Goal: Task Accomplishment & Management: Use online tool/utility

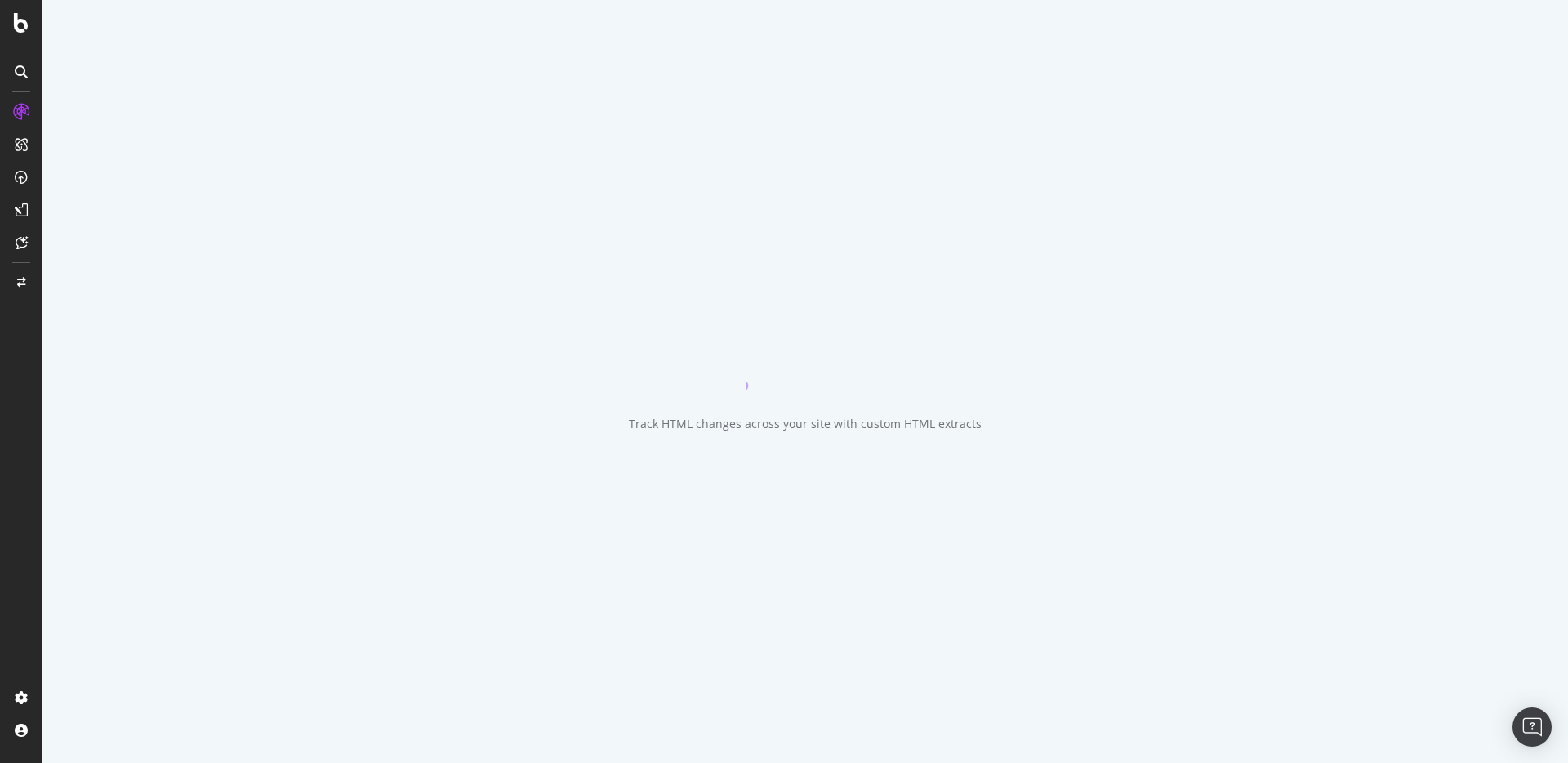
click at [8, 762] on icon "close toast" at bounding box center [4, 770] width 8 height 14
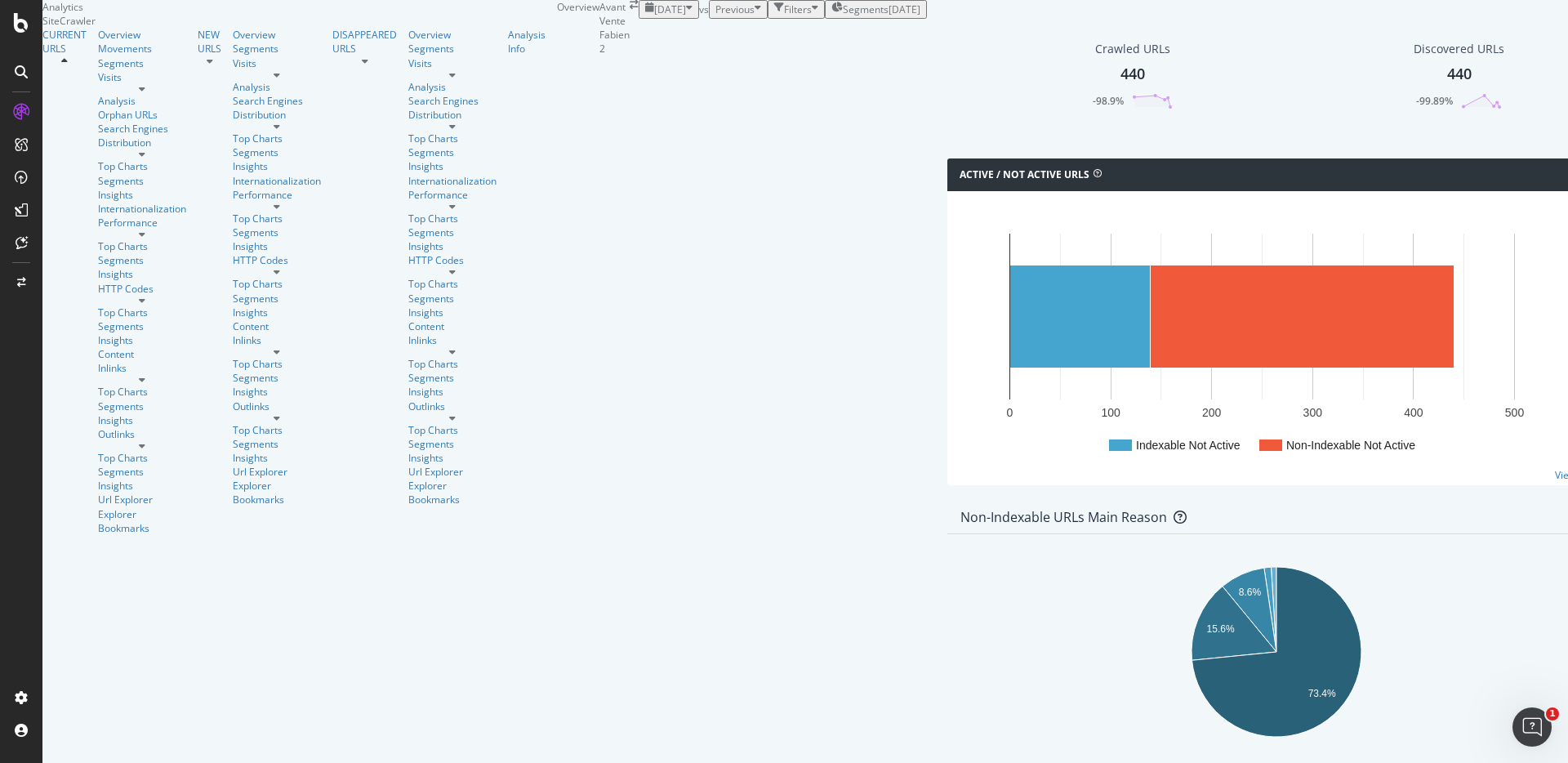
click at [831, 16] on div "Segments 2025-09-15" at bounding box center [875, 10] width 89 height 14
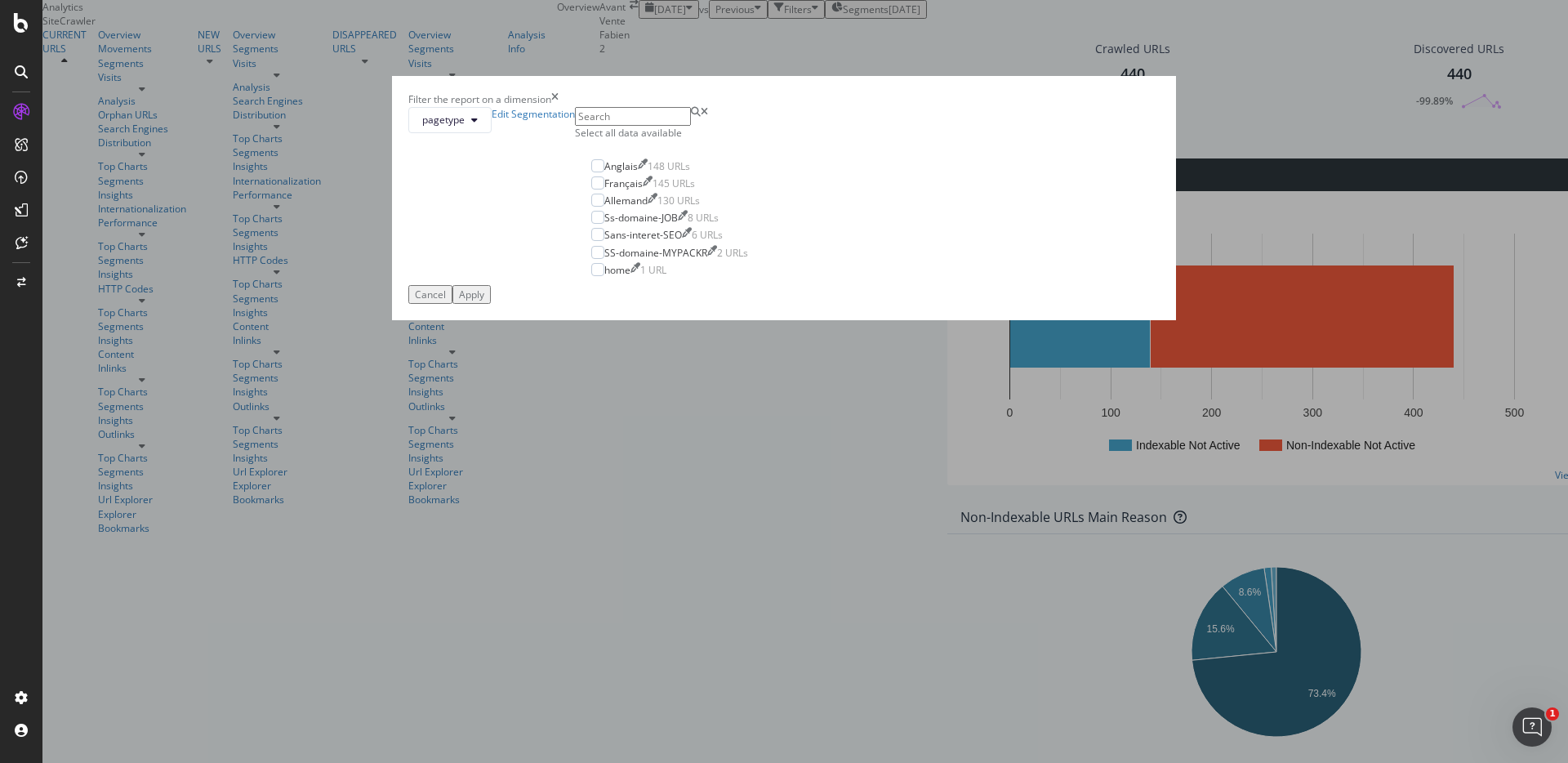
click at [706, 139] on div "Select all data available" at bounding box center [669, 133] width 189 height 14
click at [484, 301] on div "Apply" at bounding box center [471, 294] width 26 height 14
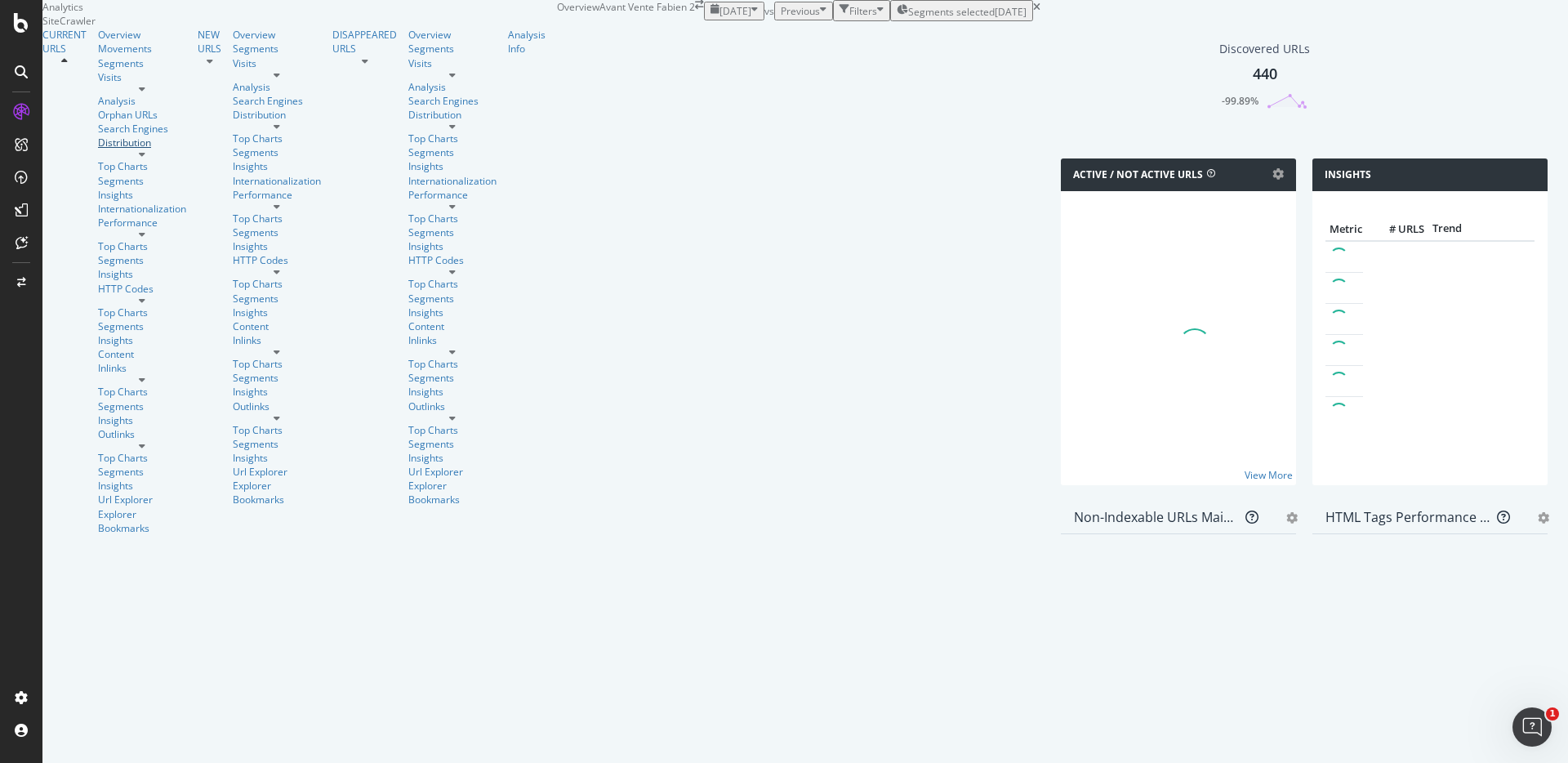
click at [98, 149] on div "Distribution" at bounding box center [142, 142] width 88 height 14
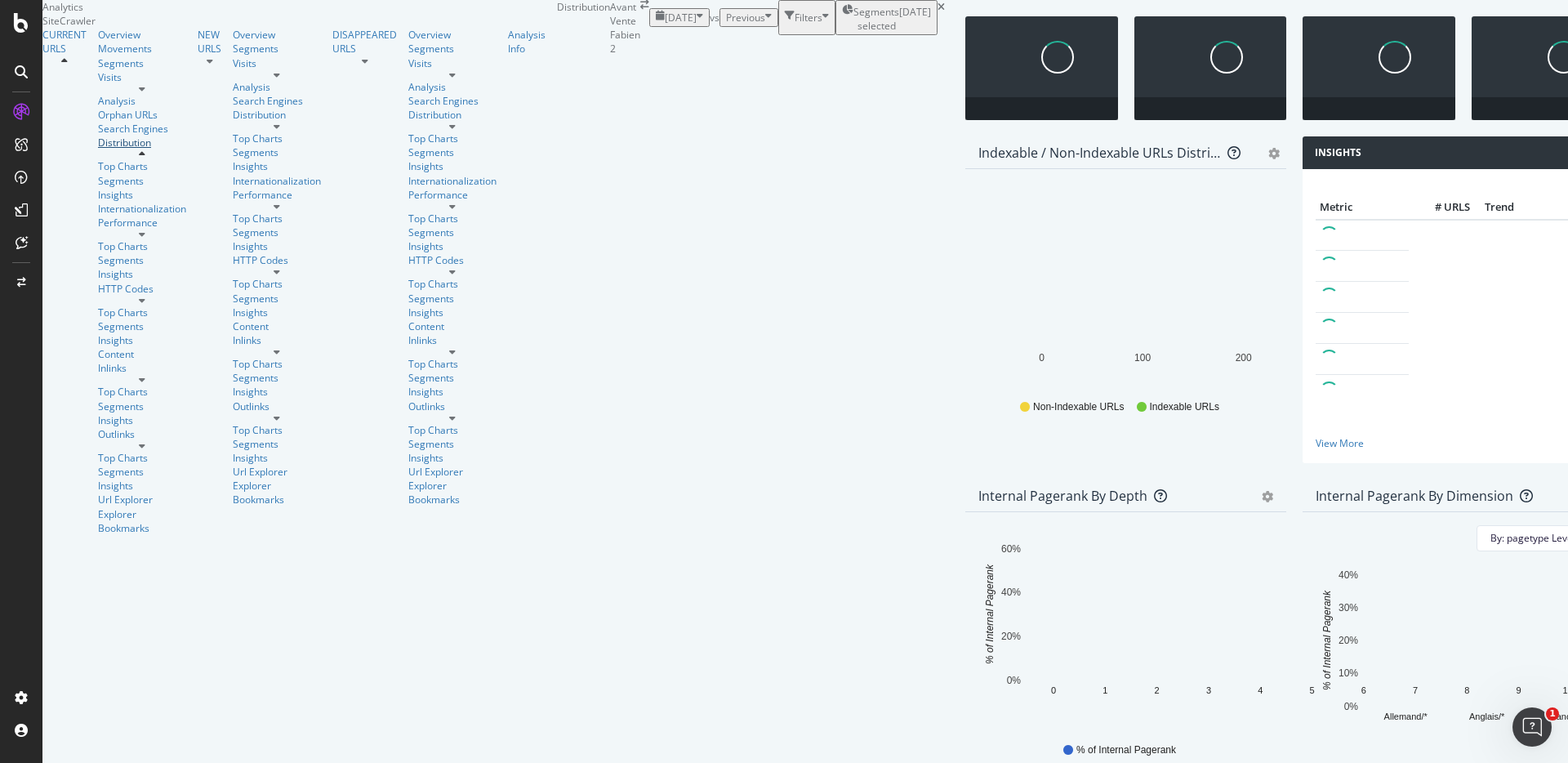
scroll to position [273, 0]
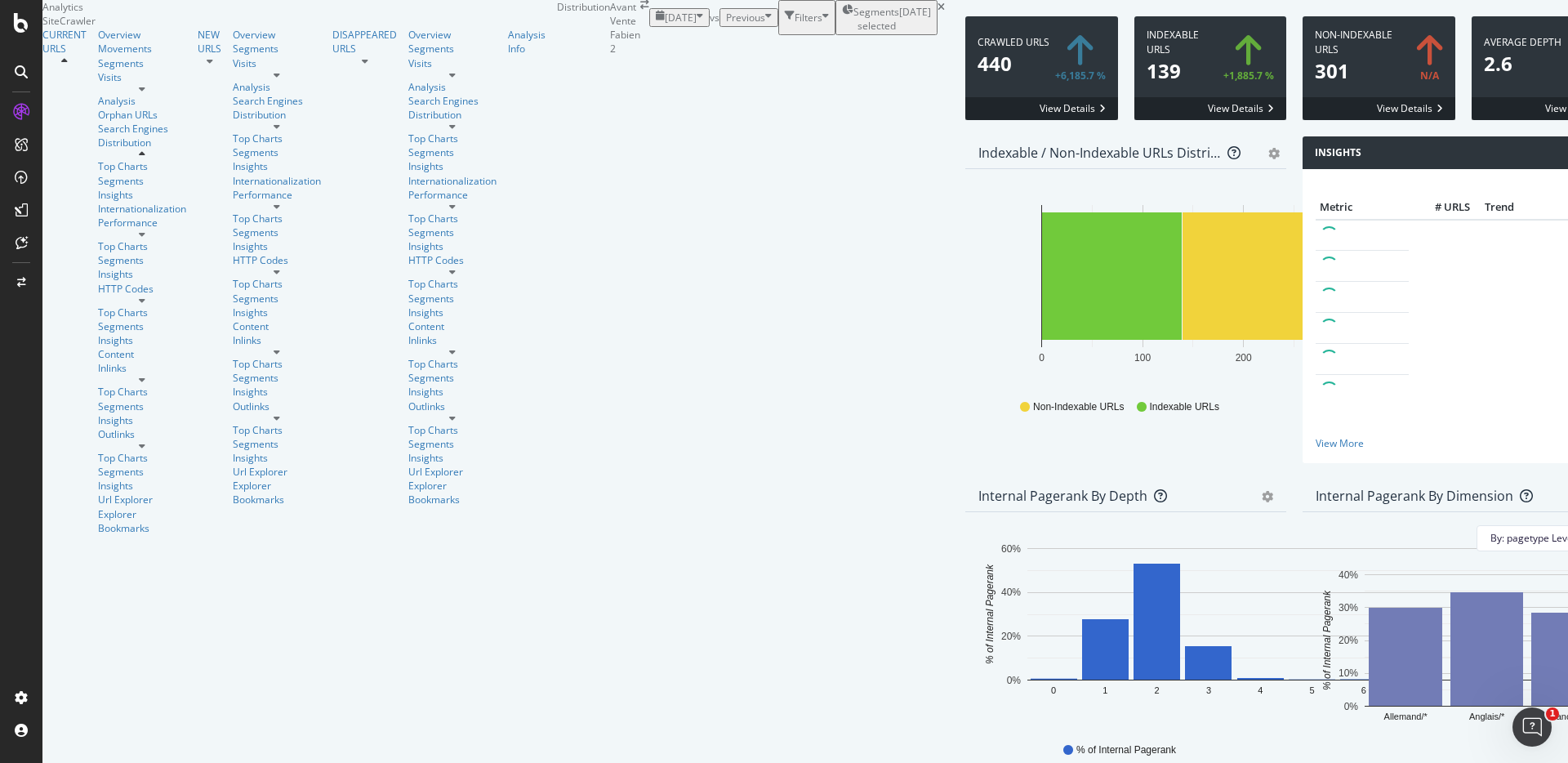
click at [1294, 481] on div "Internal Pagerank By Dimension Bar (by Value) Bar (by Percentage) Table Export …" at bounding box center [1462, 650] width 337 height 343
click at [957, 479] on div "Internal Pagerank by Depth Bar (by Value) Bar (by Percentage) Table Export as C…" at bounding box center [1125, 650] width 337 height 343
click at [1294, 479] on div "Internal Pagerank By Dimension Bar (by Value) Bar (by Percentage) Table Export …" at bounding box center [1462, 650] width 337 height 343
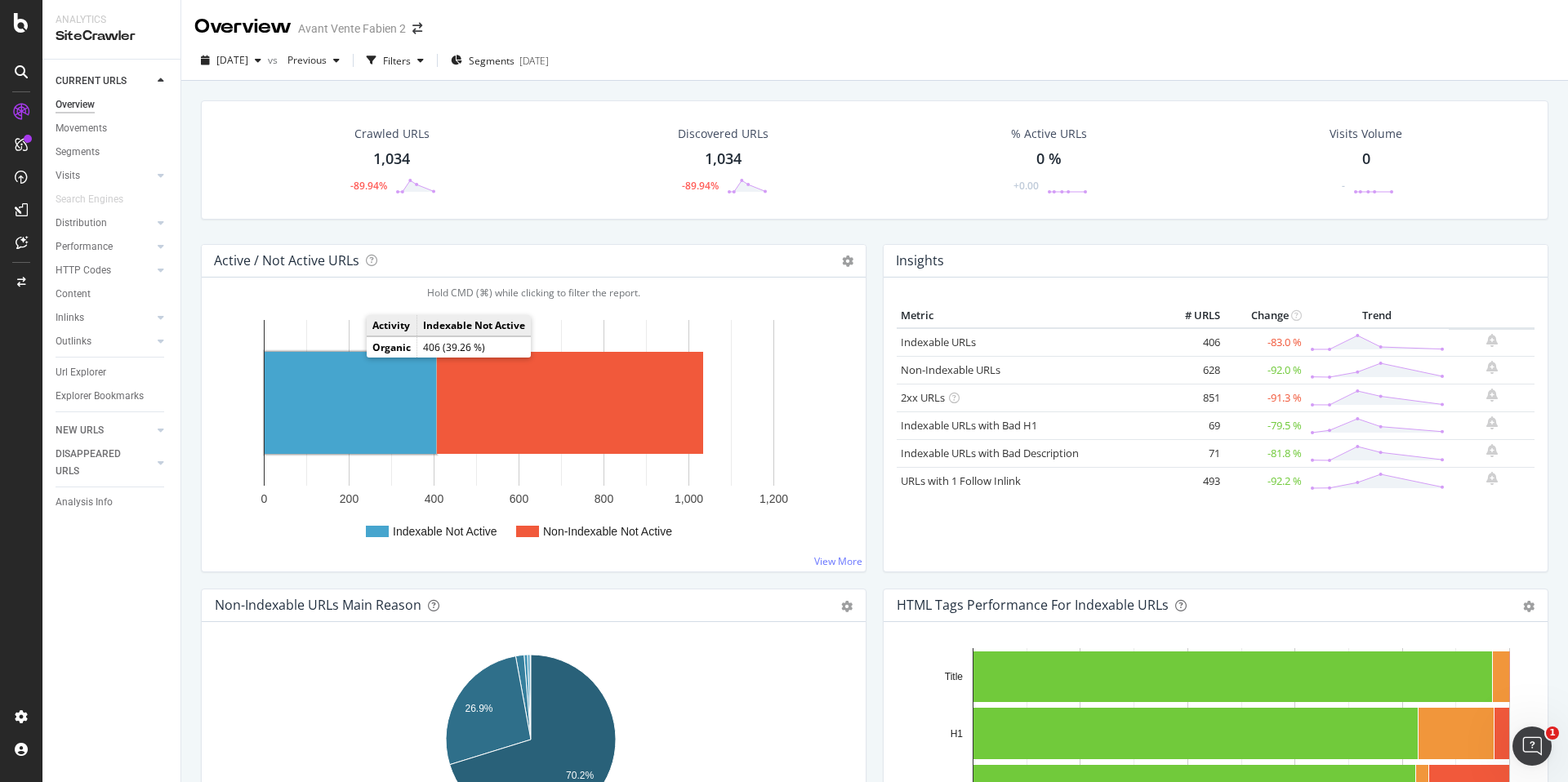
click at [346, 363] on rect "A chart." at bounding box center [350, 402] width 172 height 102
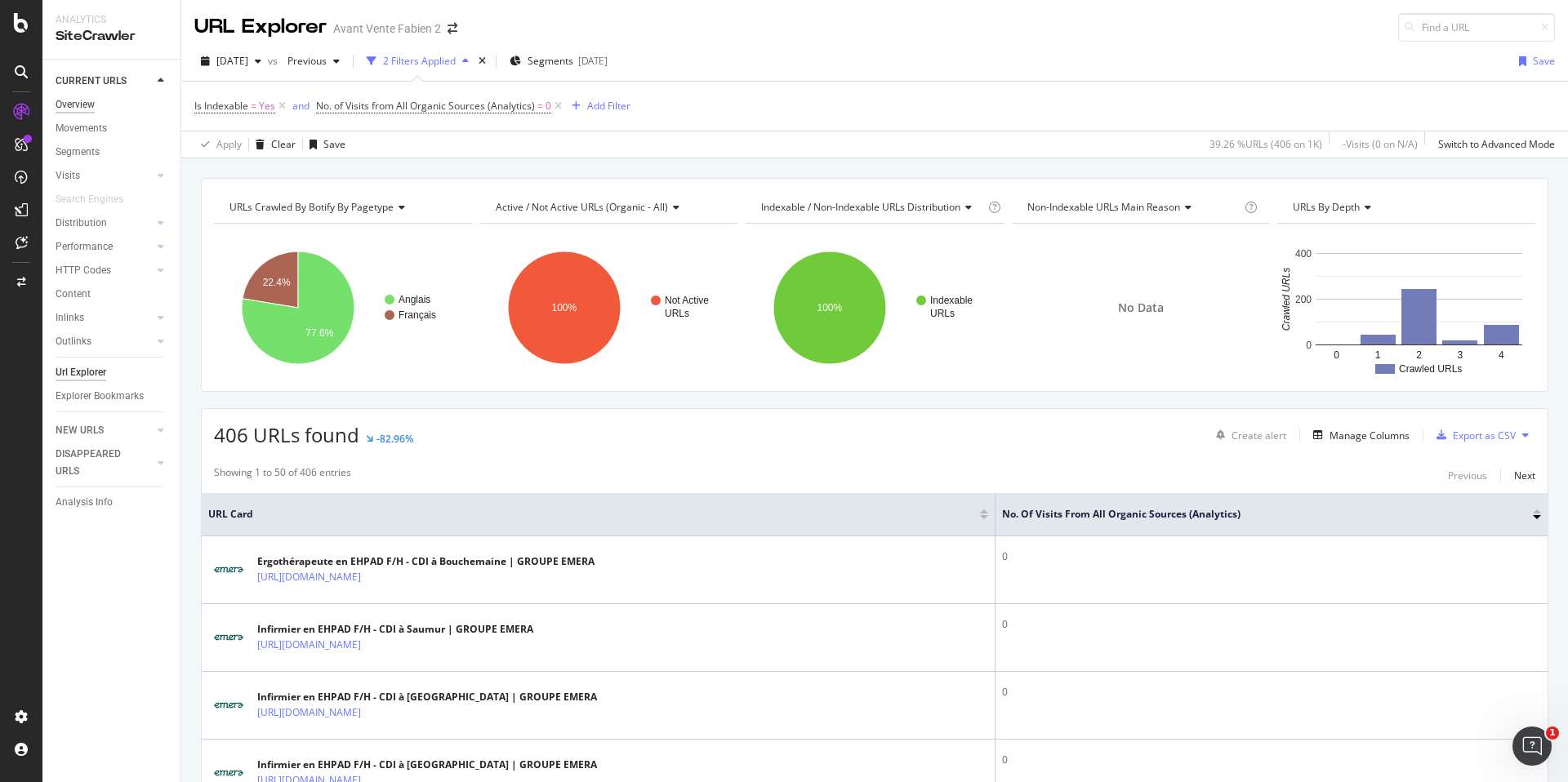
click at [74, 104] on div "Overview" at bounding box center [74, 105] width 39 height 17
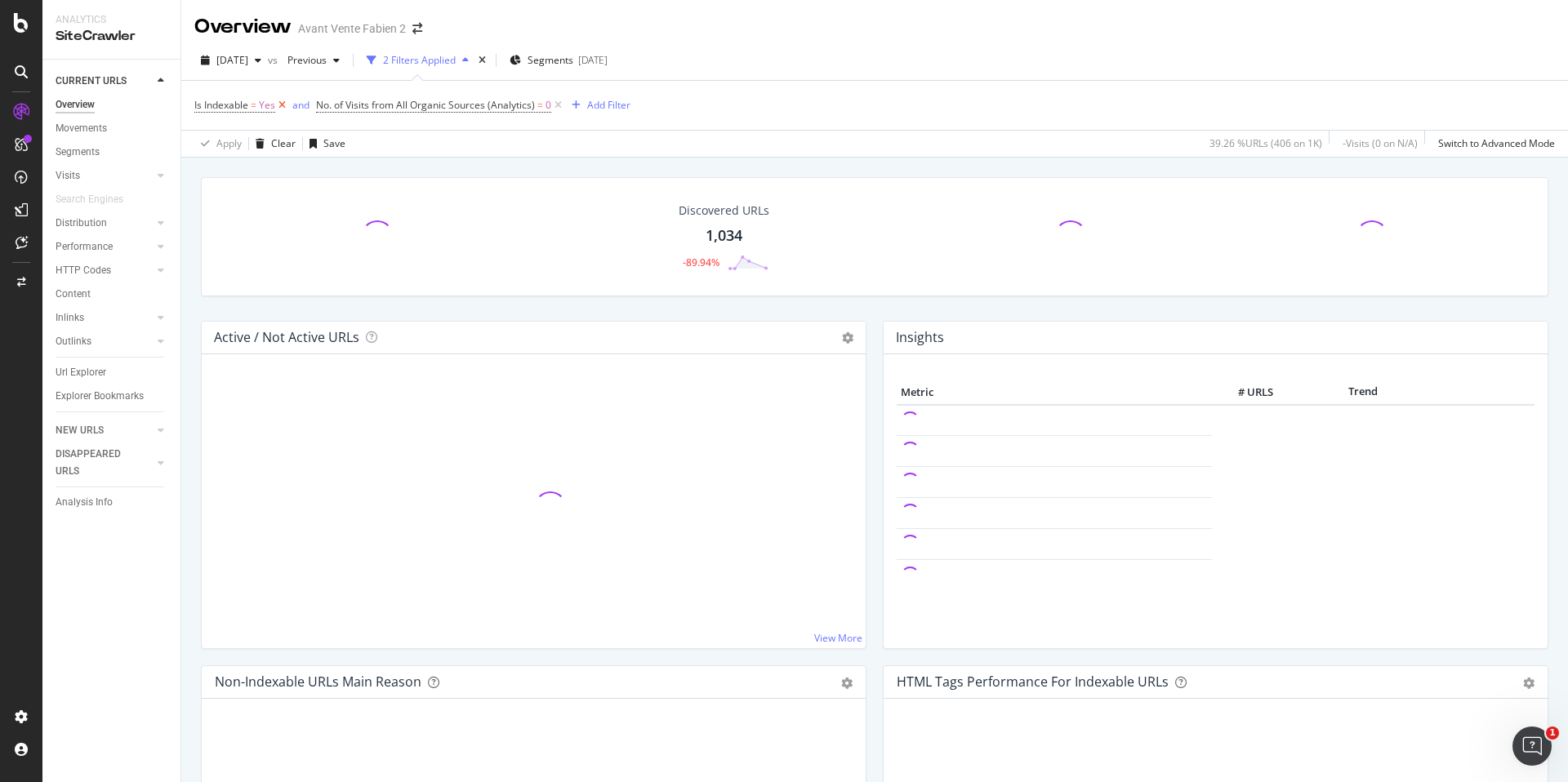
click at [283, 105] on icon at bounding box center [282, 105] width 14 height 16
click at [435, 104] on icon at bounding box center [436, 105] width 14 height 16
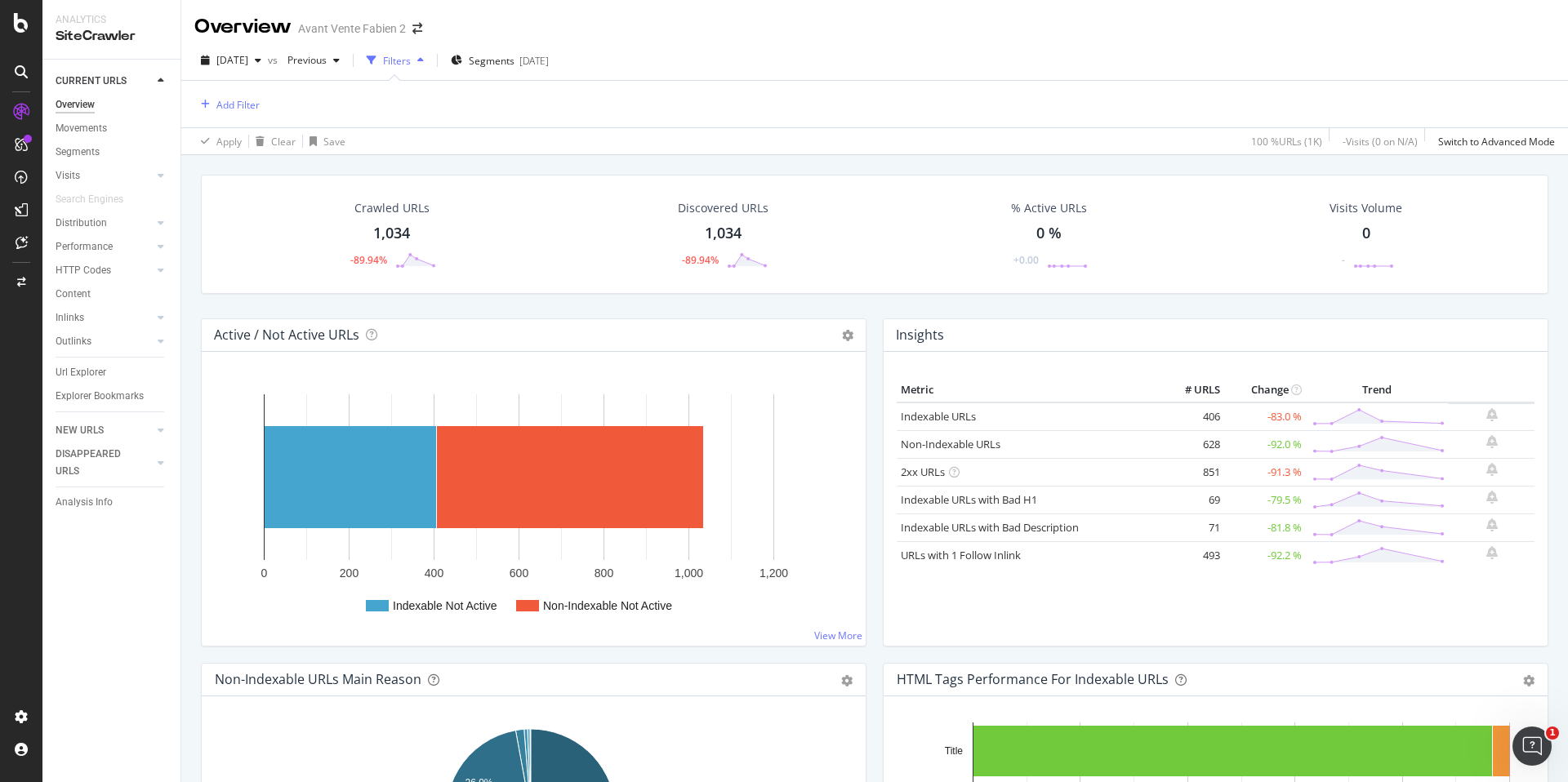
drag, startPoint x: 842, startPoint y: 498, endPoint x: 842, endPoint y: 531, distance: 33.0
click at [842, 499] on rect "A chart." at bounding box center [534, 505] width 638 height 255
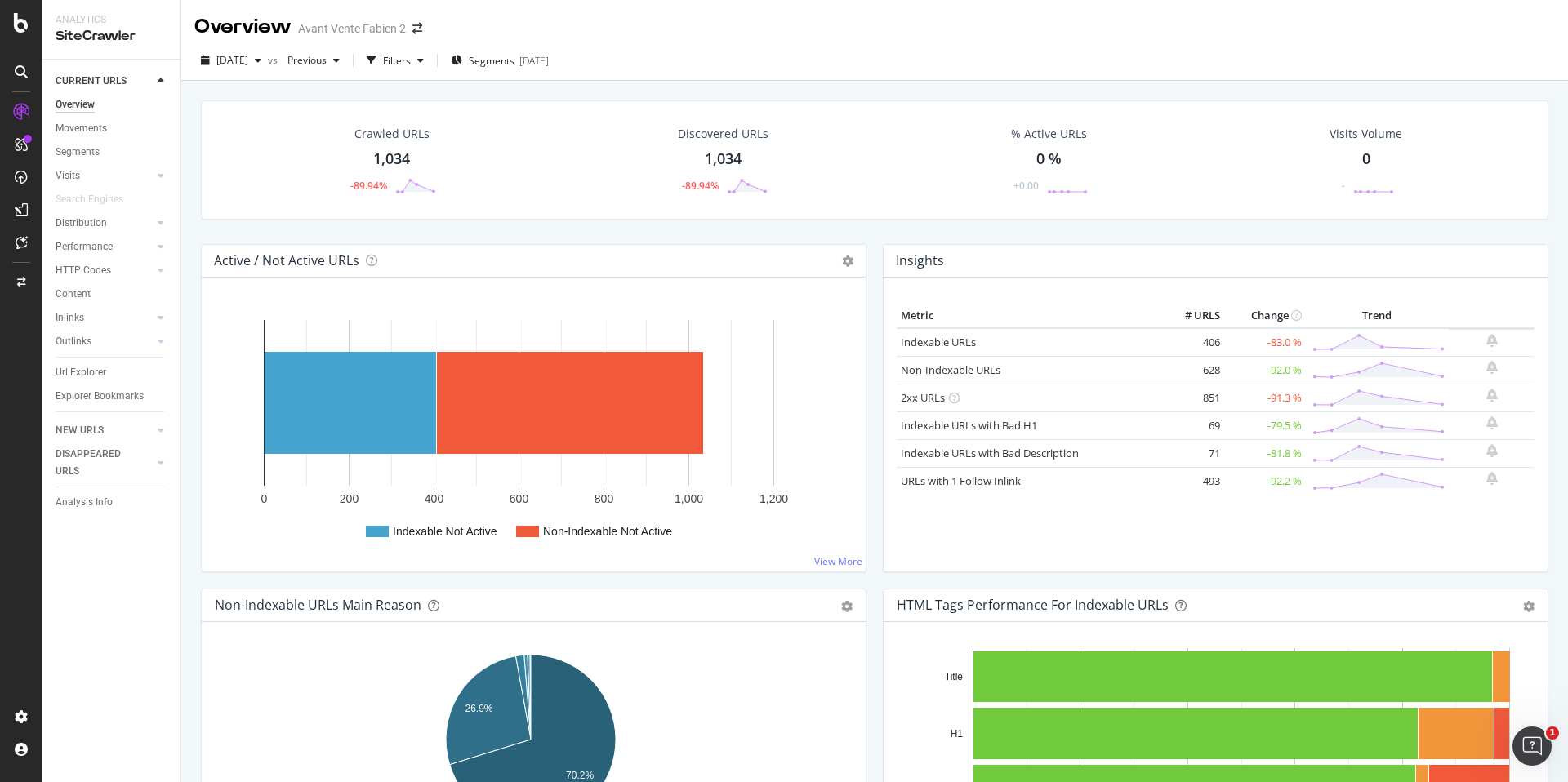
click at [864, 256] on div "Active / Not Active URLs Chart (by Value) Chart (by Percentage) Table Expand Ex…" at bounding box center [534, 416] width 682 height 345
click at [867, 256] on div "Active / Not Active URLs Chart (by Value) Chart (by Percentage) Table Expand Ex…" at bounding box center [534, 416] width 682 height 345
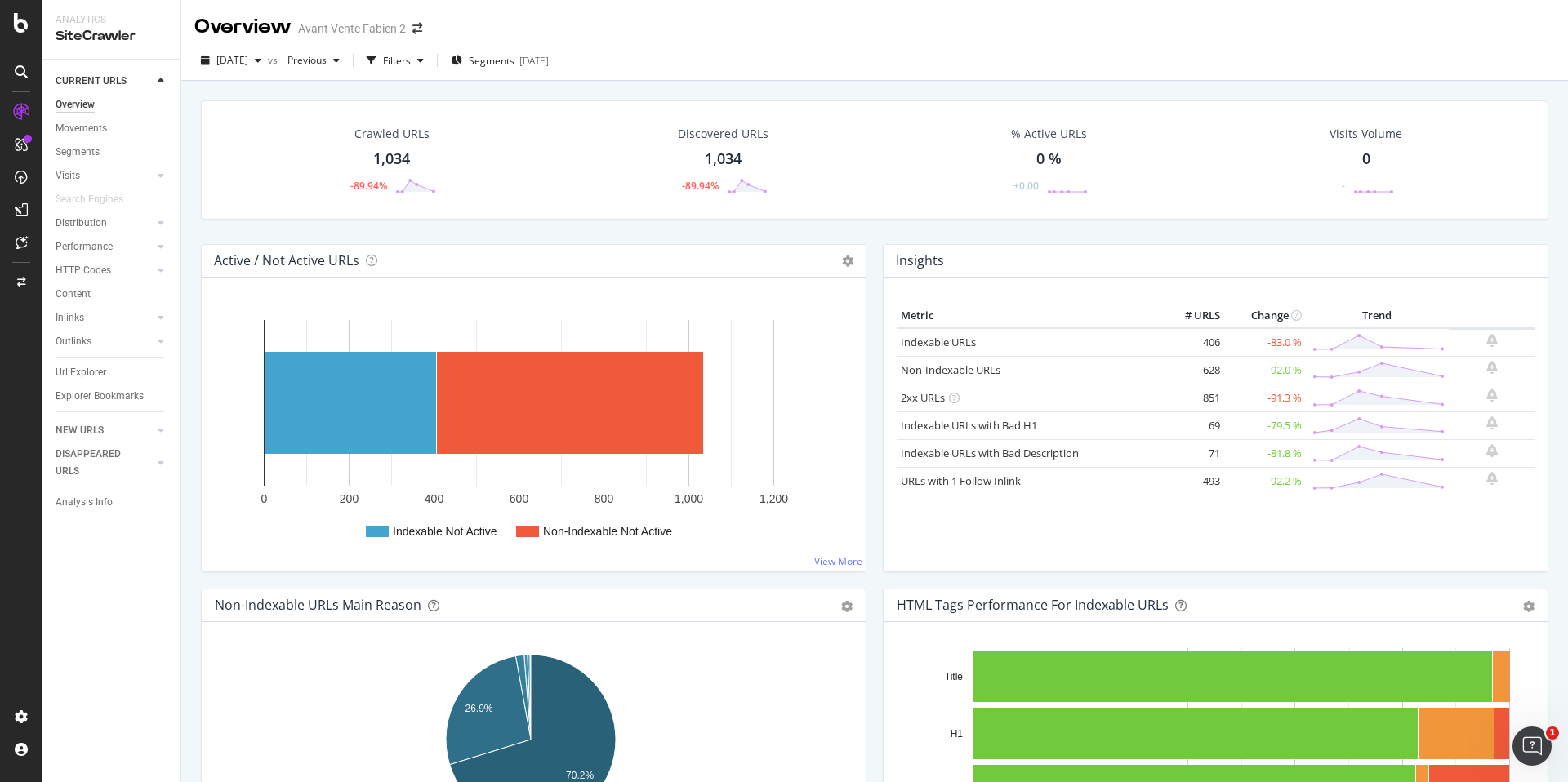
click at [867, 256] on div "Active / Not Active URLs Chart (by Value) Chart (by Percentage) Table Expand Ex…" at bounding box center [534, 416] width 682 height 345
click at [866, 228] on div "Crawled URLs 1,034 -89.94% Discovered URLs 1,034 -89.94% % Active URLs 0 % +0.0…" at bounding box center [875, 172] width 1364 height 143
click at [85, 712] on div "Segment Editor" at bounding box center [128, 710] width 155 height 13
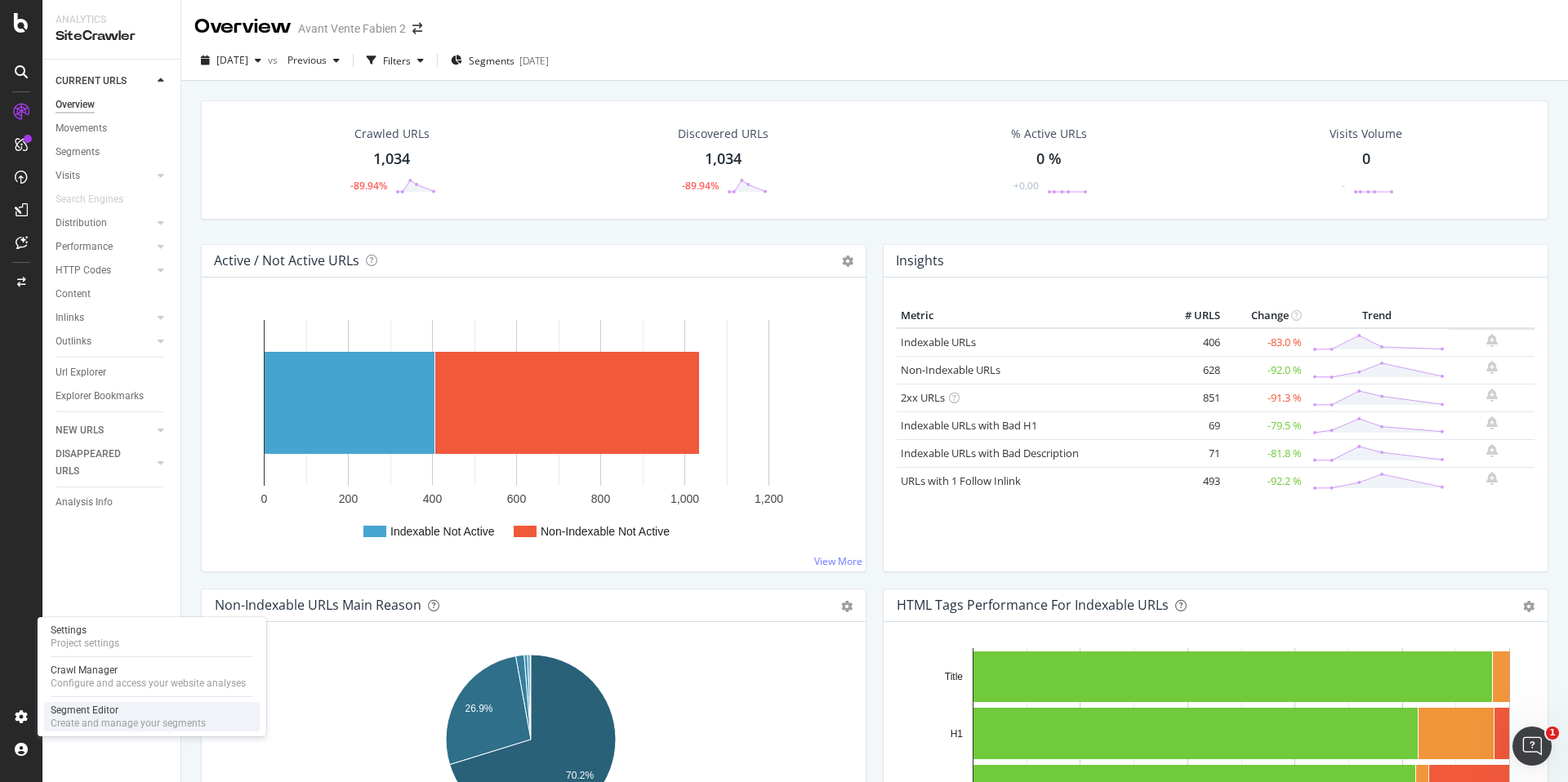
click at [64, 717] on div "Create and manage your segments" at bounding box center [128, 724] width 155 height 13
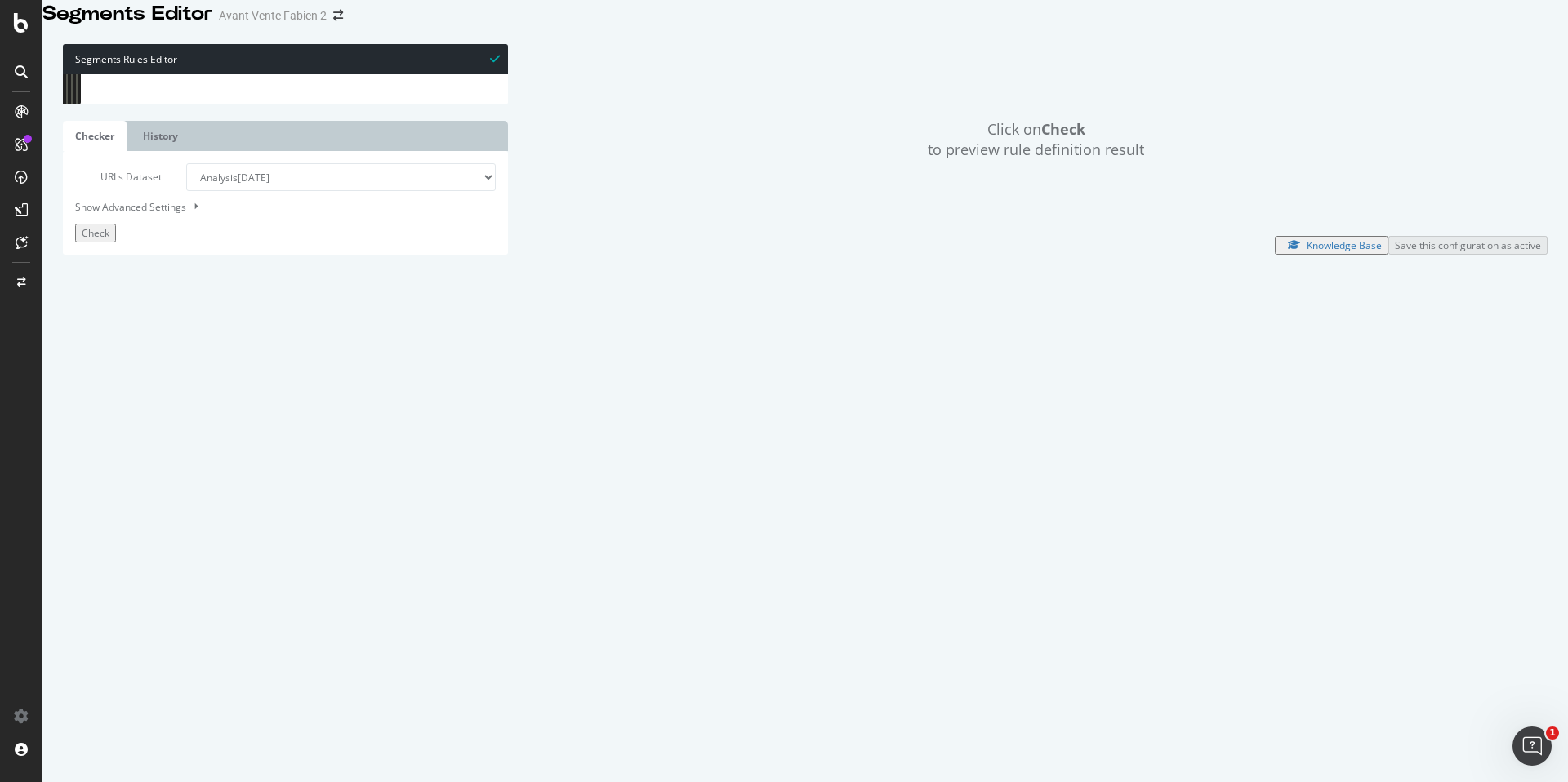
click at [166, 552] on div "[ segment : pagetype ] @ home or ( path /fr/ ) @ Sans-interet-SEO or ( path /co…" at bounding box center [311, 324] width 418 height 498
drag, startPoint x: 172, startPoint y: 555, endPoint x: 65, endPoint y: 190, distance: 380.4
click at [65, 74] on div "1 2 3 4 5 6 7 8 9 10 11 12 13 14 15 16 17 18 19 20 21 22 23 24 25 26 27 28 29 3…" at bounding box center [286, 74] width 445 height 0
type textarea "@Sans-interet-SEO or ("
click at [289, 191] on select "Analysis [DATE] Analysis [DATE] Analysis [DATE] Analysis [DATE] Analysis [DATE]…" at bounding box center [341, 177] width 309 height 28
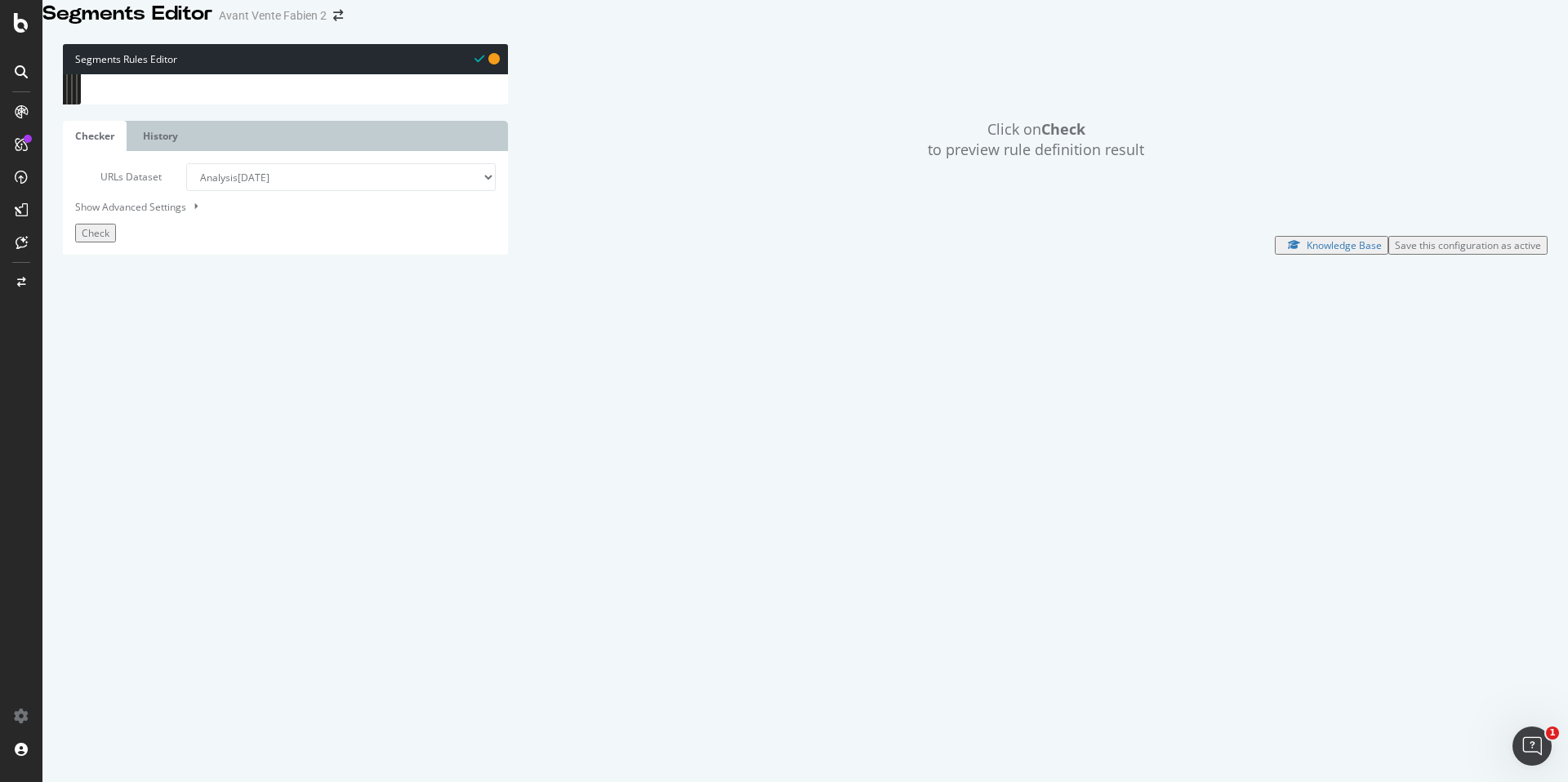
click at [186, 191] on select "Analysis [DATE] Analysis [DATE] Analysis [DATE] Analysis [DATE] Analysis [DATE]…" at bounding box center [341, 177] width 309 height 28
click at [110, 240] on span "Check" at bounding box center [95, 233] width 28 height 14
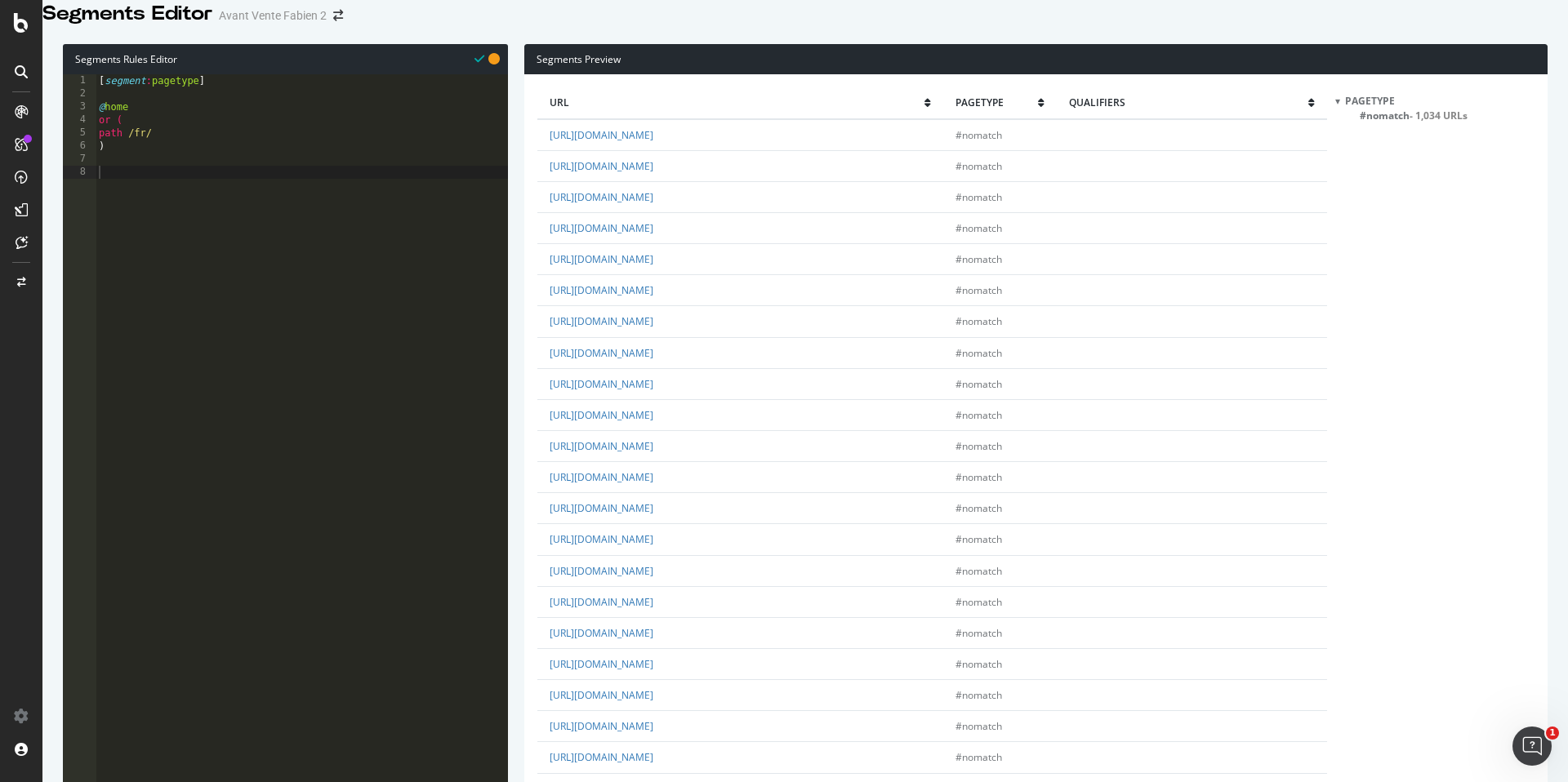
scroll to position [2653, 0]
click at [290, 302] on div "[ segment : pagetype ] @ home or ( path /fr/ )" at bounding box center [302, 329] width 413 height 510
type textarea "@Guide&conseils"
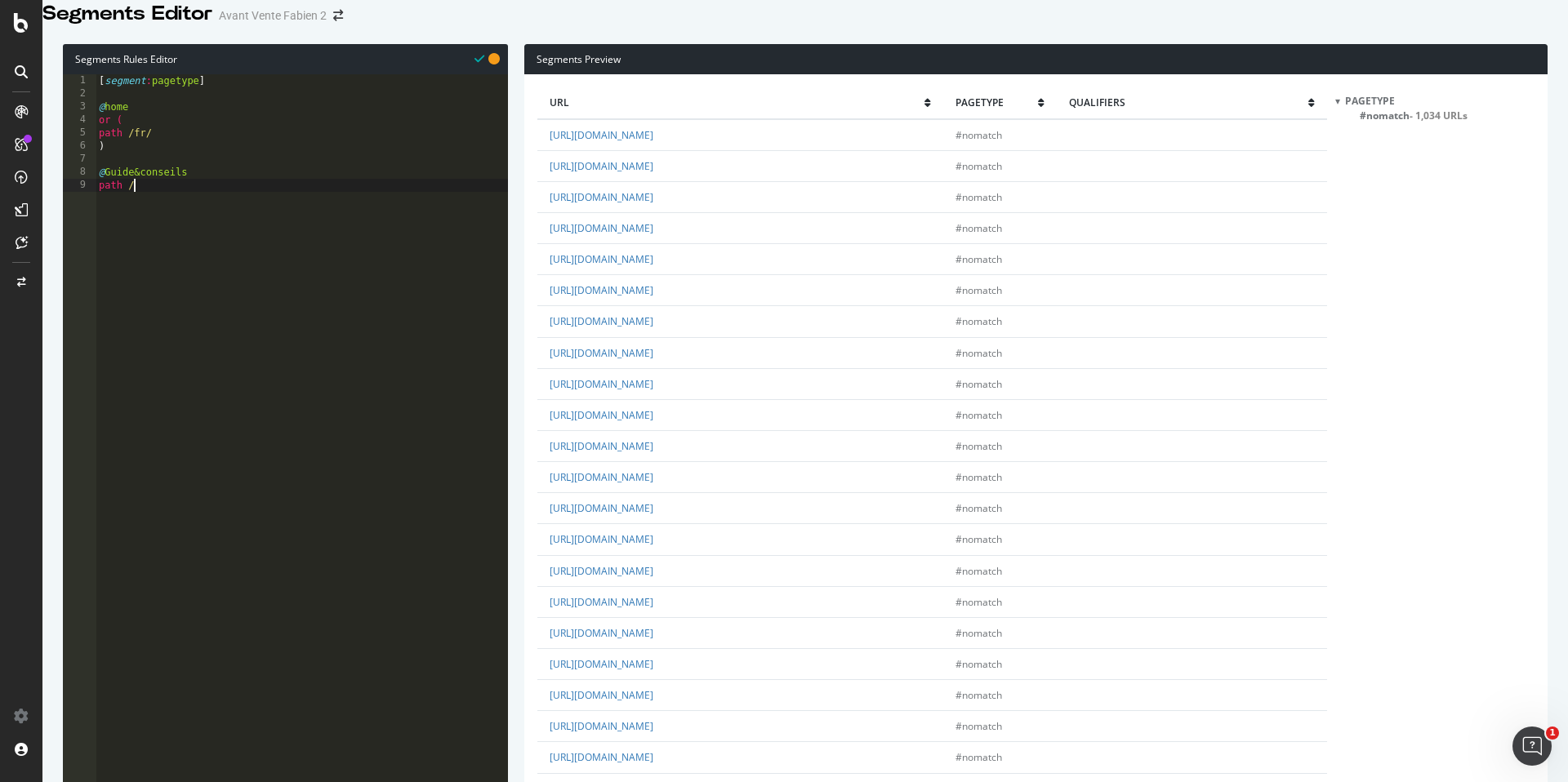
click at [192, 211] on div "[ segment : pagetype ] @ home or ( path /fr/ ) @ Guide&conseils path /" at bounding box center [302, 329] width 413 height 510
type textarea "path /guides*"
type textarea "p"
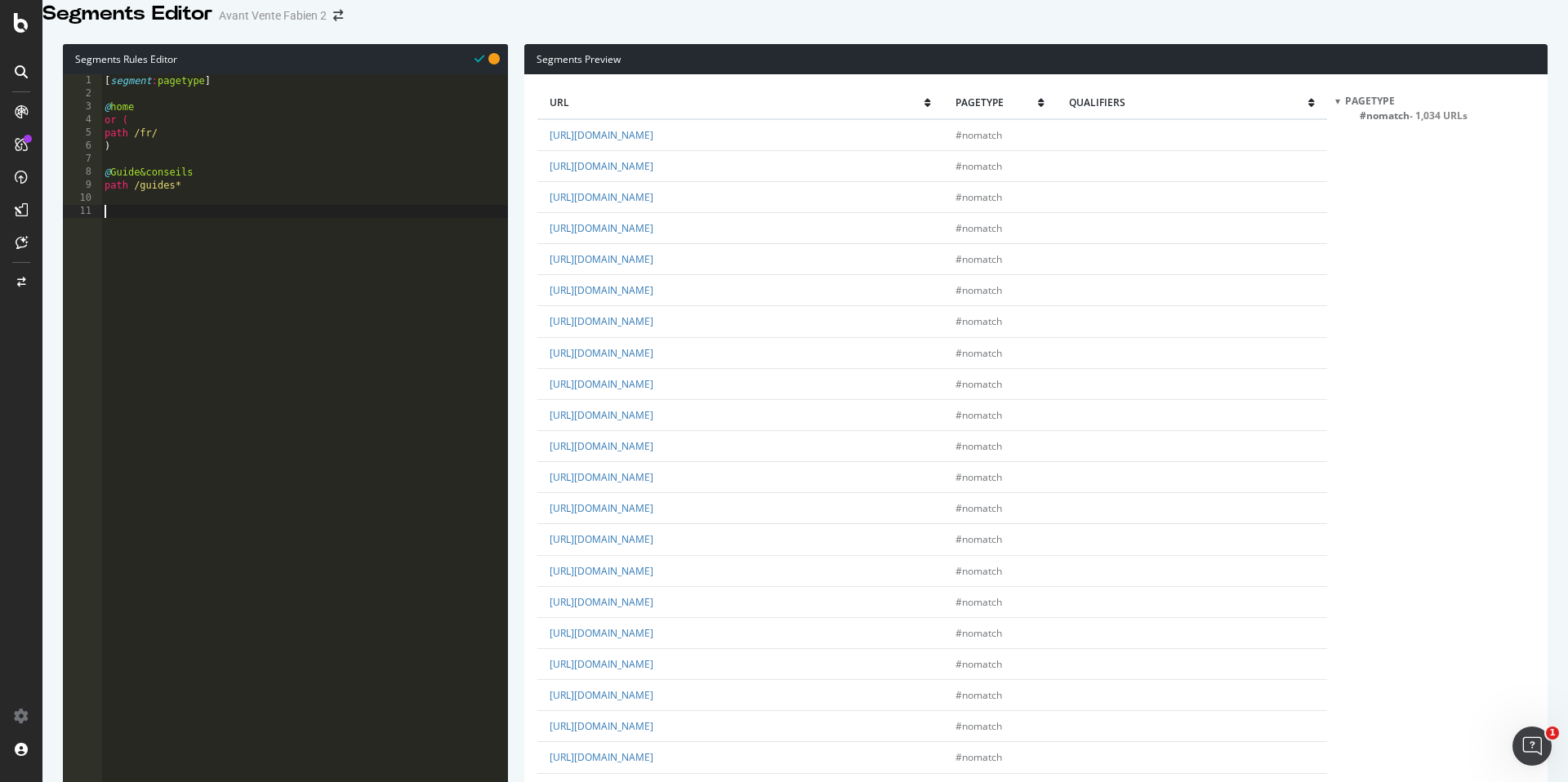
scroll to position [2626, 0]
click at [172, 205] on div "[ segment : pagetype ] @ home or ( path /fr/ ) @ Guide&conseils path /guides*" at bounding box center [305, 329] width 407 height 510
type textarea "path /guides-et-*"
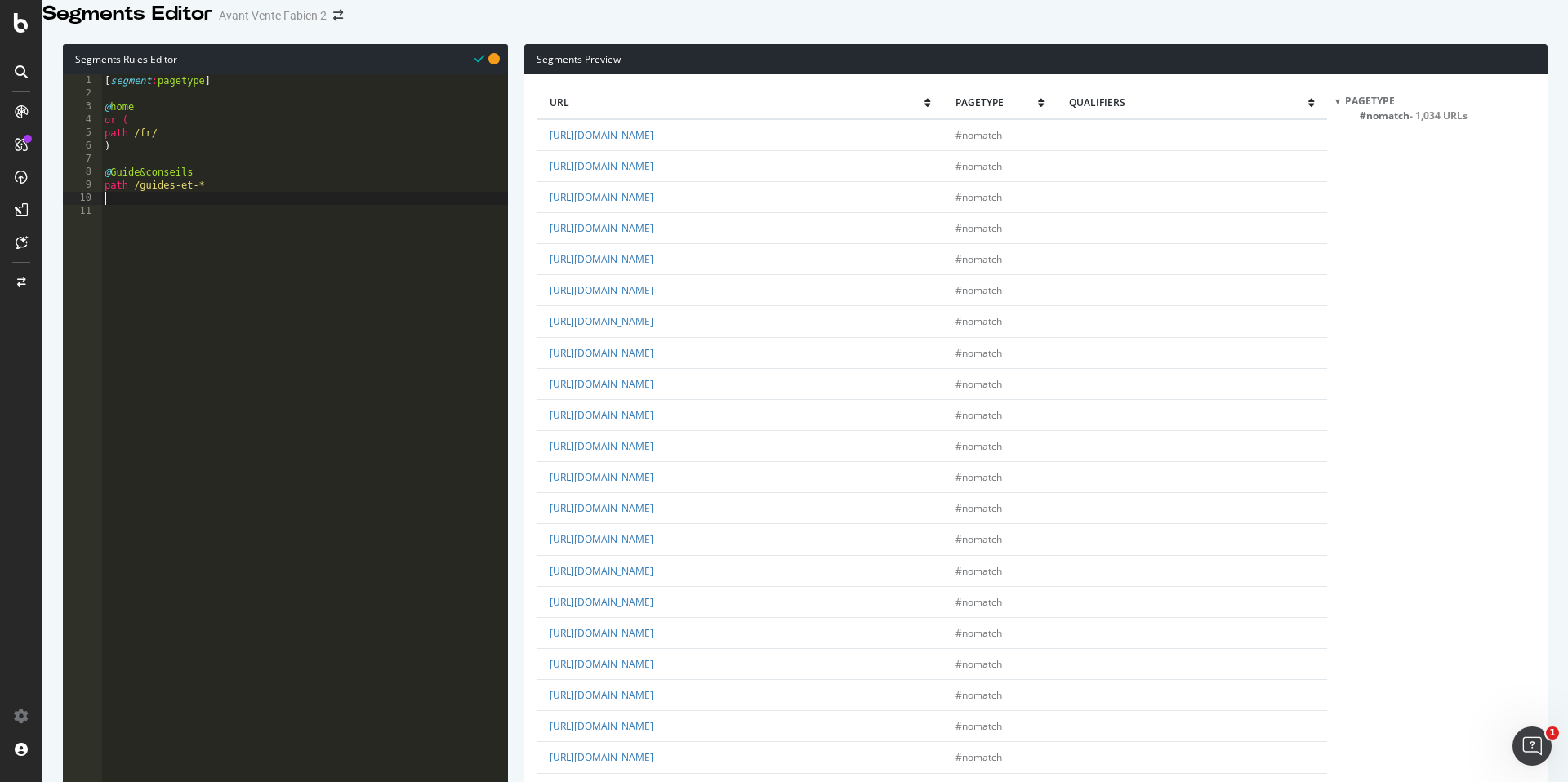
click at [179, 223] on div "[ segment : pagetype ] @ home or ( path /fr/ ) @ Guide&conseils path /guides-et…" at bounding box center [305, 329] width 407 height 510
click at [178, 236] on div "[ segment : pagetype ] @ home or ( path /fr/ ) @ Guide&conseils path /guides-et…" at bounding box center [305, 329] width 407 height 510
type textarea "@Etablissements"
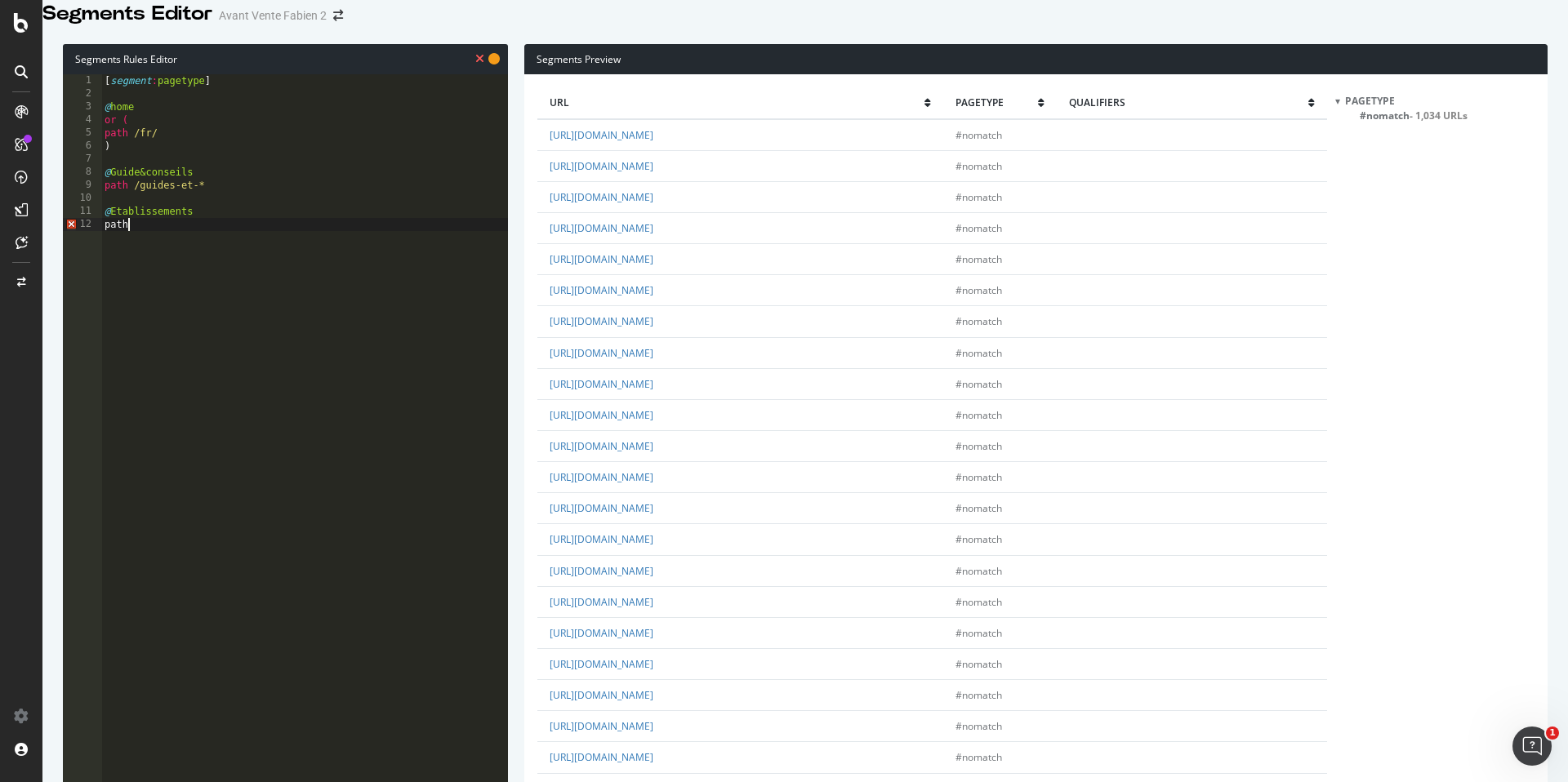
scroll to position [0, 2]
type textarea "path /etablissement*"
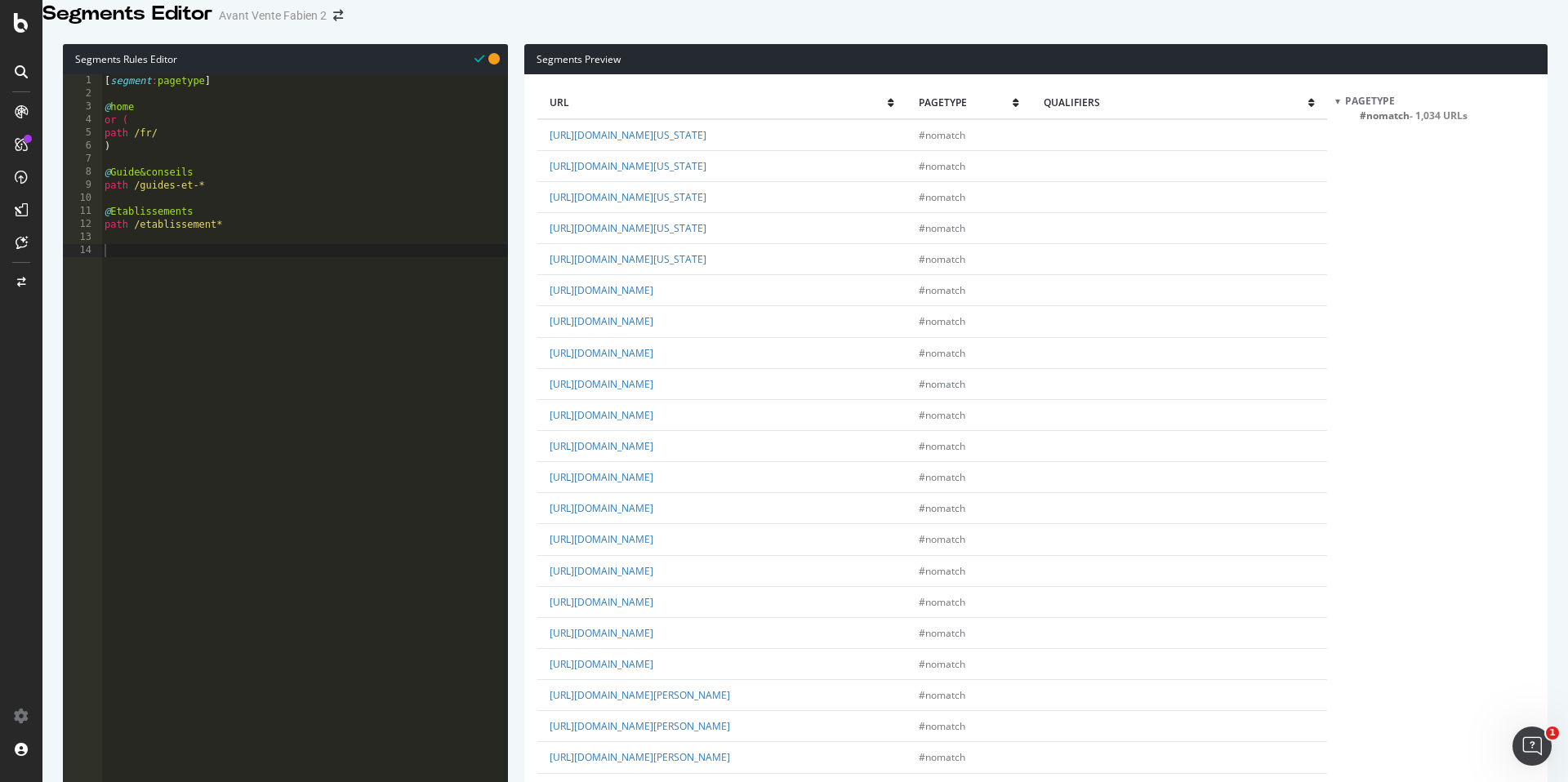
scroll to position [0, 0]
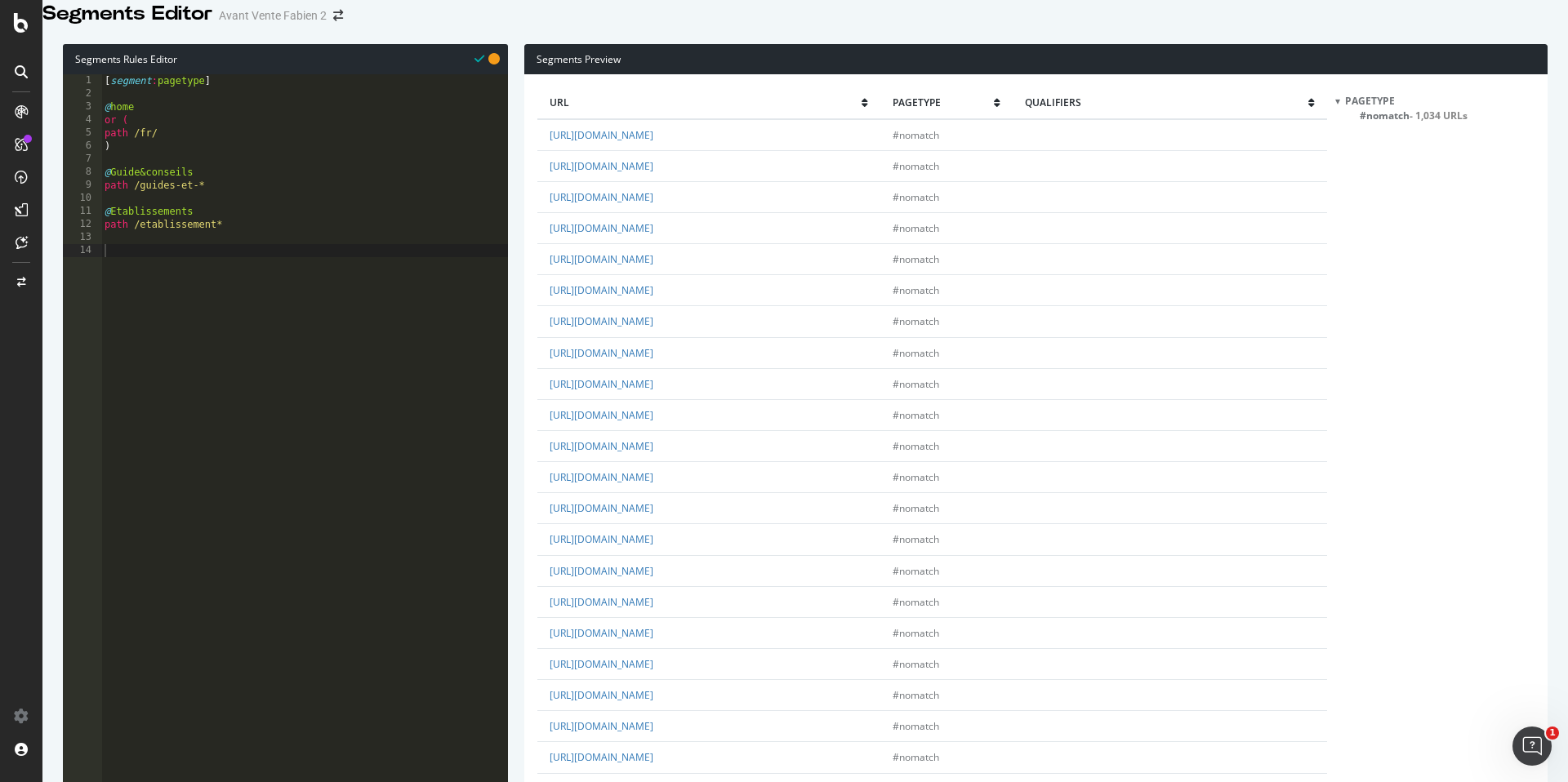
click at [204, 168] on div "[ segment : pagetype ] @ home or ( path /fr/ ) @ Guide&conseils path /guides-et…" at bounding box center [305, 329] width 407 height 510
type textarea ")"
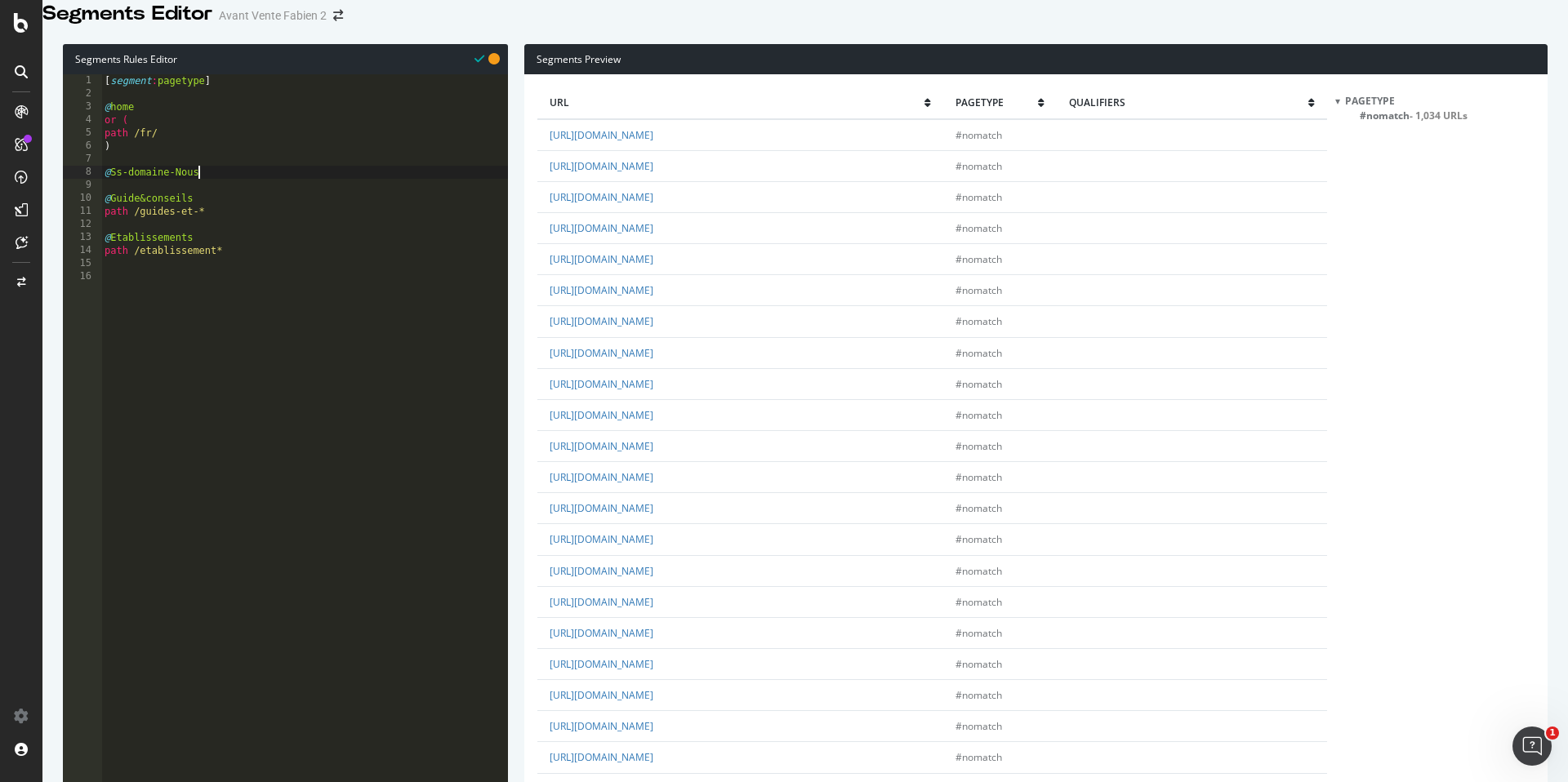
scroll to position [0, 8]
type textarea "@Ss-domaine-Nous-Rejoindre"
type textarea "p"
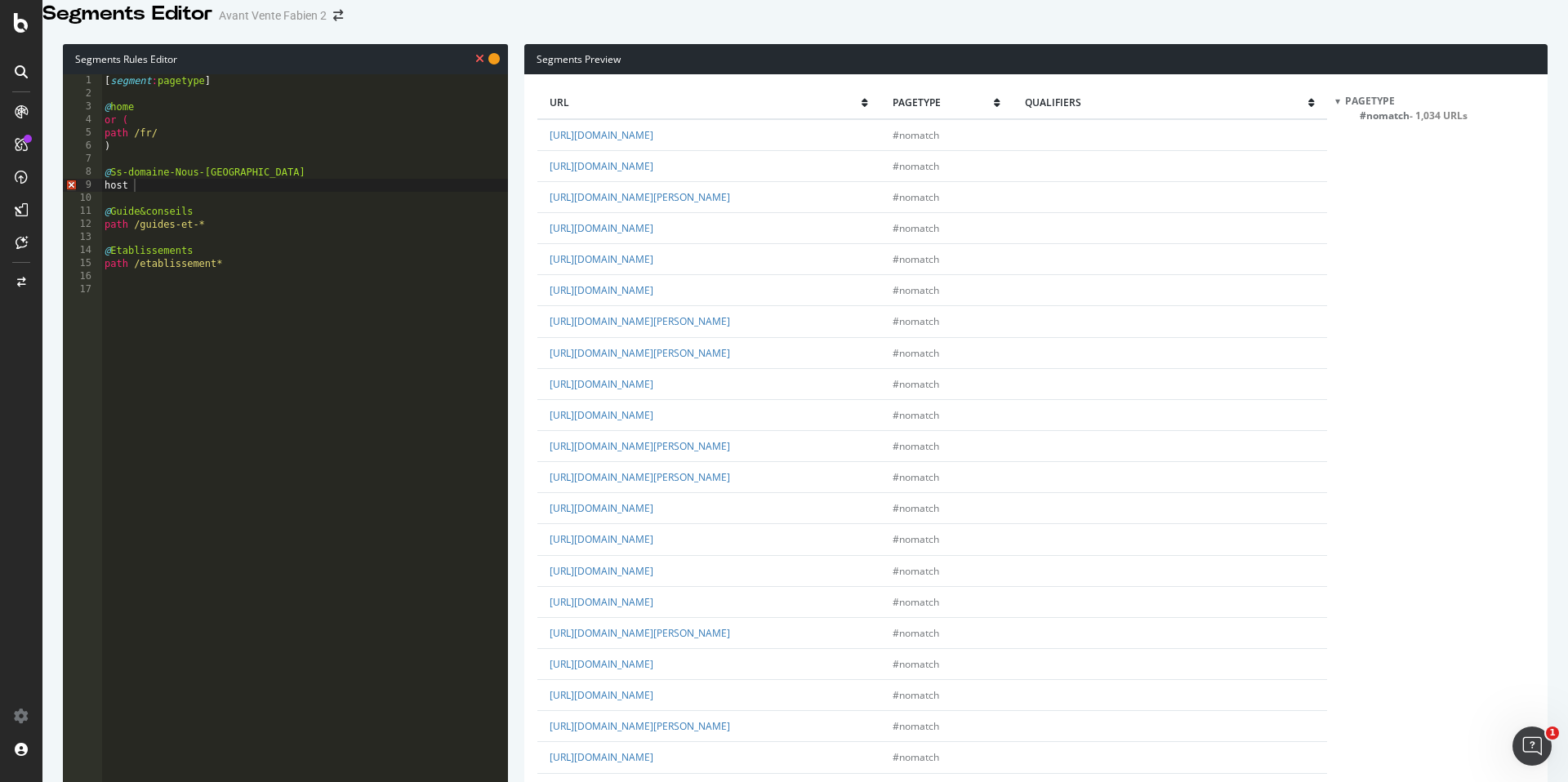
scroll to position [0, 0]
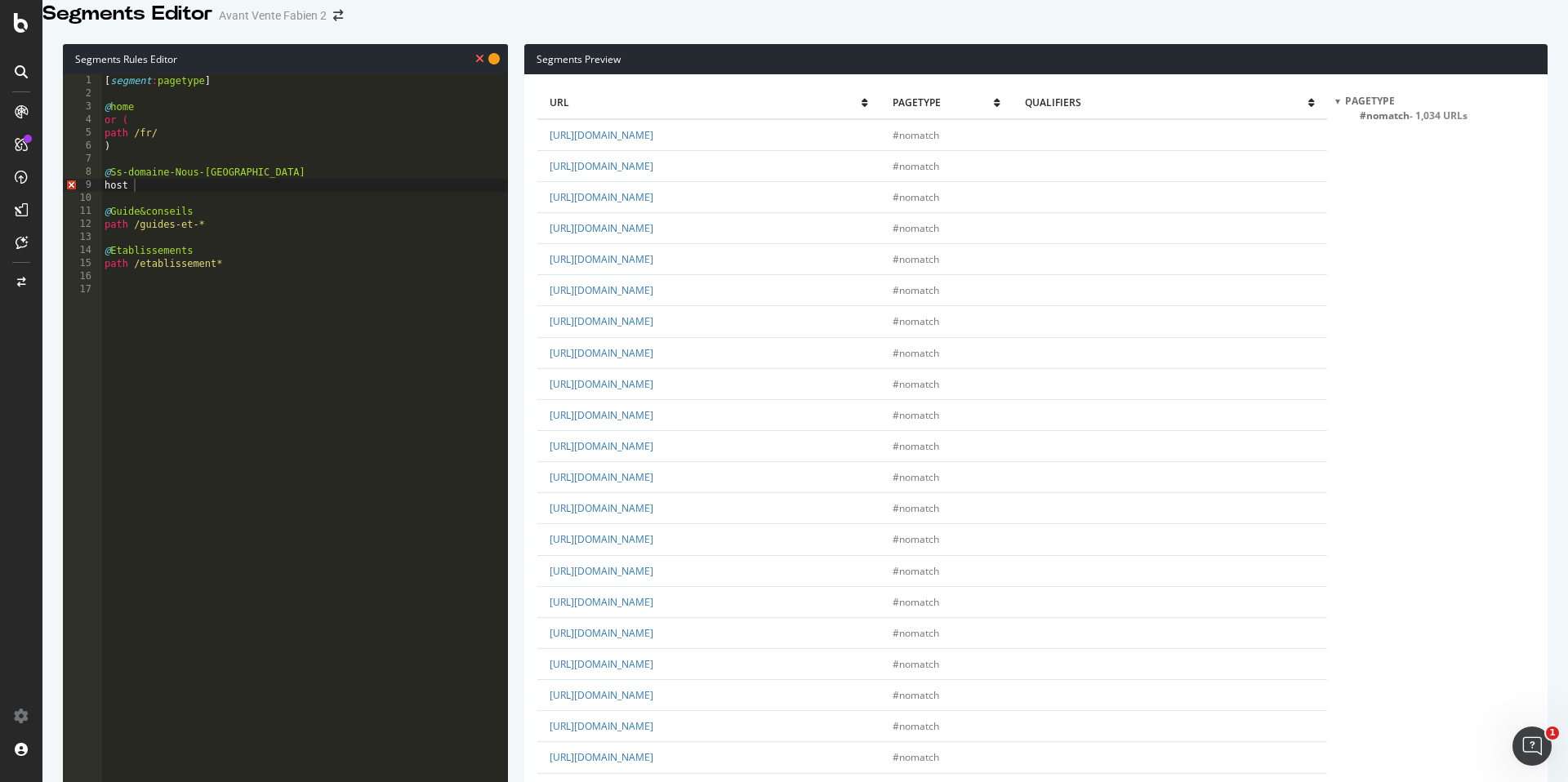
drag, startPoint x: 543, startPoint y: 651, endPoint x: 692, endPoint y: 611, distance: 154.3
click at [692, 617] on td "[URL][DOMAIN_NAME]" at bounding box center [700, 632] width 326 height 31
copy link "[URL][DOMAIN_NAME]"
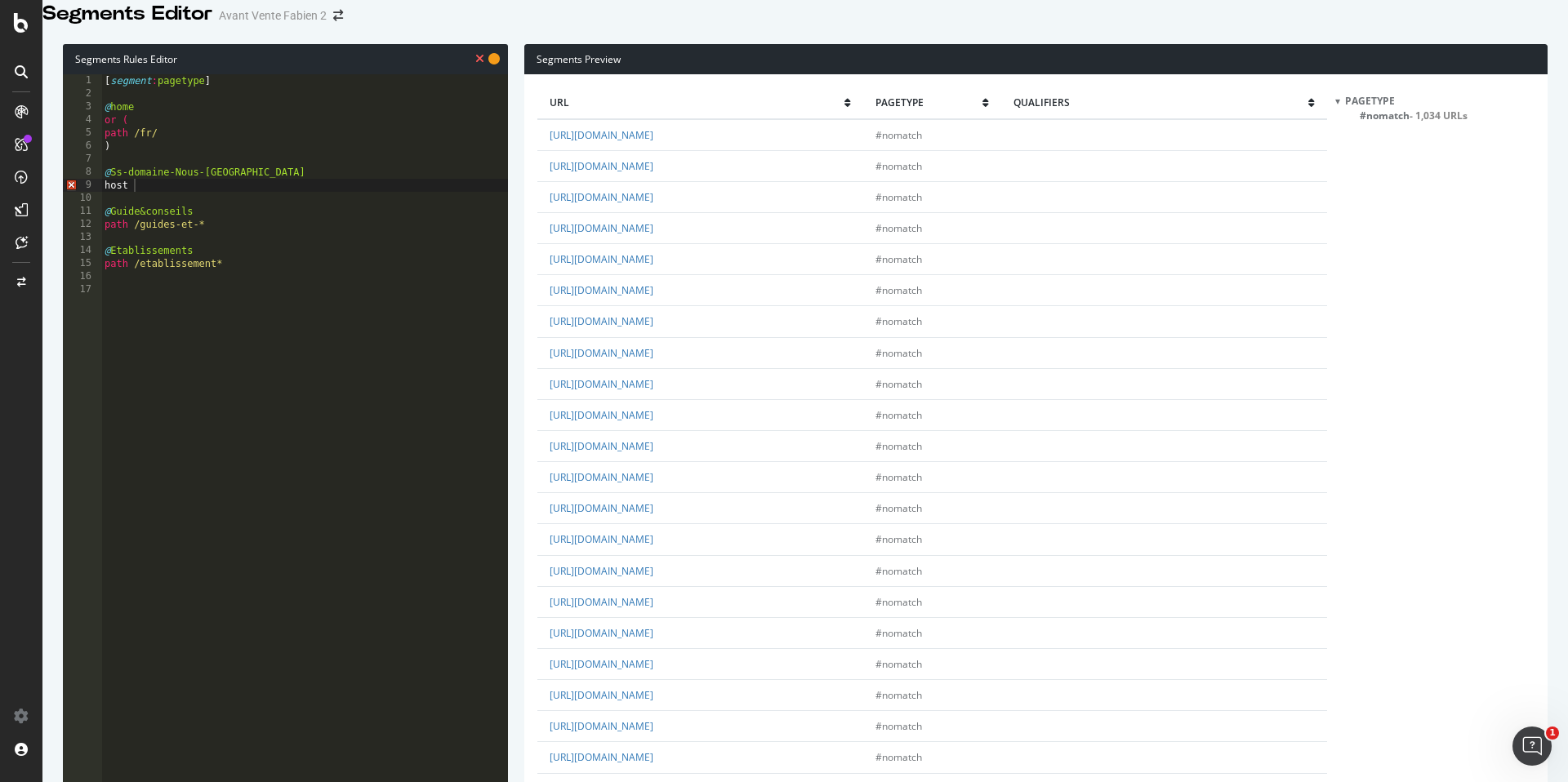
click at [158, 205] on div "[ segment : pagetype ] @ home or ( path /fr/ ) @ Ss-domaine-Nous-Rejoindre host…" at bounding box center [305, 329] width 407 height 510
paste textarea "[URL][DOMAIN_NAME]"
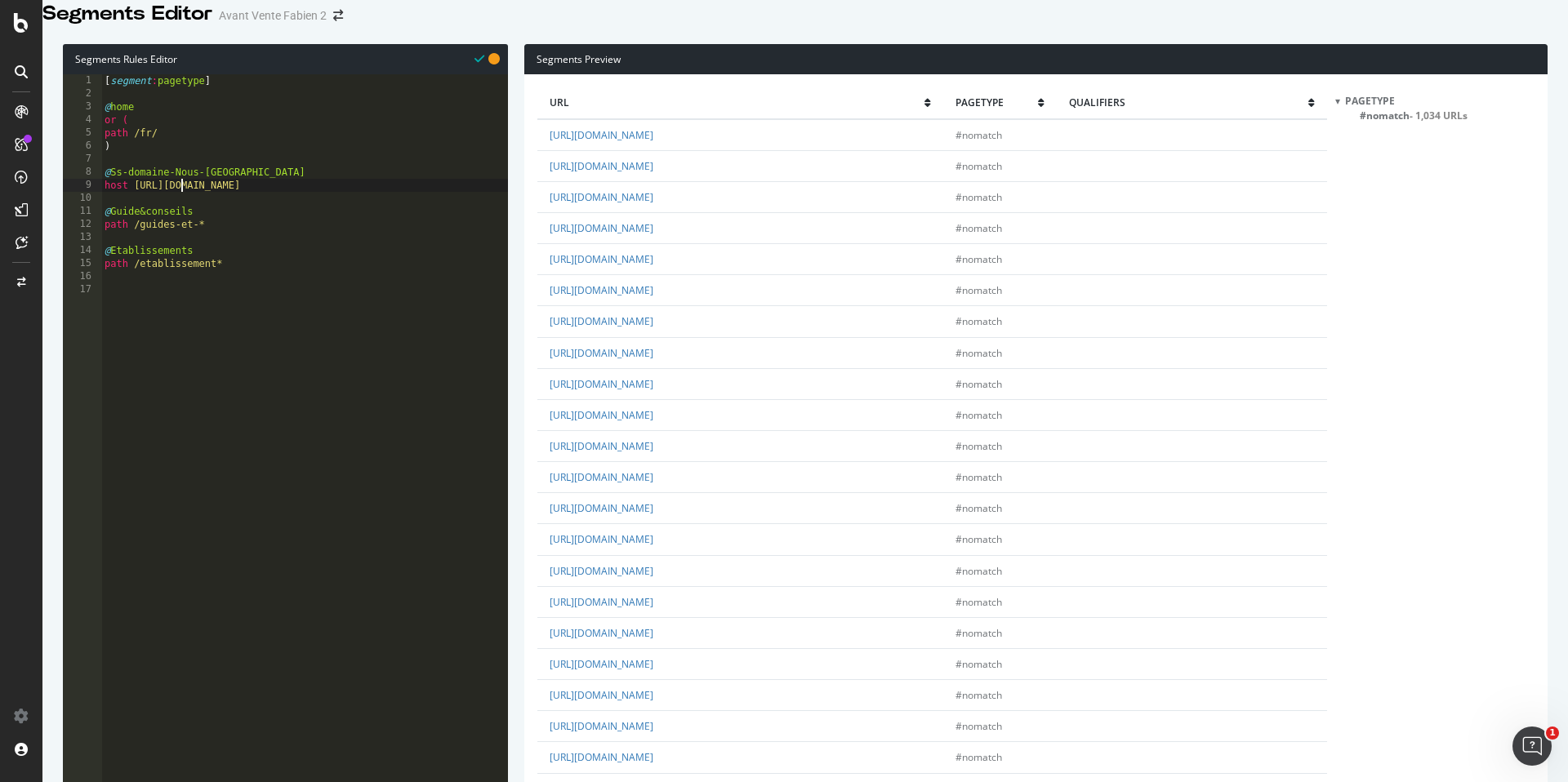
click at [183, 207] on div "[ segment : pagetype ] @ home or ( path /fr/ ) @ Ss-domaine-Nous-Rejoindre host…" at bounding box center [305, 329] width 407 height 510
click at [151, 325] on div "[ segment : pagetype ] @ home or ( path /fr/ ) @ Ss-domaine-Nous-Rejoindre host…" at bounding box center [305, 329] width 407 height 510
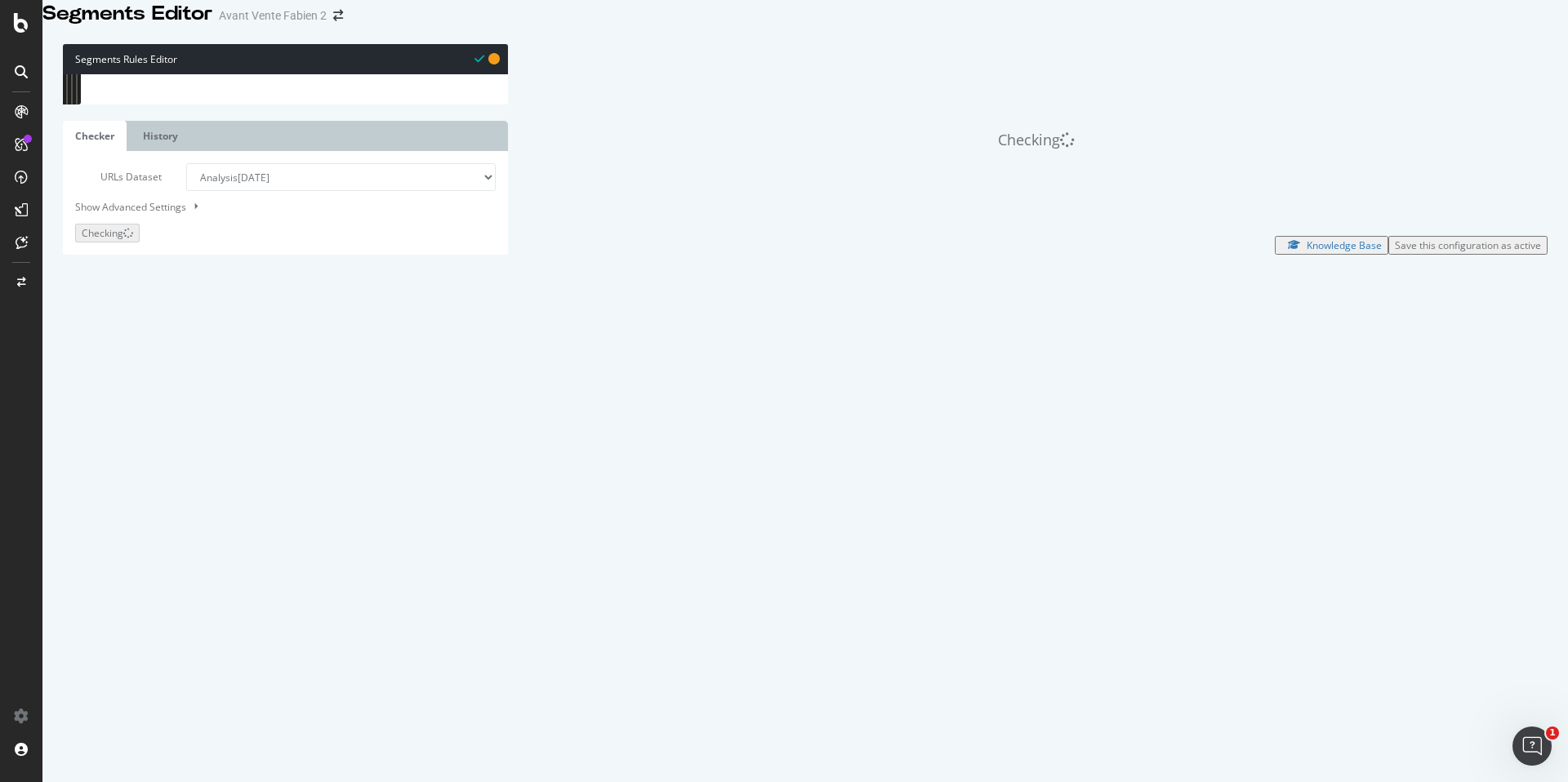
click at [508, 254] on div "Checking Knowledge Base Save this configuration as active" at bounding box center [1028, 149] width 1039 height 210
click at [505, 254] on div "Segments Rules Editor host [DOMAIN_NAME] 1 2 3 4 5 6 7 8 9 10 11 12 13 14 15 16…" at bounding box center [286, 149] width 445 height 210
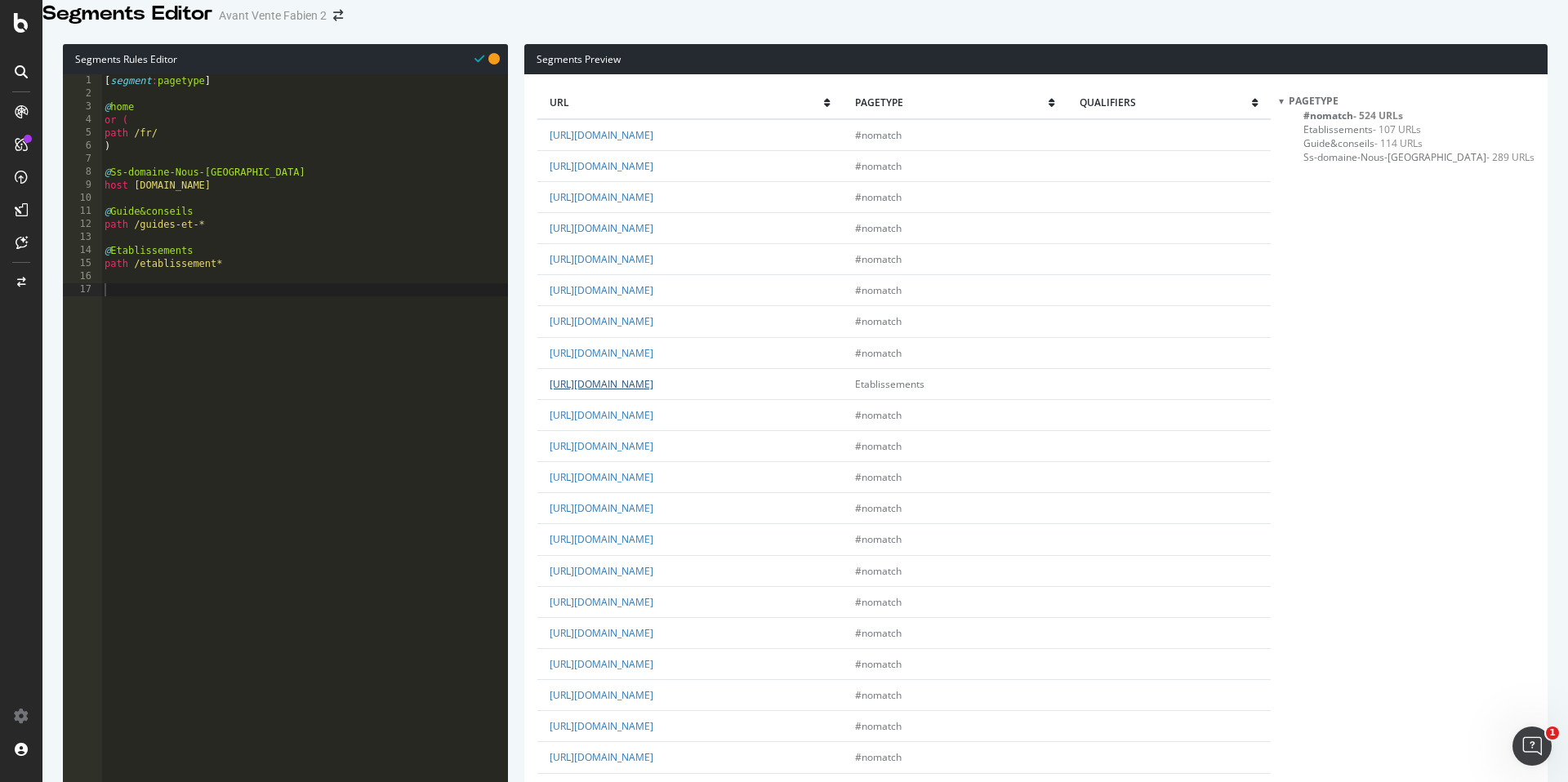
scroll to position [2751, 0]
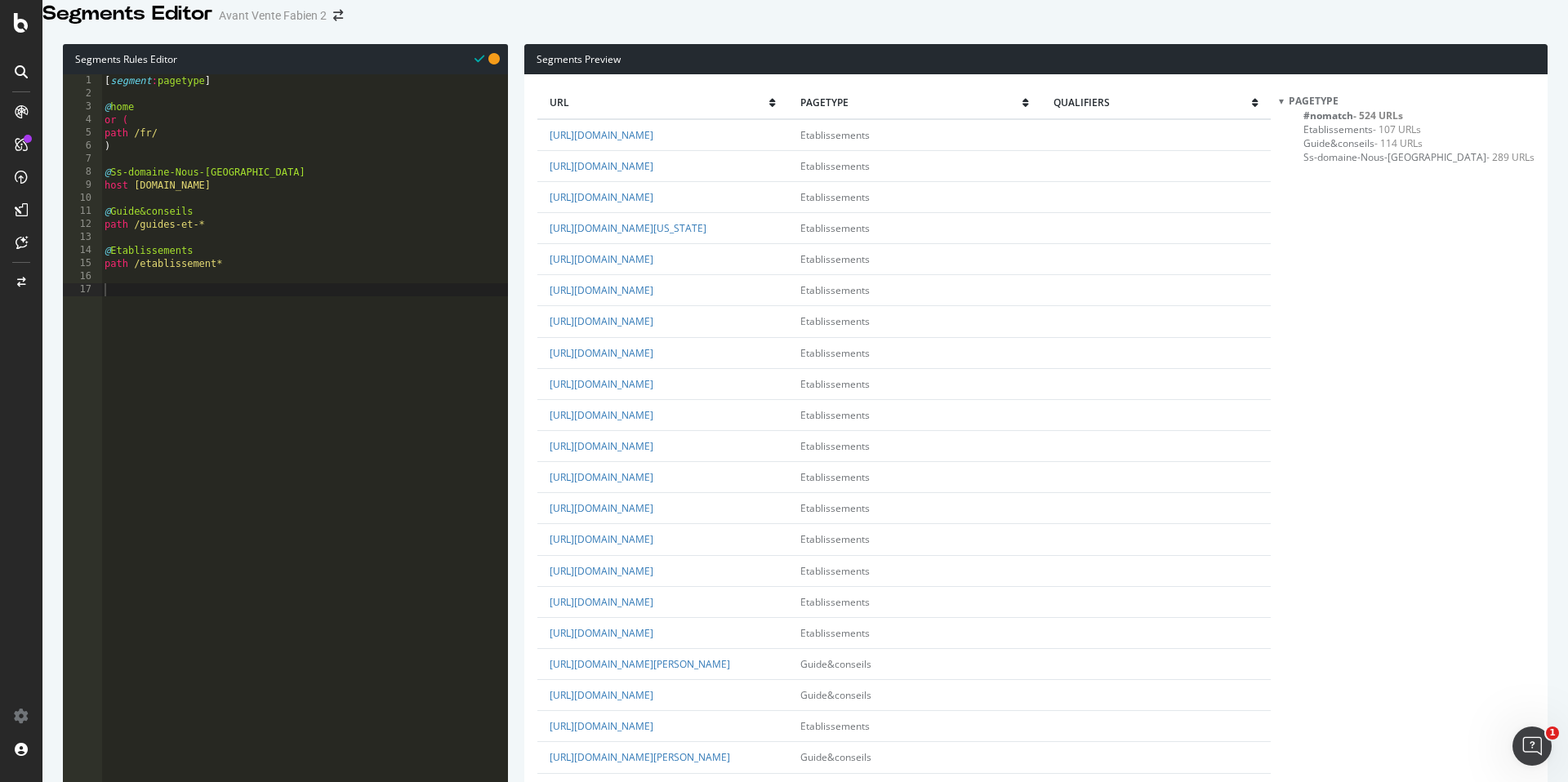
click at [1393, 122] on span "#nomatch - 524 URLs" at bounding box center [1353, 116] width 99 height 14
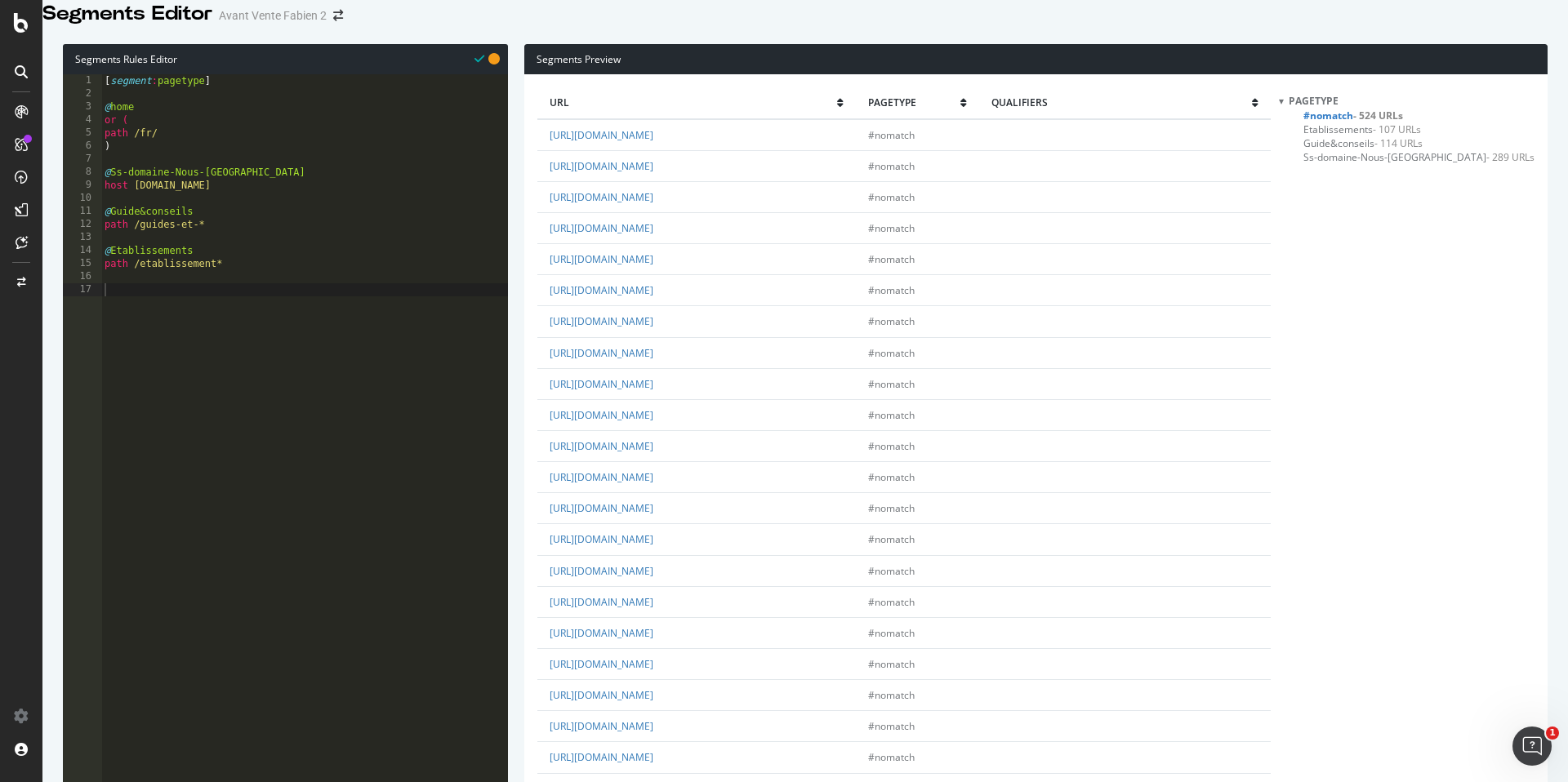
scroll to position [2653, 0]
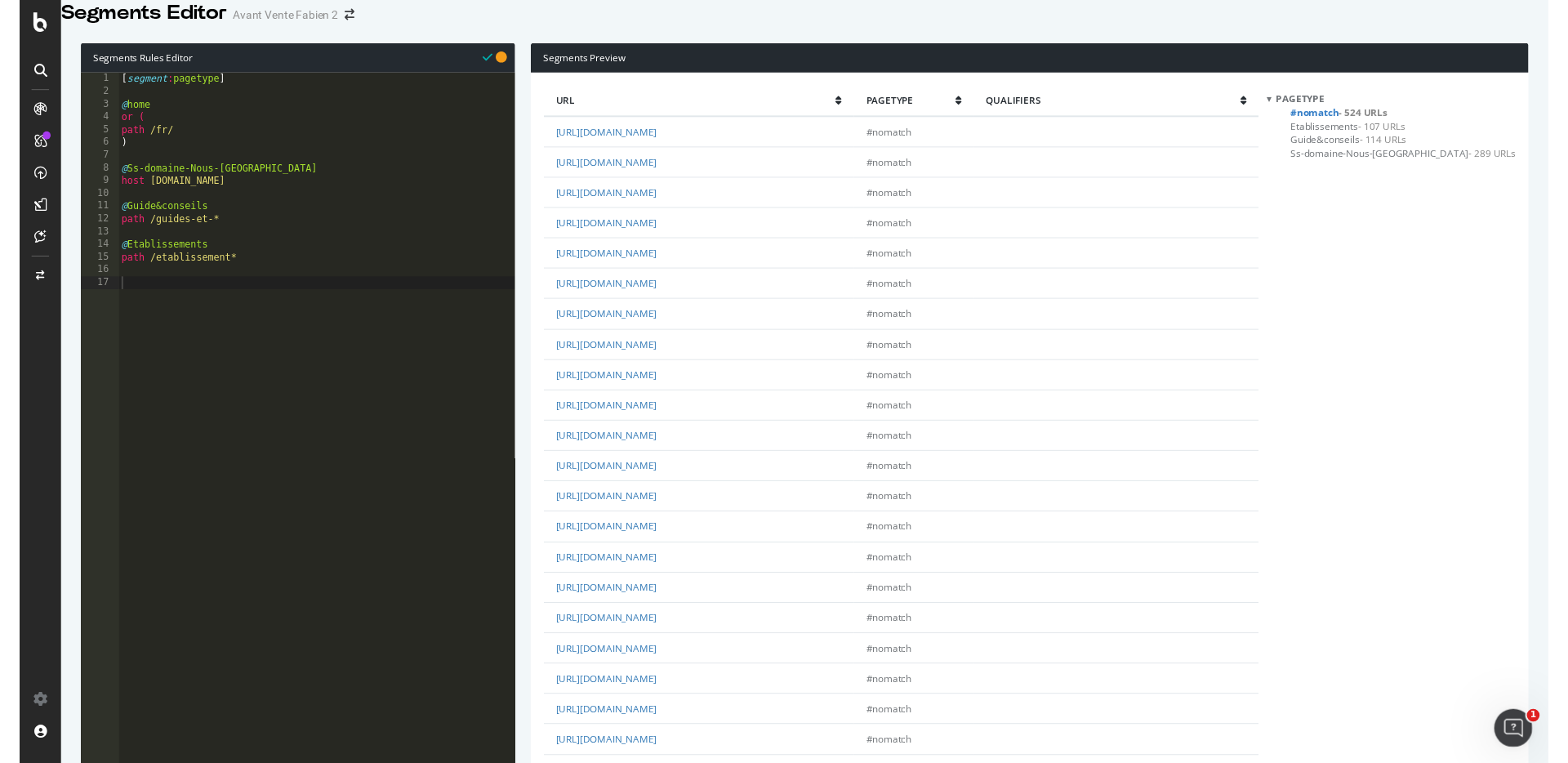
scroll to position [0, 0]
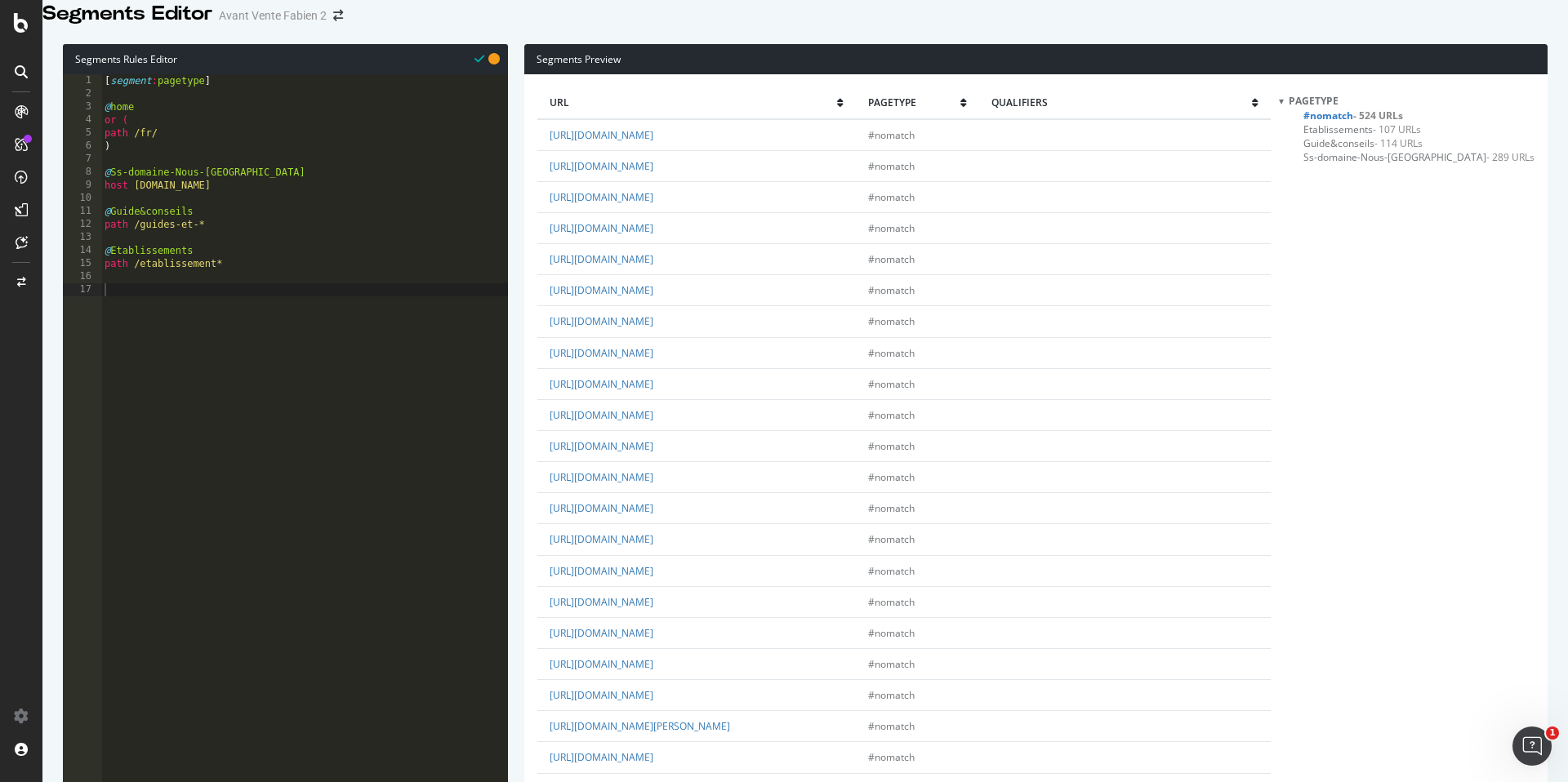
click at [514, 354] on div "Segments Preview url pagetype qualifiers [URL][DOMAIN_NAME] #nomatch [URL][DOMA…" at bounding box center [1028, 503] width 1039 height 919
click at [515, 346] on div "Segments Preview url pagetype qualifiers [URL][DOMAIN_NAME] #nomatch [URL][DOMA…" at bounding box center [1028, 503] width 1039 height 919
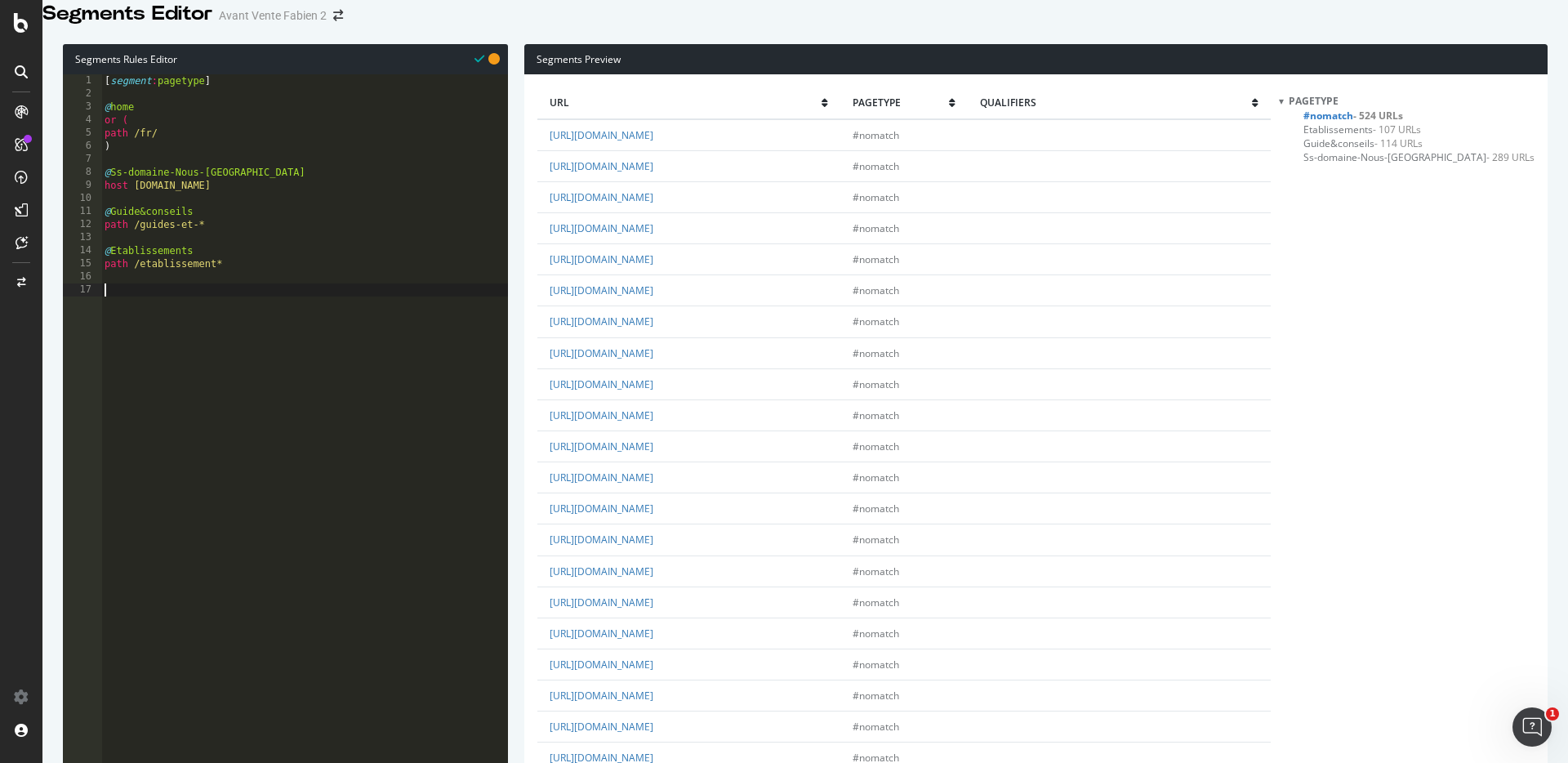
click at [226, 320] on div "[ segment : pagetype ] @ home or ( path /fr/ ) @ Ss-domaine-Nous-Rejoindre host…" at bounding box center [305, 320] width 407 height 491
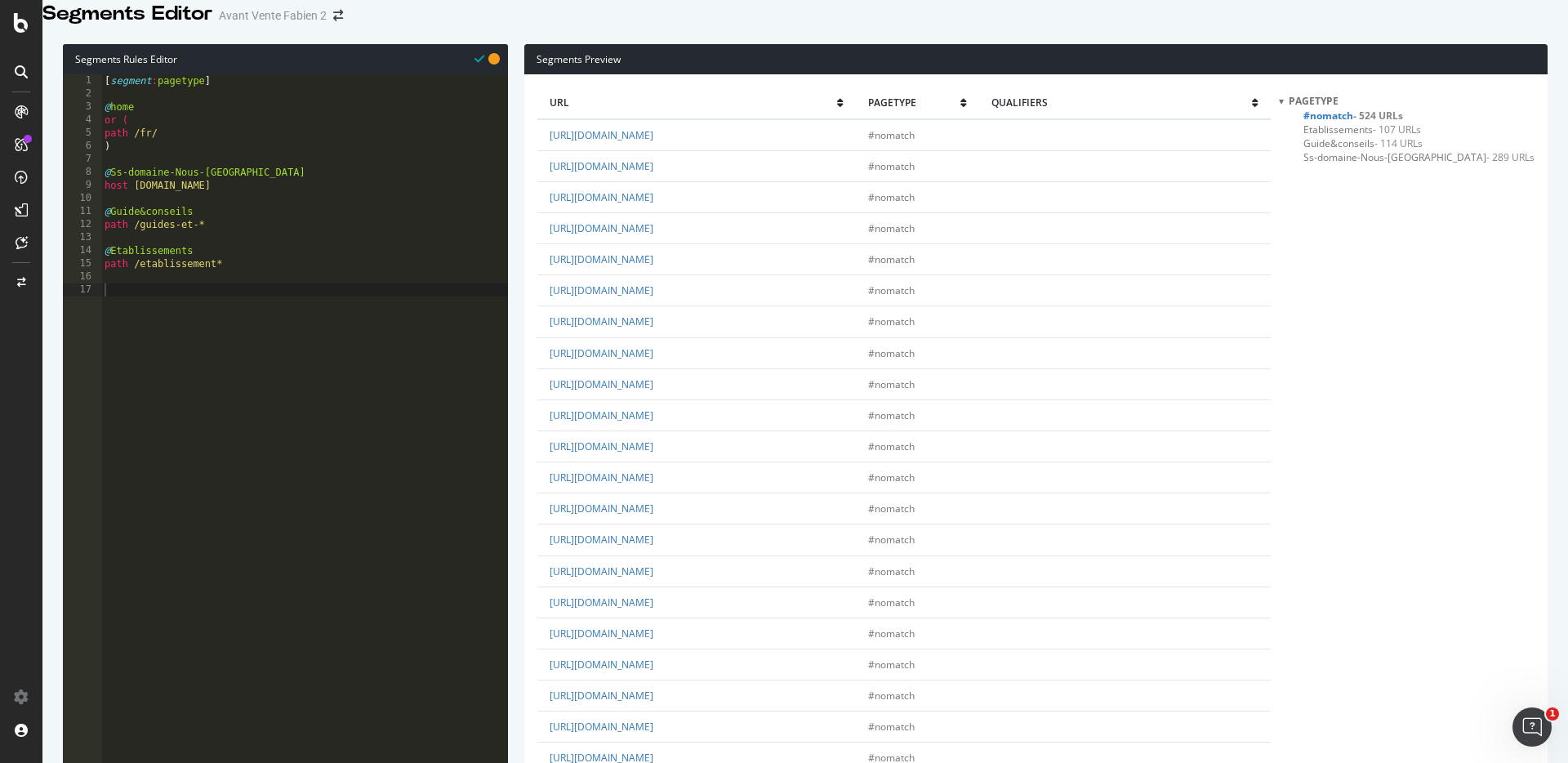
scroll to position [2673, 0]
click at [189, 172] on div "[ segment : pagetype ] @ home or ( path /fr/ ) @ Ss-domaine-Nous-Rejoindre host…" at bounding box center [305, 320] width 407 height 491
type textarea ")"
type textarea "@Ss-domaine-Gourmet"
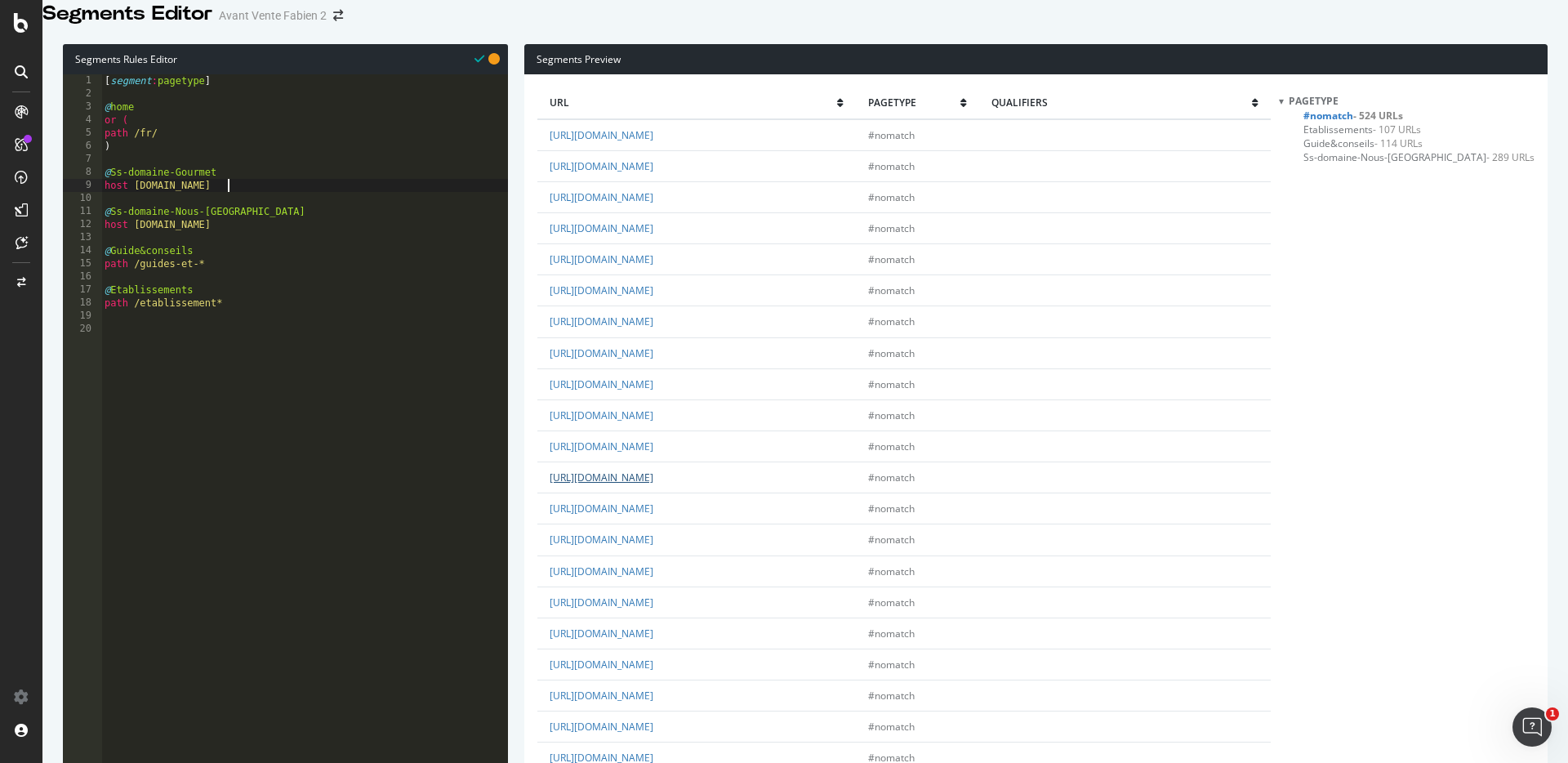
scroll to position [2673, 0]
type textarea "host [DOMAIN_NAME]"
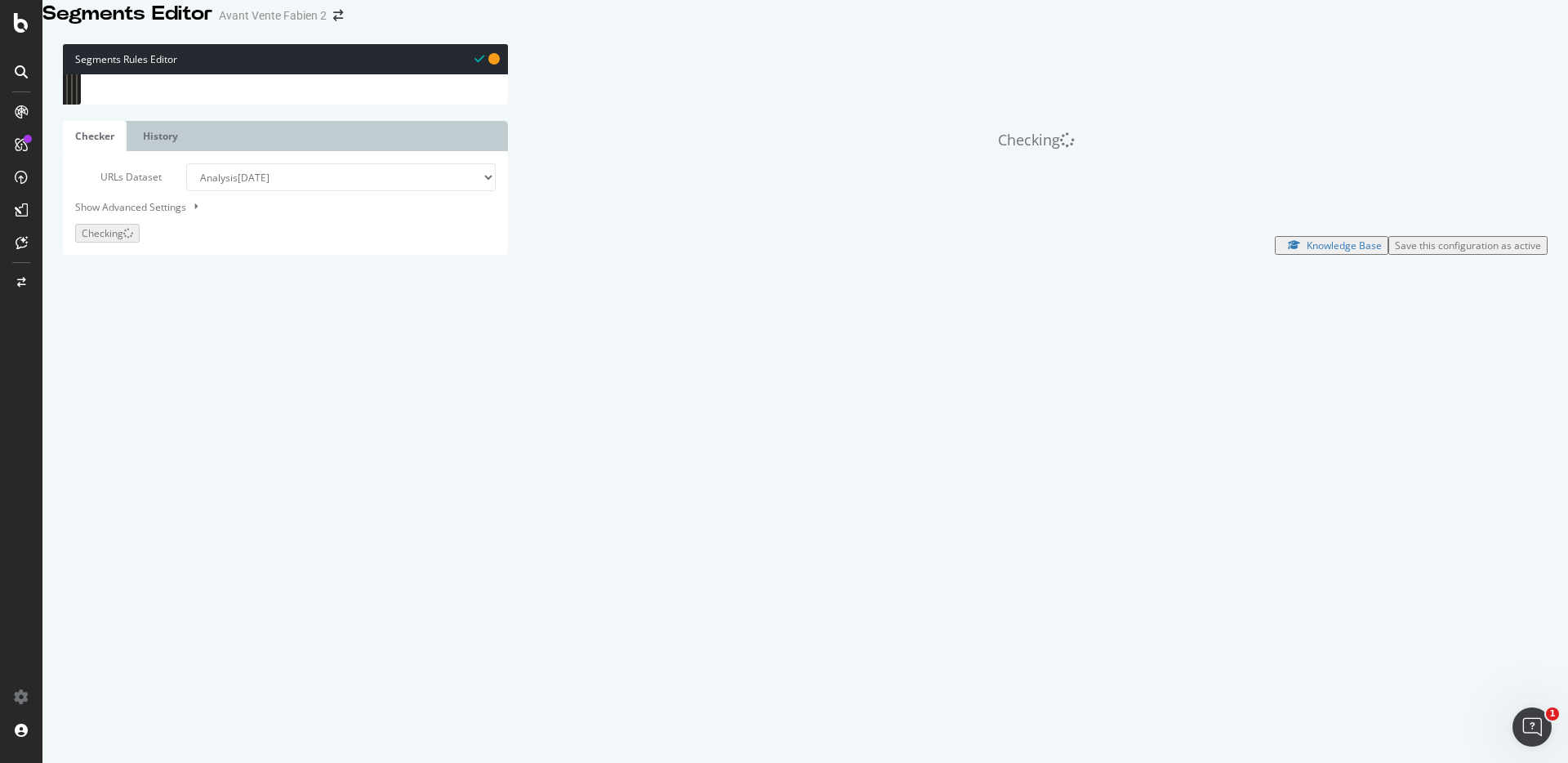
scroll to position [0, 0]
click at [249, 378] on div "[ segment : pagetype ] @ home or ( path /fr/ ) @ Ss-domaine-Gourmet host [DOMAI…" at bounding box center [305, 320] width 407 height 491
click at [233, 351] on div "[ segment : pagetype ] @ home or ( path /fr/ ) @ Ss-domaine-Gourmet host [DOMAI…" at bounding box center [305, 320] width 407 height 491
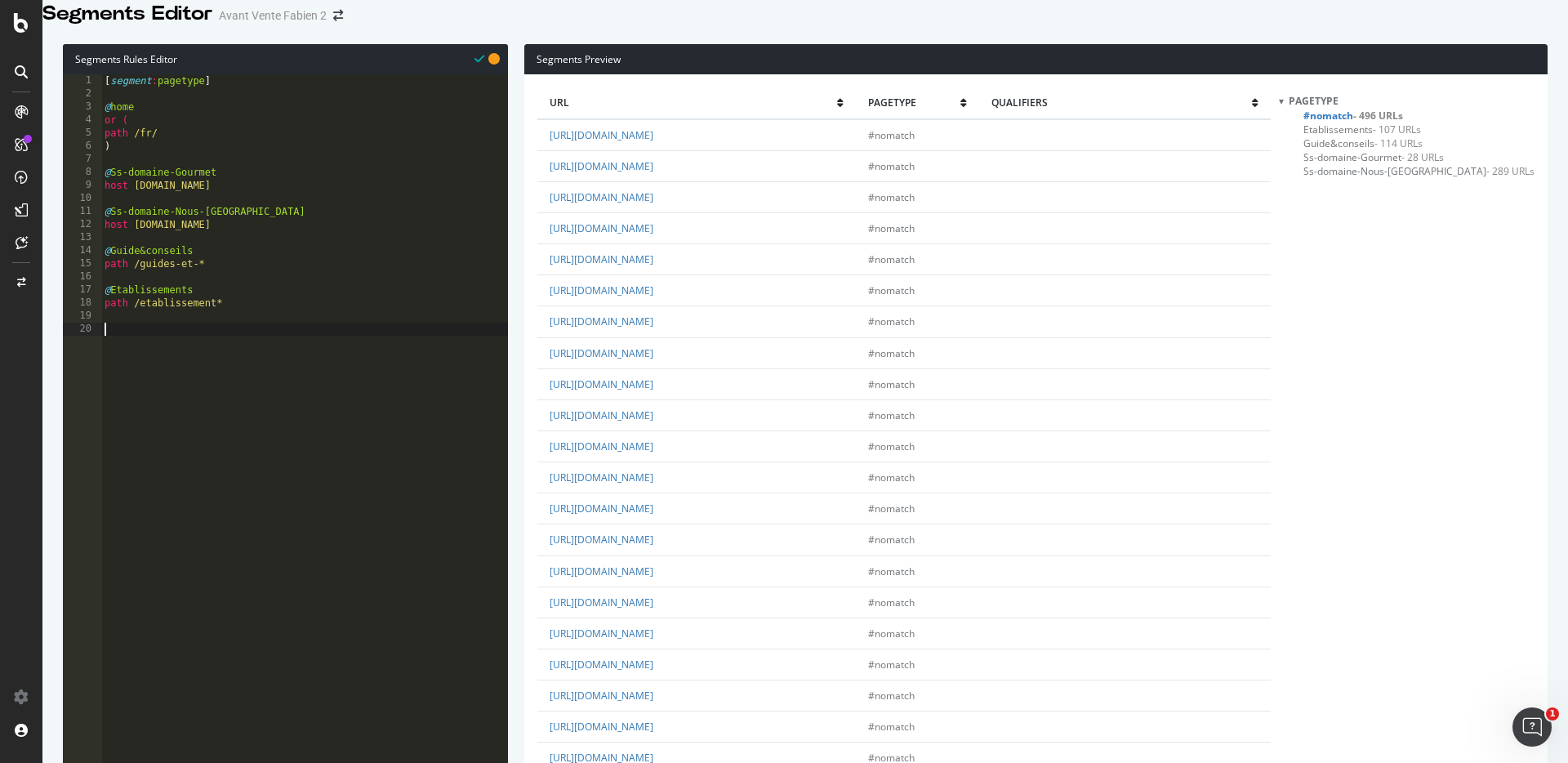
scroll to position [838, 0]
click at [227, 367] on div "[ segment : pagetype ] @ home or ( path /fr/ ) @ Ss-domaine-Gourmet host [DOMAI…" at bounding box center [305, 320] width 407 height 491
type textarea "@Sans-interet-SEO"
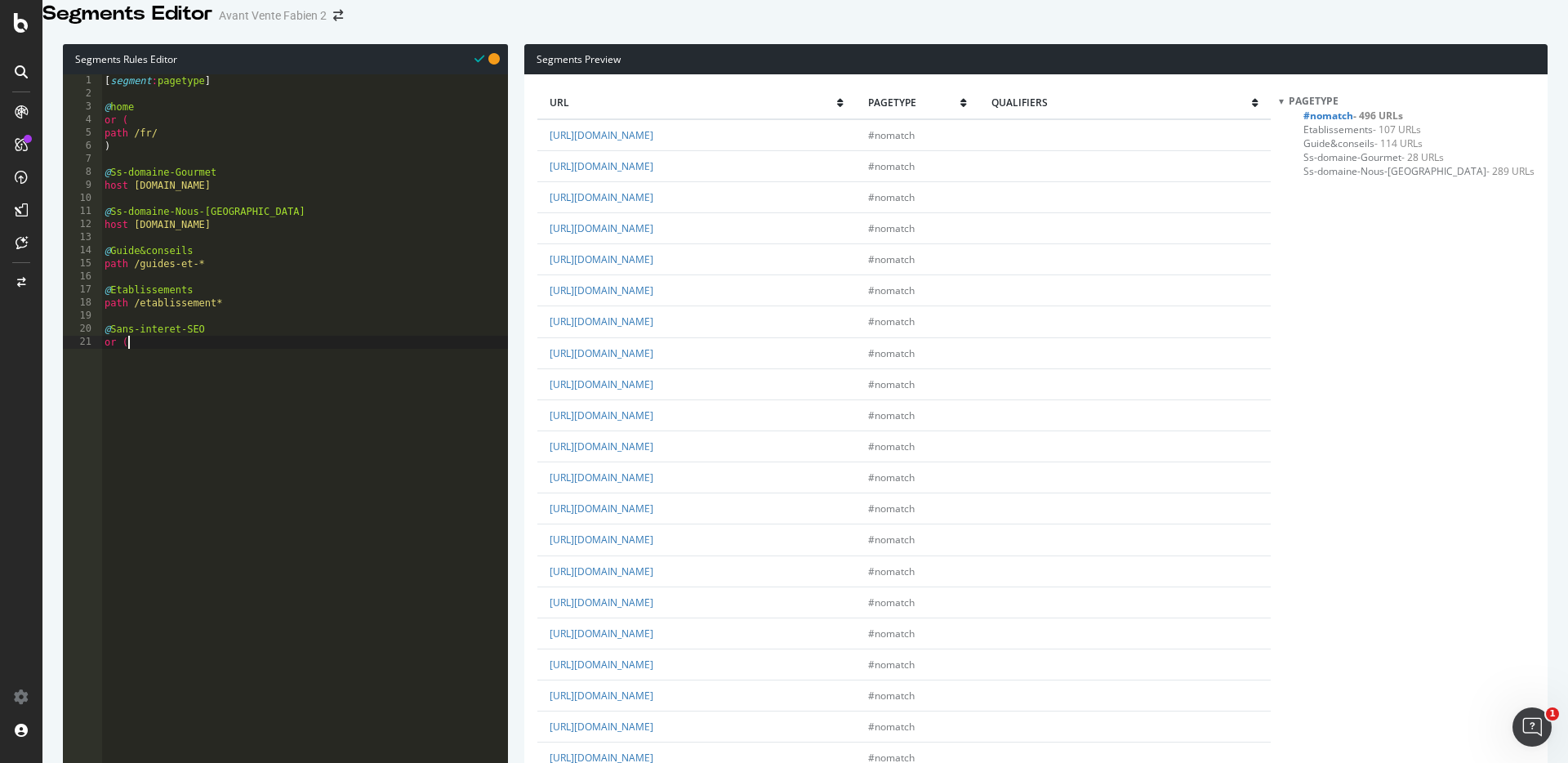
type textarea "or ("
click at [241, 319] on div "[ segment : pagetype ] @ home or ( path /fr/ ) @ Ss-domaine-Gourmet host [DOMAI…" at bounding box center [305, 320] width 407 height 491
type textarea "path /etablissement*"
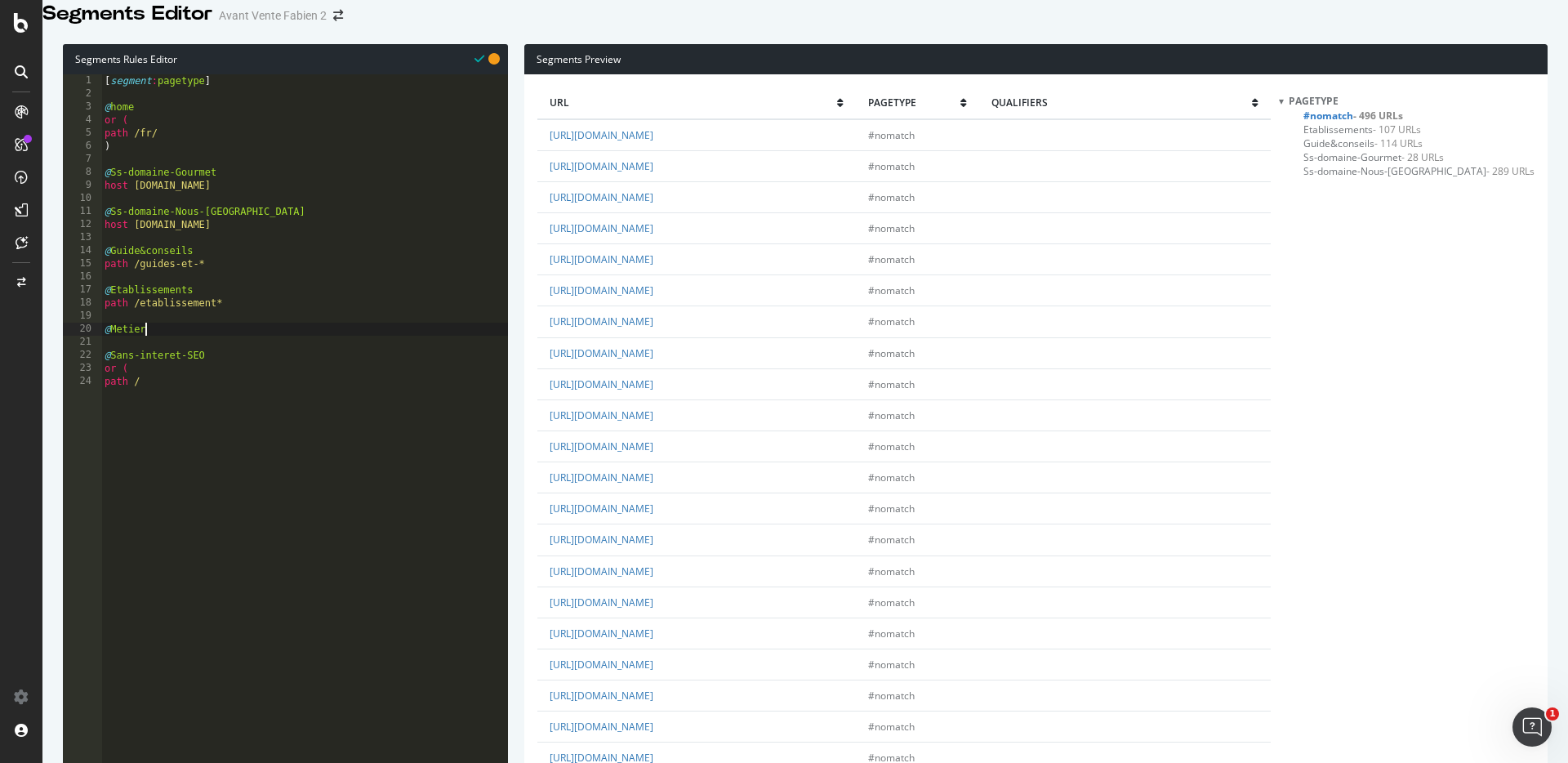
type textarea "@Metiers"
click at [179, 419] on div "[ segment : pagetype ] @ home or ( path /fr/ ) @ Ss-domaine-Gourmet host [DOMAI…" at bounding box center [305, 320] width 407 height 491
drag, startPoint x: 746, startPoint y: 339, endPoint x: 653, endPoint y: 341, distance: 93.0
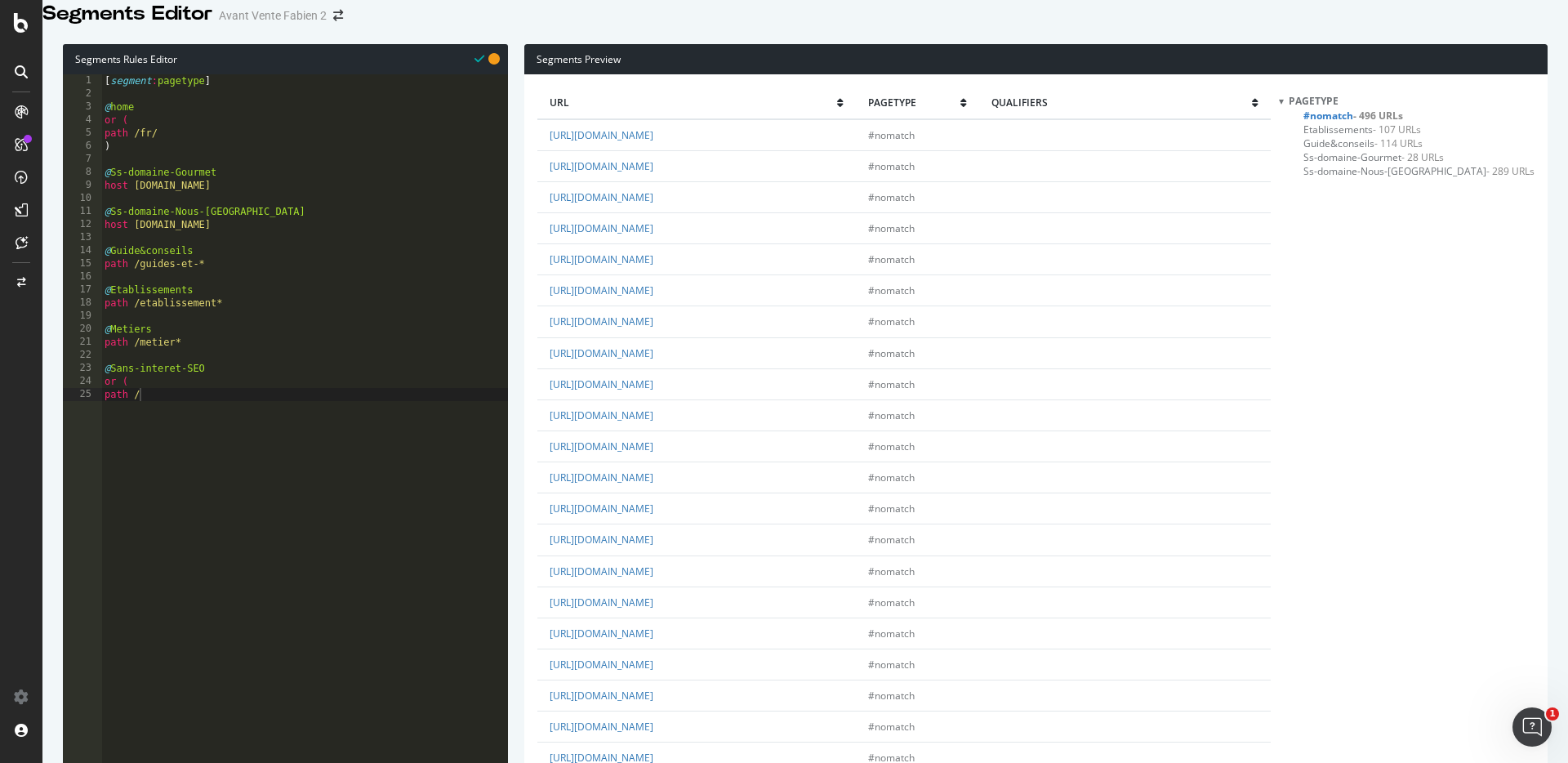
copy link "mentions-legales/"
click at [166, 420] on div "[ segment : pagetype ] @ home or ( path /fr/ ) @ Ss-domaine-Gourmet host [DOMAI…" at bounding box center [305, 320] width 407 height 491
paste textarea "mentions-legales/"
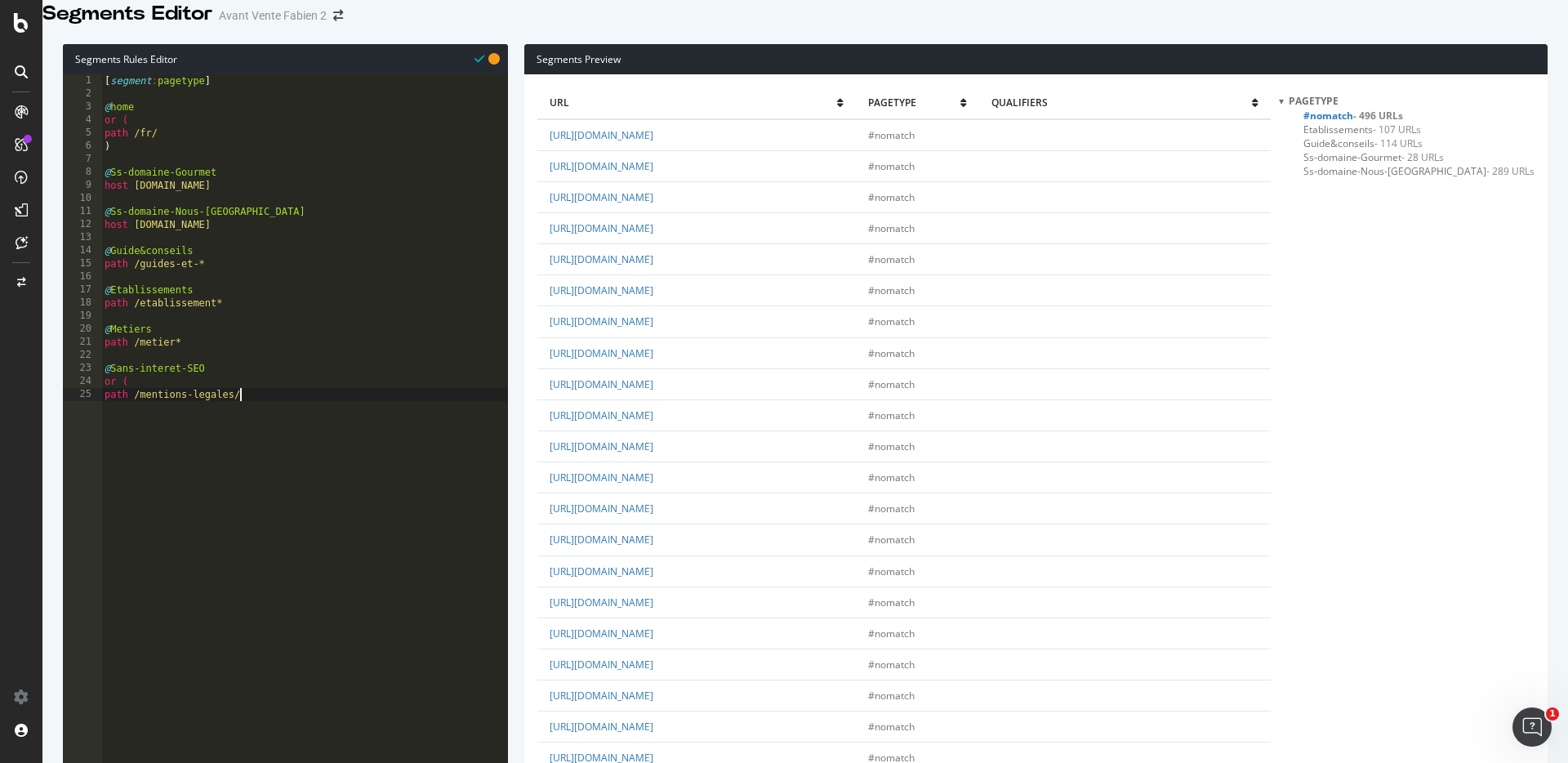
type textarea "path /mentions-legales/"
drag, startPoint x: 791, startPoint y: 384, endPoint x: 652, endPoint y: 387, distance: 139.0
copy link "politique-de-confidentialite/"
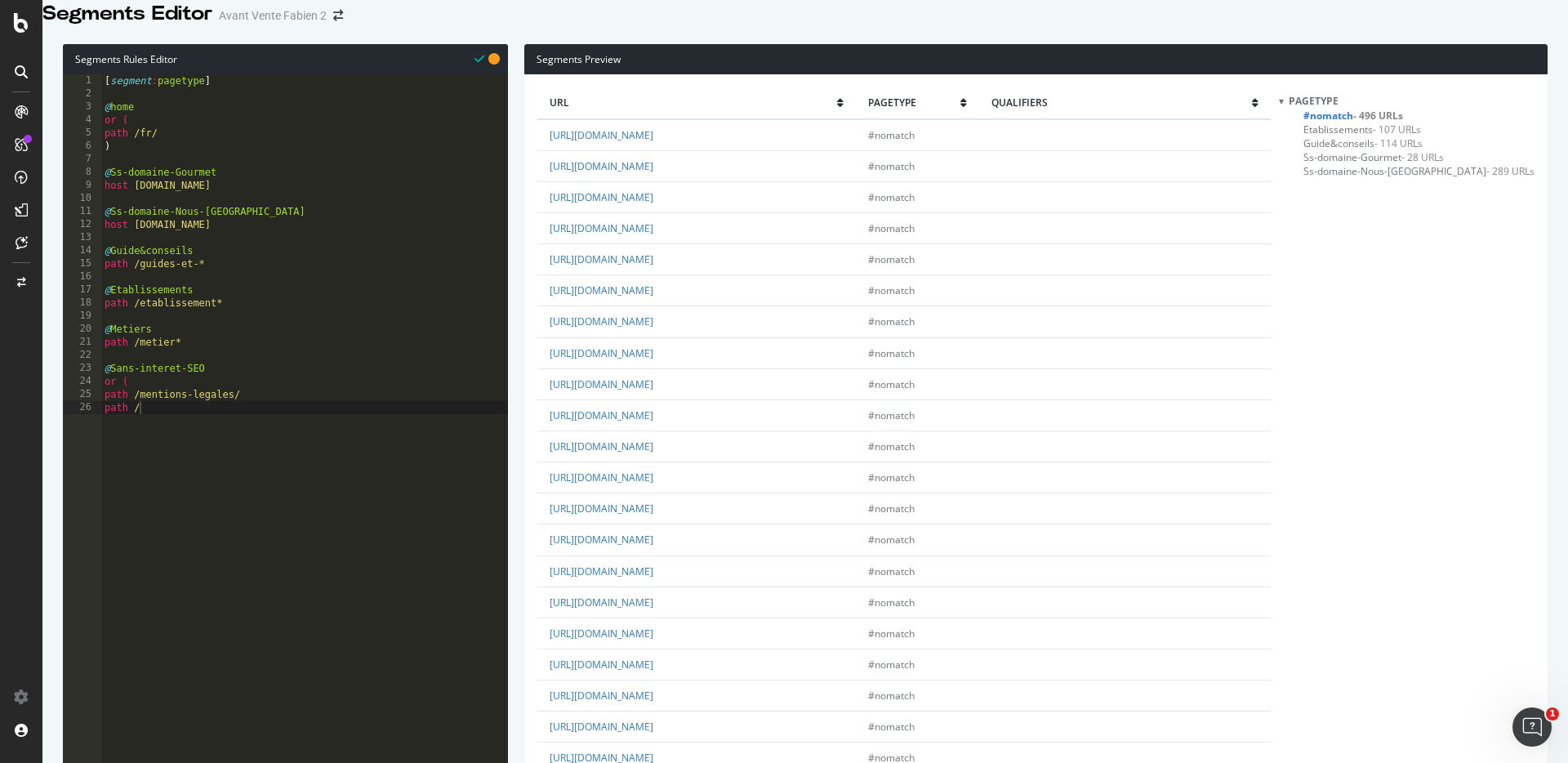
click at [253, 425] on div "[ segment : pagetype ] @ home or ( path /fr/ ) @ Ss-domaine-Gourmet host [DOMAI…" at bounding box center [305, 320] width 407 height 491
paste textarea "politique-de-confidentialite/"
type textarea "path /politique-de-confidentialite/"
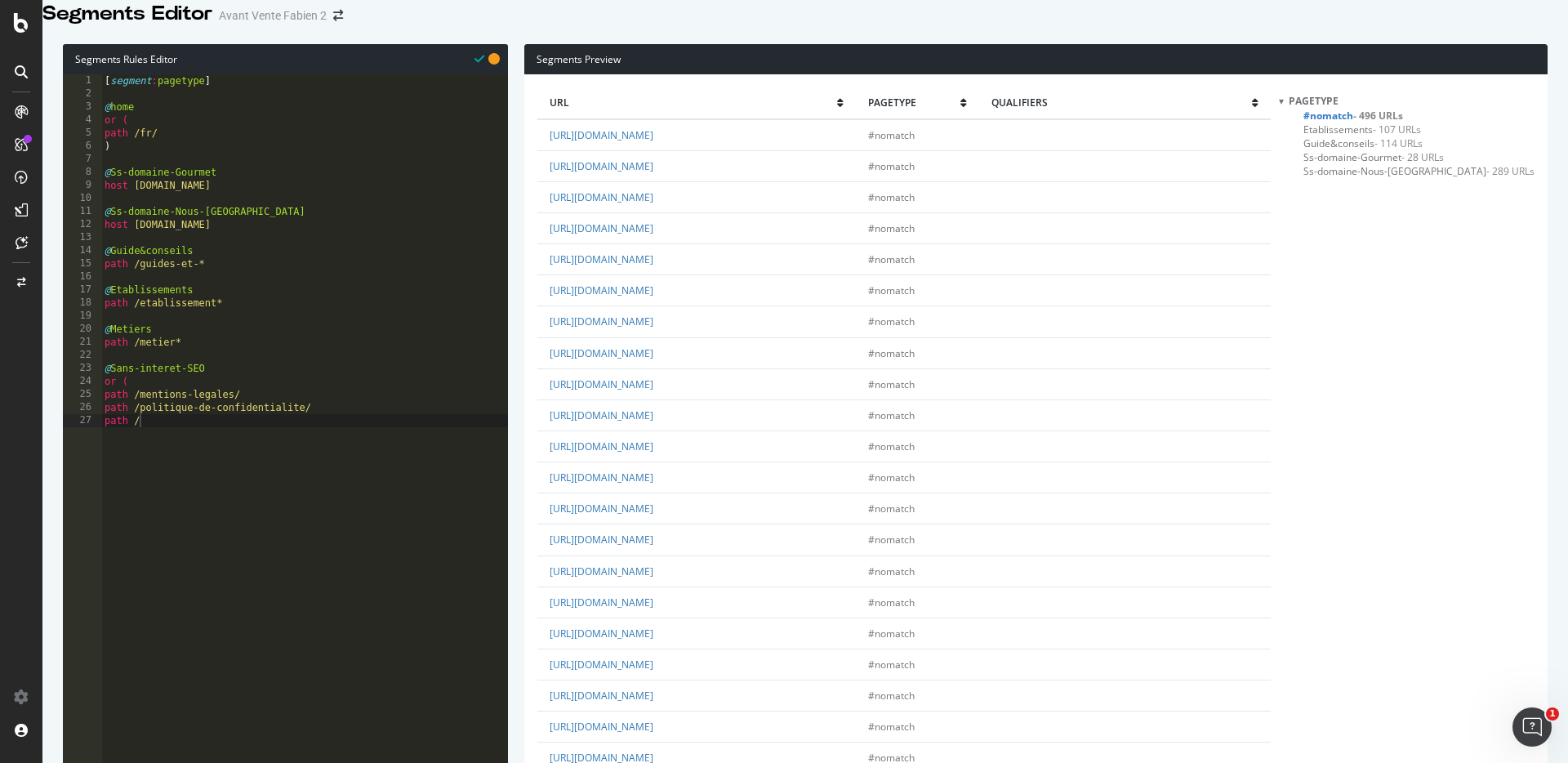
drag, startPoint x: 786, startPoint y: 315, endPoint x: 653, endPoint y: 314, distance: 133.0
copy link "protection-des-donnees/"
click at [244, 438] on div "[ segment : pagetype ] @ home or ( path /fr/ ) @ Ss-domaine-Gourmet host [DOMAI…" at bounding box center [305, 320] width 407 height 491
paste textarea "protection-des-donnees/"
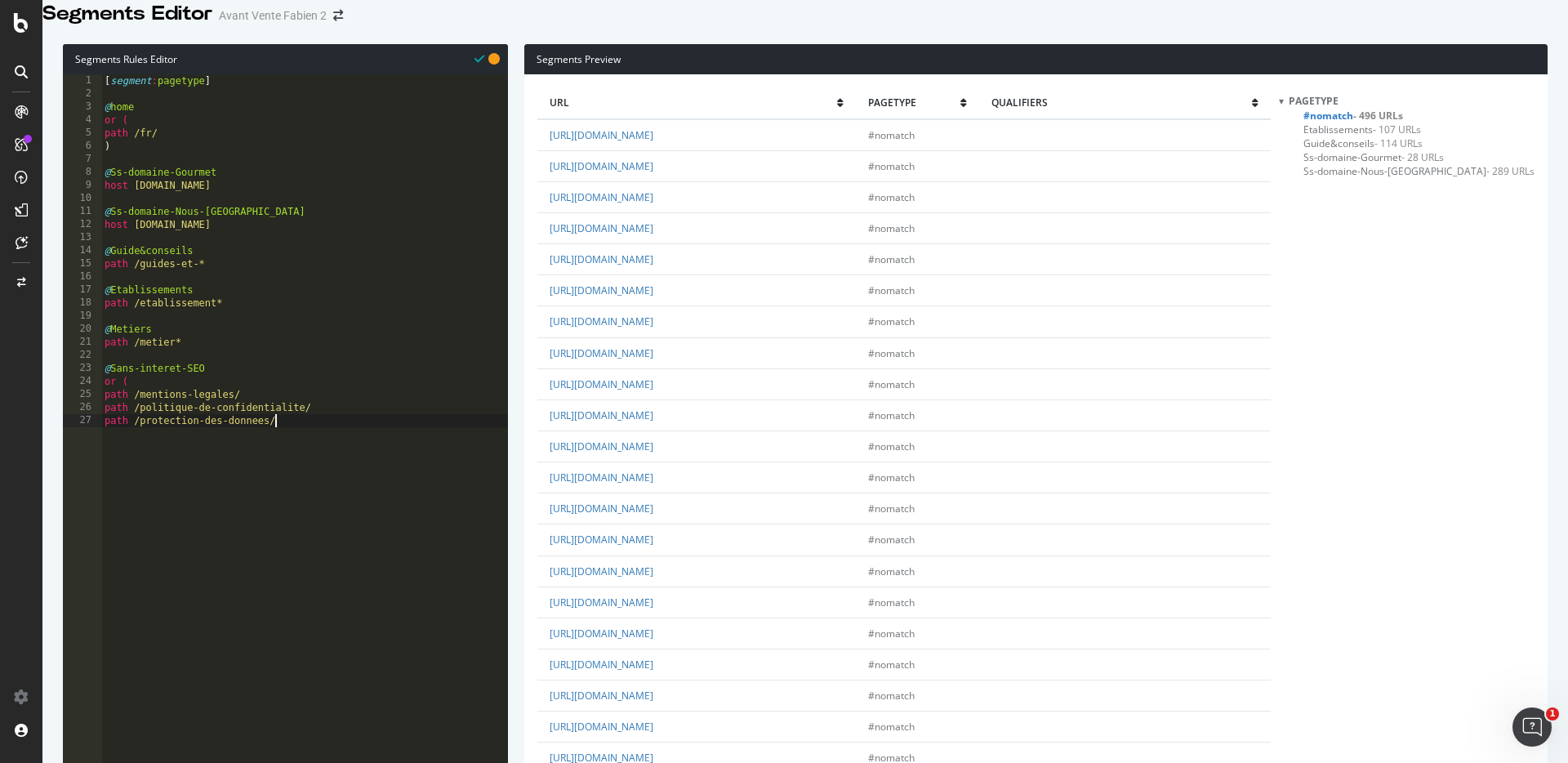
type textarea "path /protection-des-donnees/"
drag, startPoint x: 682, startPoint y: 248, endPoint x: 651, endPoint y: 248, distance: 31.0
copy link "cgu/"
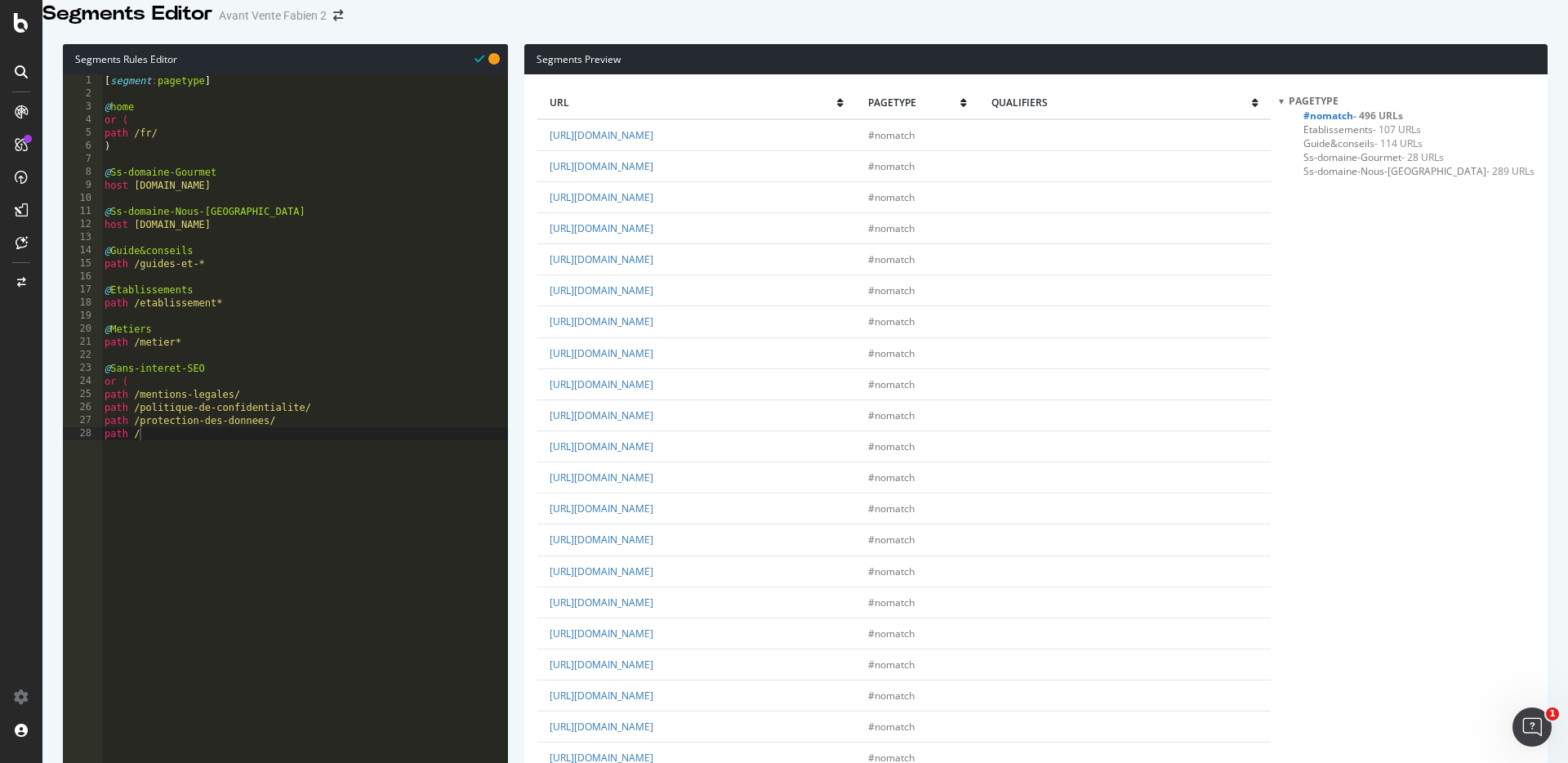
click at [198, 460] on div "[ segment : pagetype ] @ home or ( path /fr/ ) @ Ss-domaine-Gourmet host [DOMAI…" at bounding box center [305, 320] width 407 height 491
paste textarea "cgu/"
type textarea "path /cgu/"
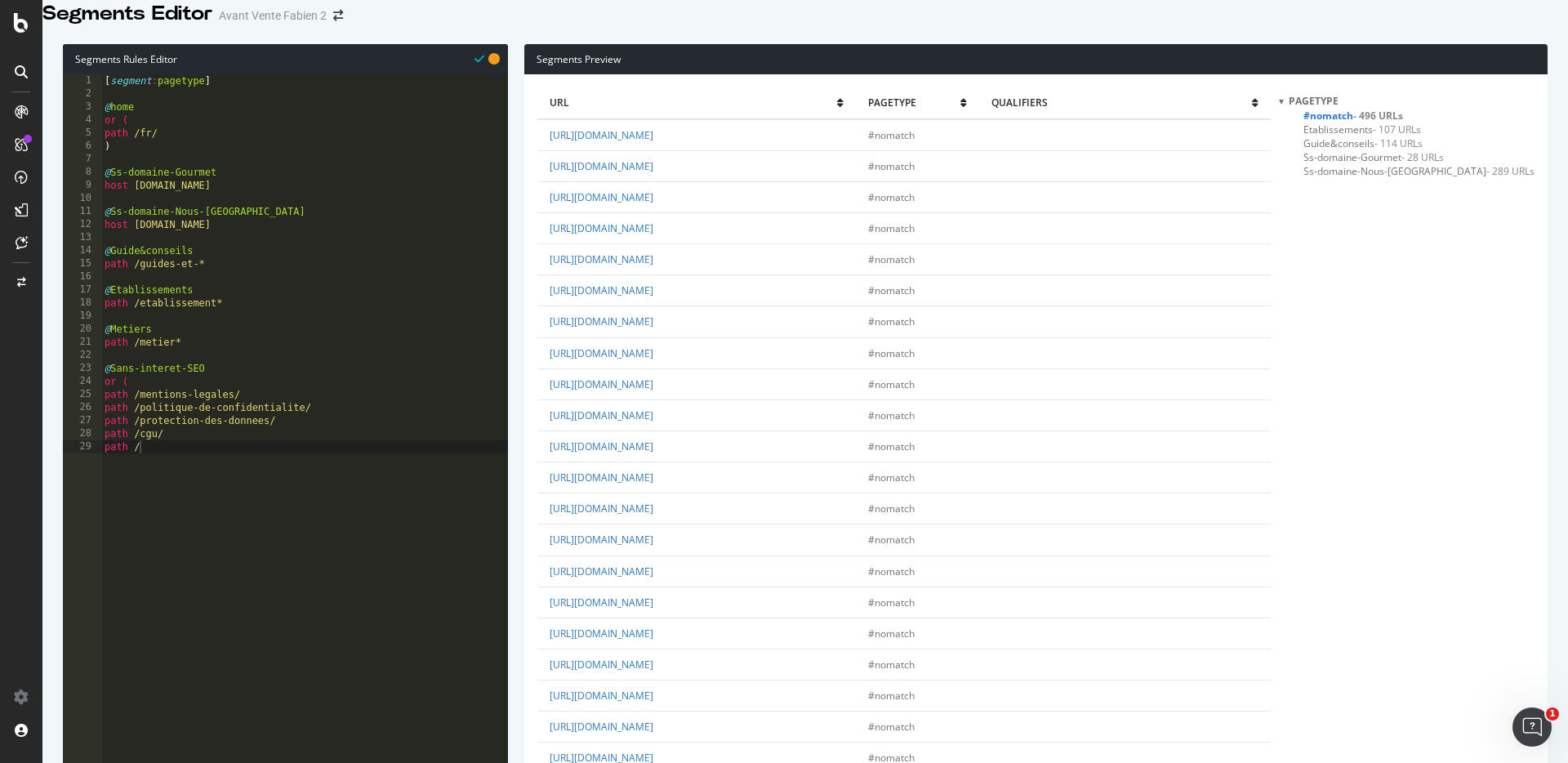
drag, startPoint x: 701, startPoint y: 307, endPoint x: 652, endPoint y: 311, distance: 49.2
copy link "cookies/"
click at [249, 458] on div "[ segment : pagetype ] @ home or ( path /fr/ ) @ Ss-domaine-Gourmet host [DOMAI…" at bounding box center [305, 320] width 407 height 491
paste textarea "cookies/"
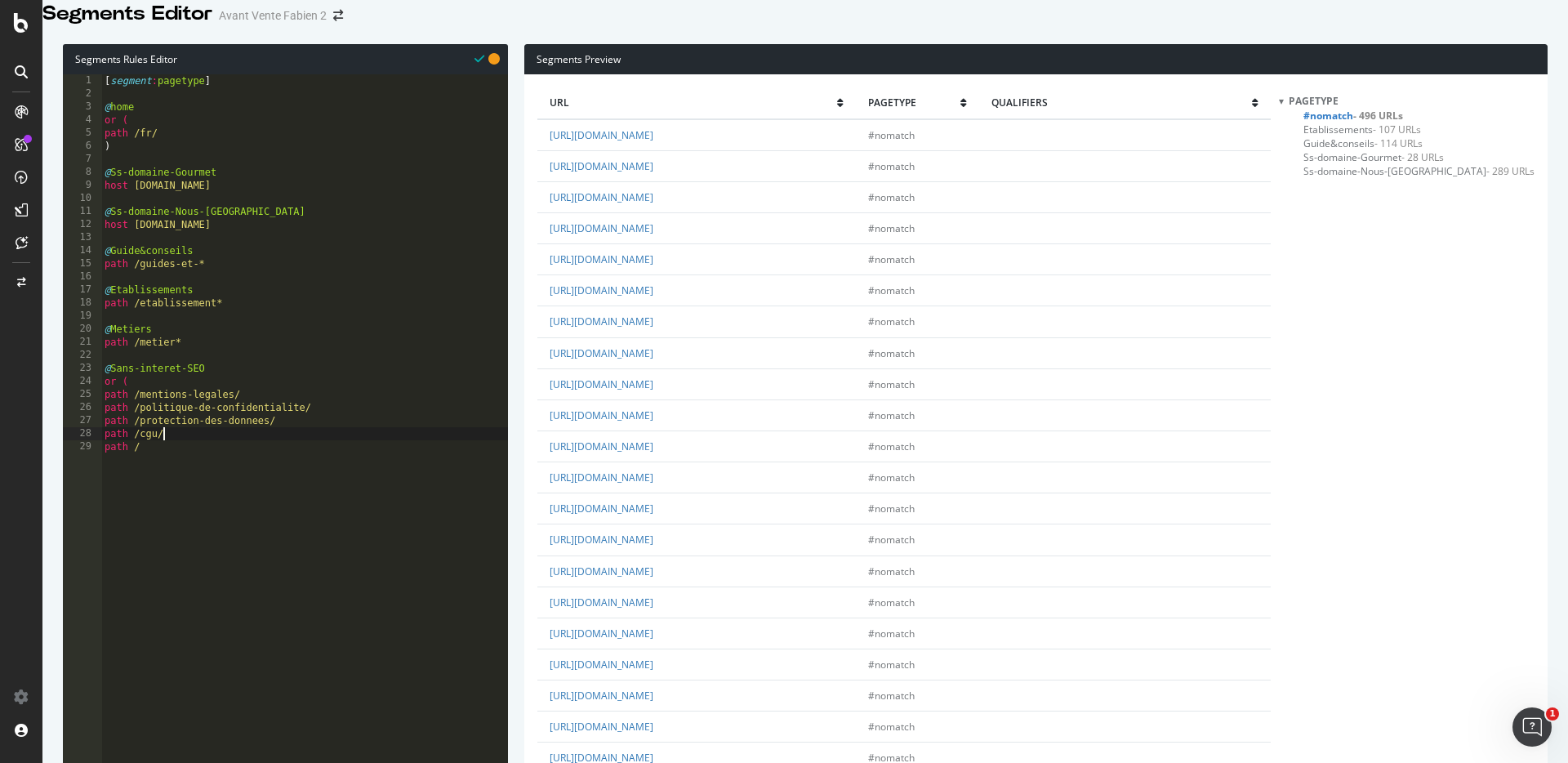
scroll to position [0, 0]
click at [232, 467] on div "[ segment : pagetype ] @ home or ( path /fr/ ) @ Ss-domaine-Gourmet host [DOMAI…" at bounding box center [305, 320] width 407 height 491
paste textarea "cookies/"
type textarea "path /cookies/"
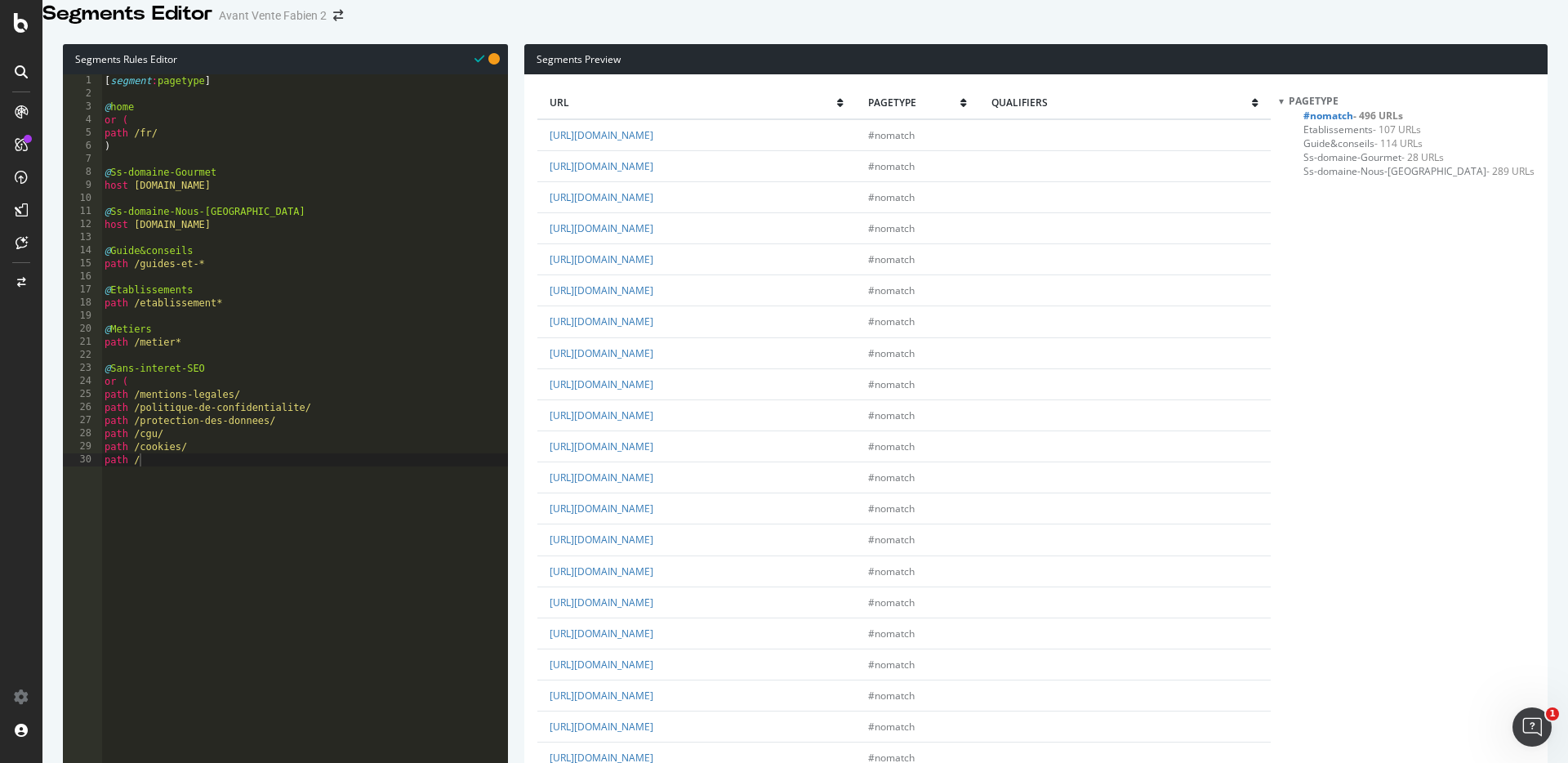
drag, startPoint x: 816, startPoint y: 388, endPoint x: 652, endPoint y: 394, distance: 164.1
copy link "politique-de-gestion-des-cookies/"
click at [197, 481] on div "[ segment : pagetype ] @ home or ( path /fr/ ) @ Ss-domaine-Gourmet host [DOMAI…" at bounding box center [305, 320] width 407 height 491
paste textarea "politique-de-gestion-des-cookies/"
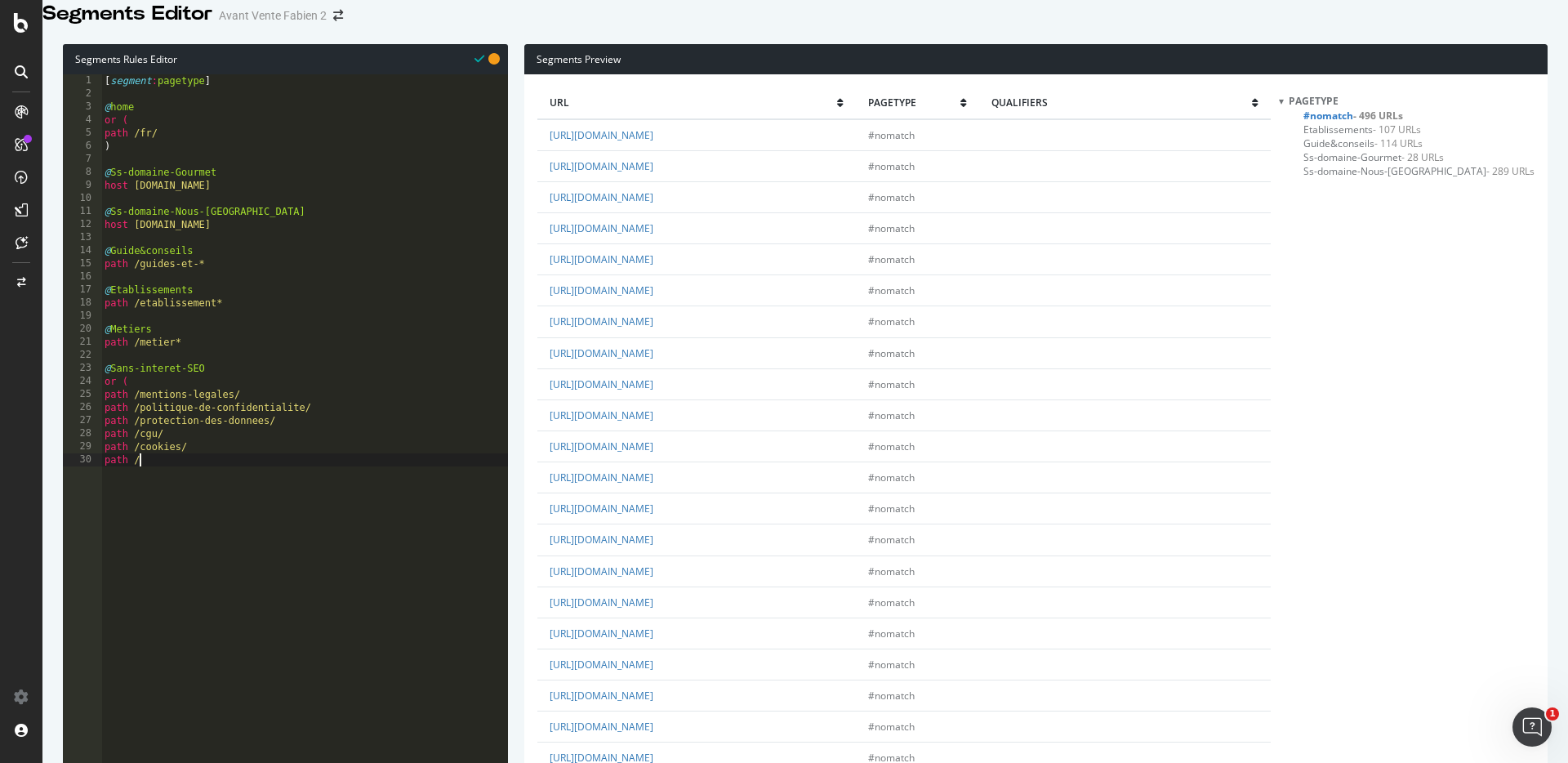
scroll to position [0, 0]
type textarea "path /politique-de-gestion-des-cookies/"
type textarea "path /"
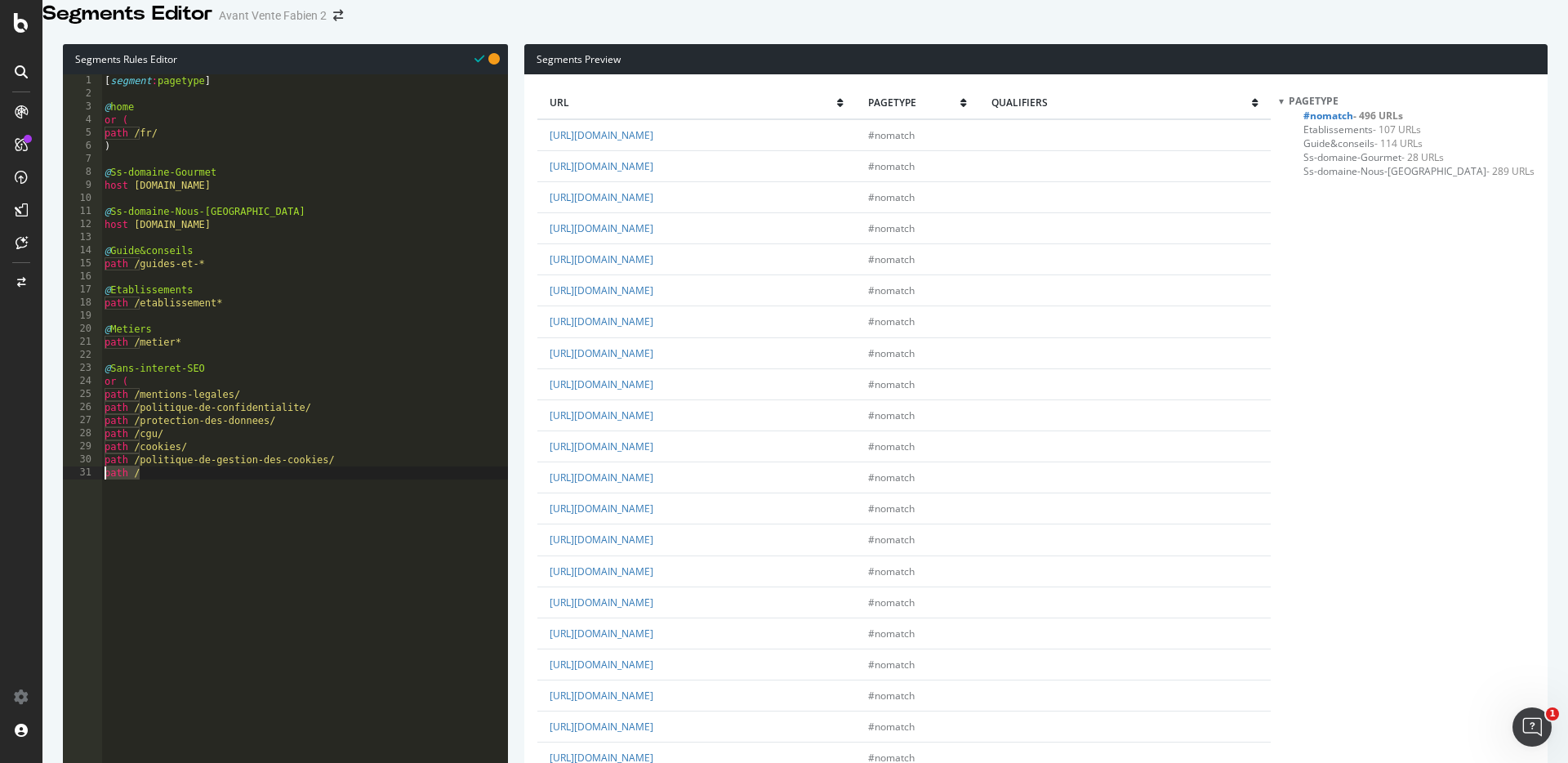
drag, startPoint x: 144, startPoint y: 495, endPoint x: 7, endPoint y: 495, distance: 137.0
click at [7, 495] on div "Segments Editor Avant Vente Fabien 2 Segments Rules Editor path / 1 2 3 4 5 6 7…" at bounding box center [784, 381] width 1568 height 763
type textarea ")"
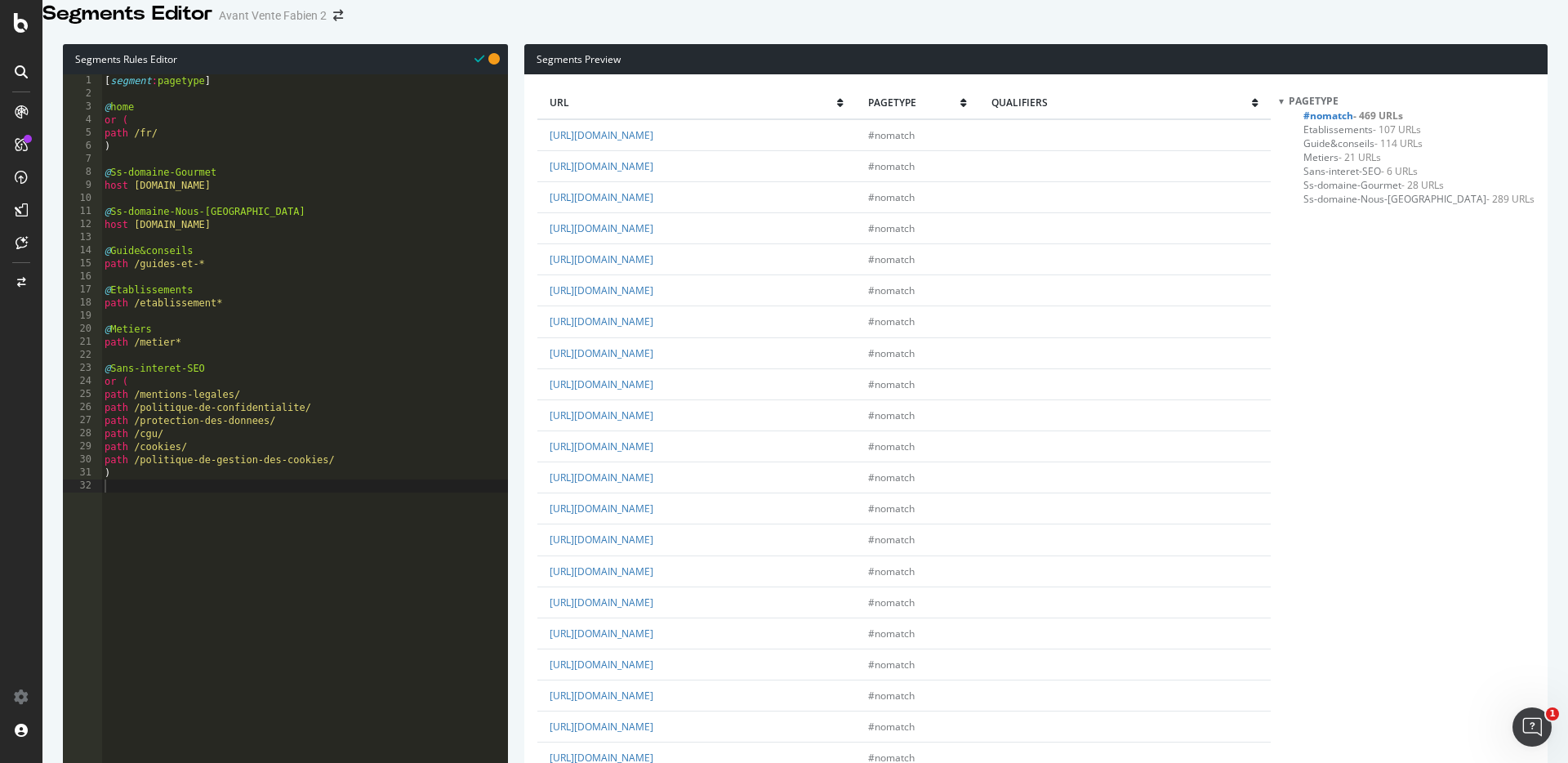
scroll to position [3147, 0]
click at [232, 358] on div "[ segment : pagetype ] @ home or ( path /fr/ ) @ Ss-domaine-Gourmet host [DOMAI…" at bounding box center [305, 320] width 407 height 491
type textarea "path /metier*"
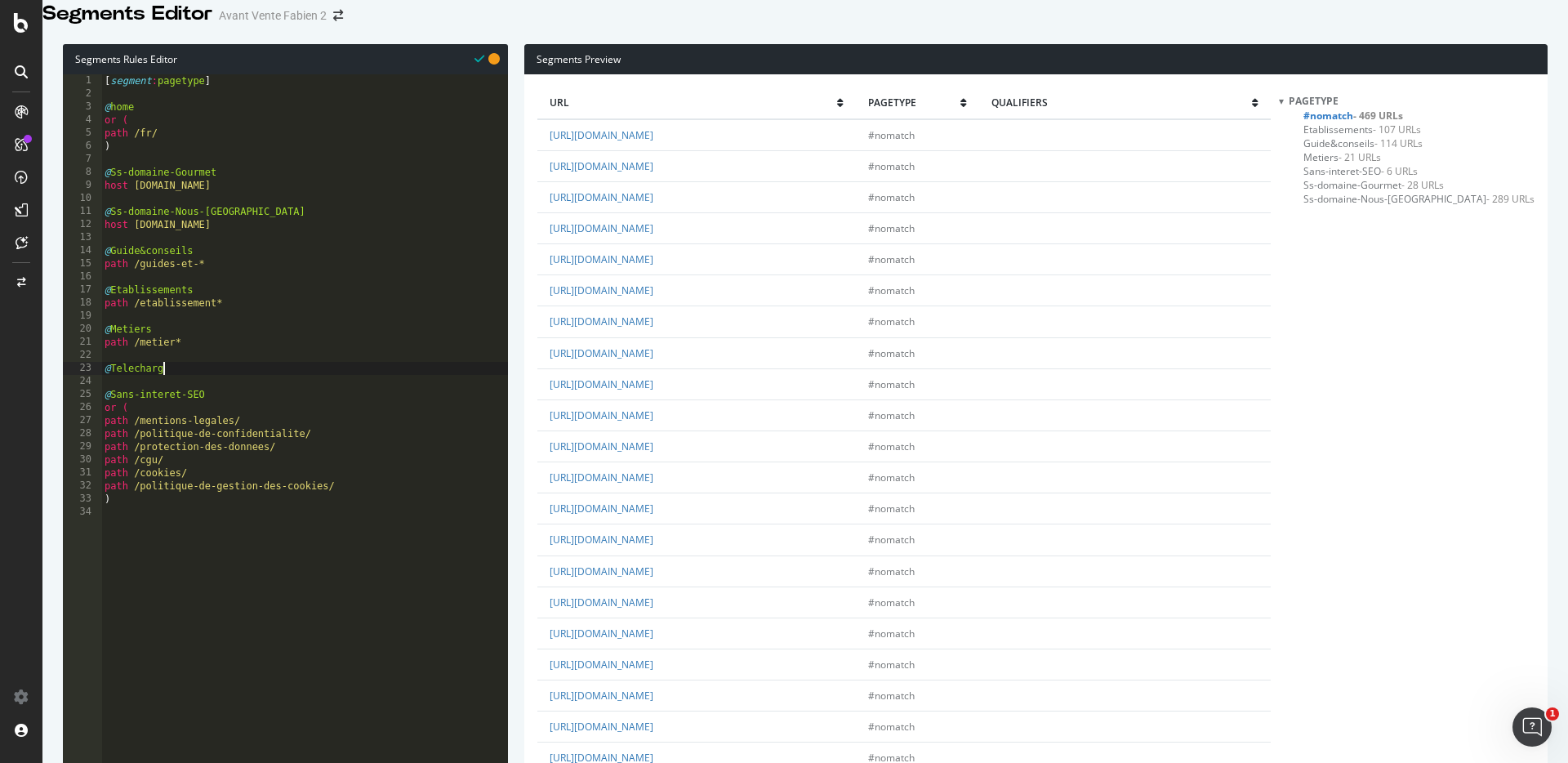
scroll to position [0, 5]
type textarea "@Telecharger"
type textarea "path /telecharger*"
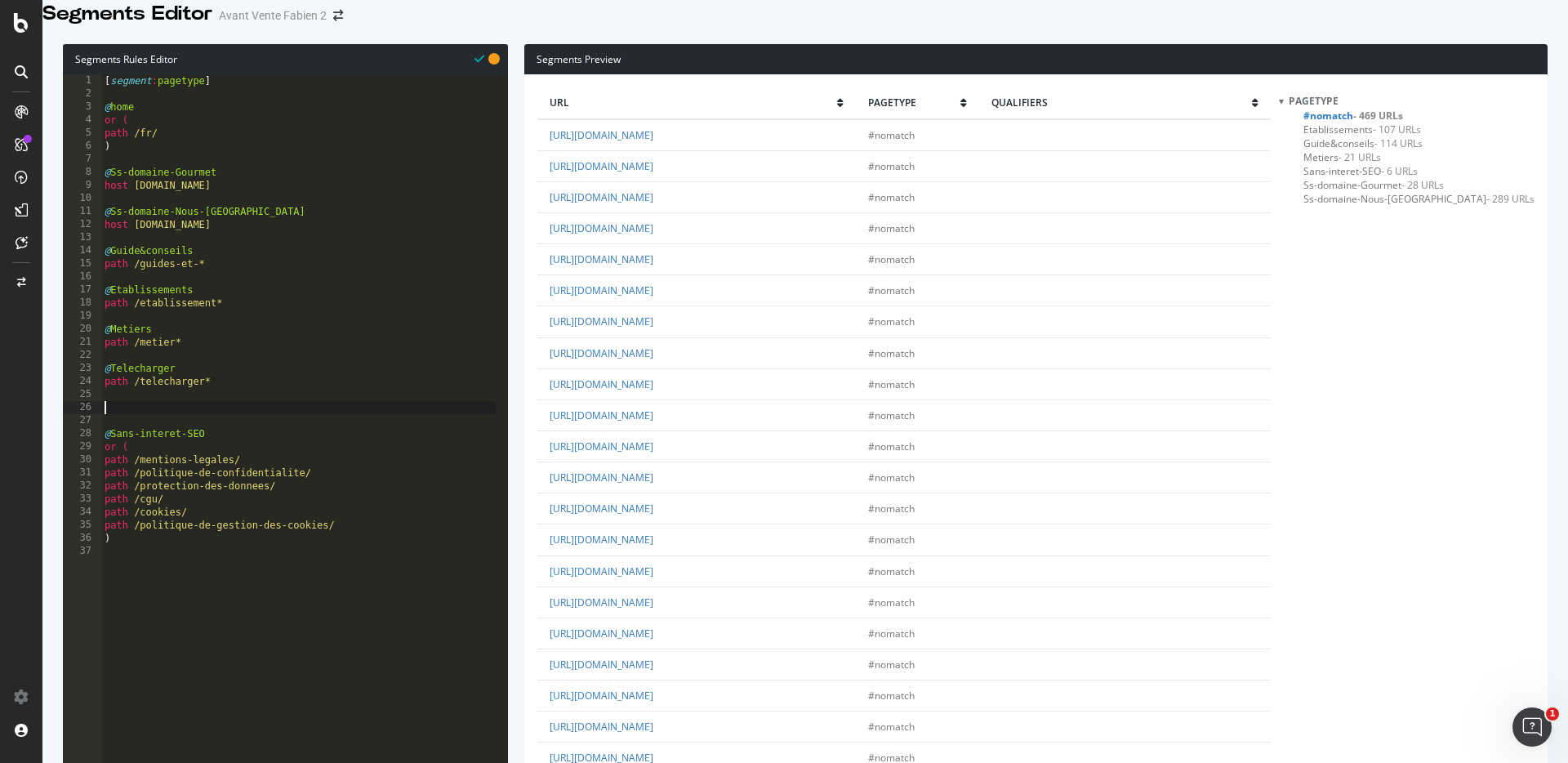
click at [238, 430] on div "[ segment : pagetype ] @ home or ( path /fr/ ) @ Ss-domaine-Gourmet host [DOMAI…" at bounding box center [298, 320] width 394 height 491
type textarea "@Bien-vieillir"
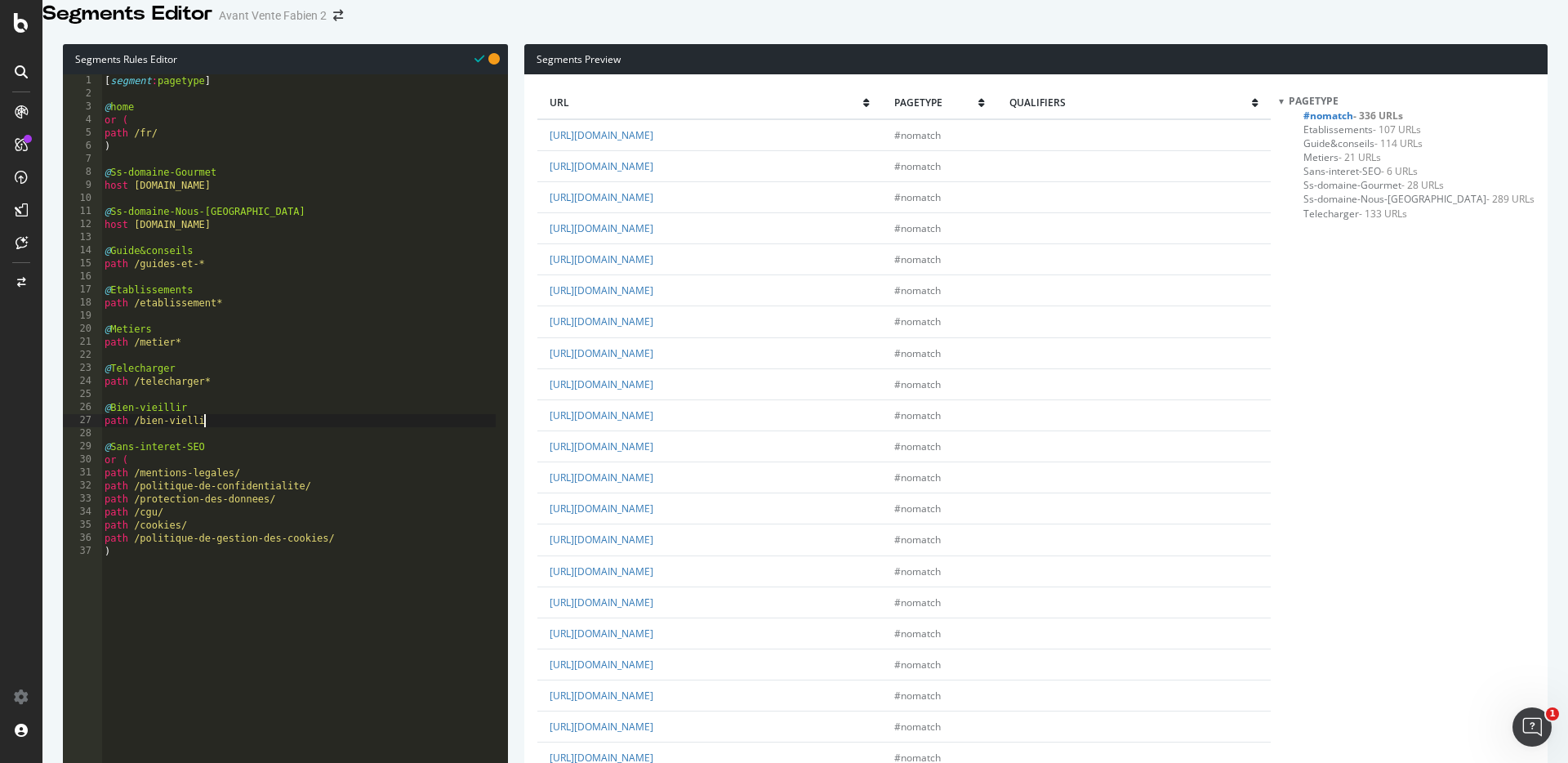
scroll to position [0, 8]
click at [163, 427] on div "[ segment : pagetype ] @ home or ( path /fr/ ) @ Ss-domaine-Gourmet host [DOMAI…" at bounding box center [298, 320] width 394 height 491
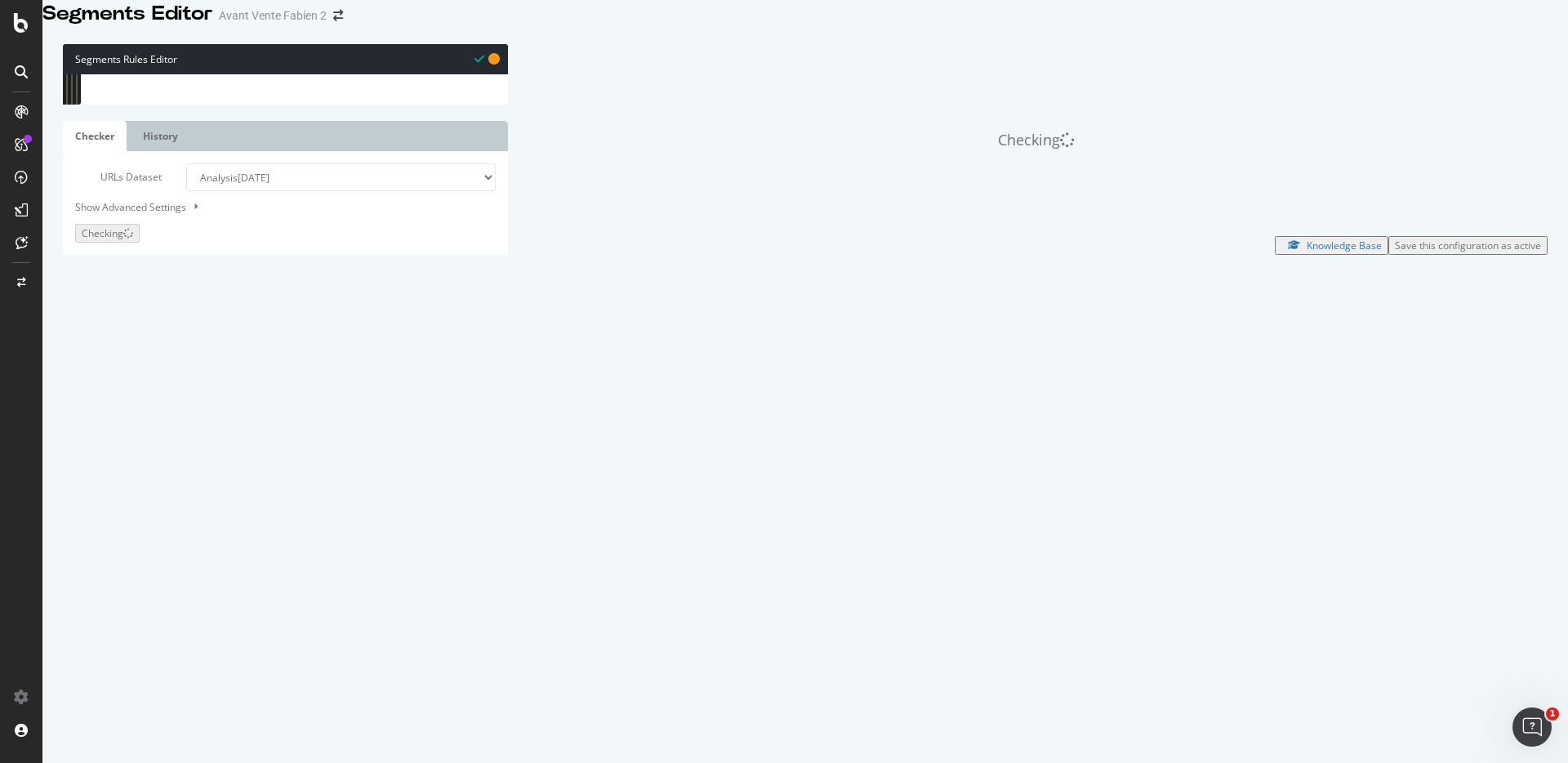
click at [239, 439] on div "[ segment : pagetype ] @ home or ( path /fr/ ) @ Ss-domaine-Gourmet host [DOMAI…" at bounding box center [298, 320] width 394 height 491
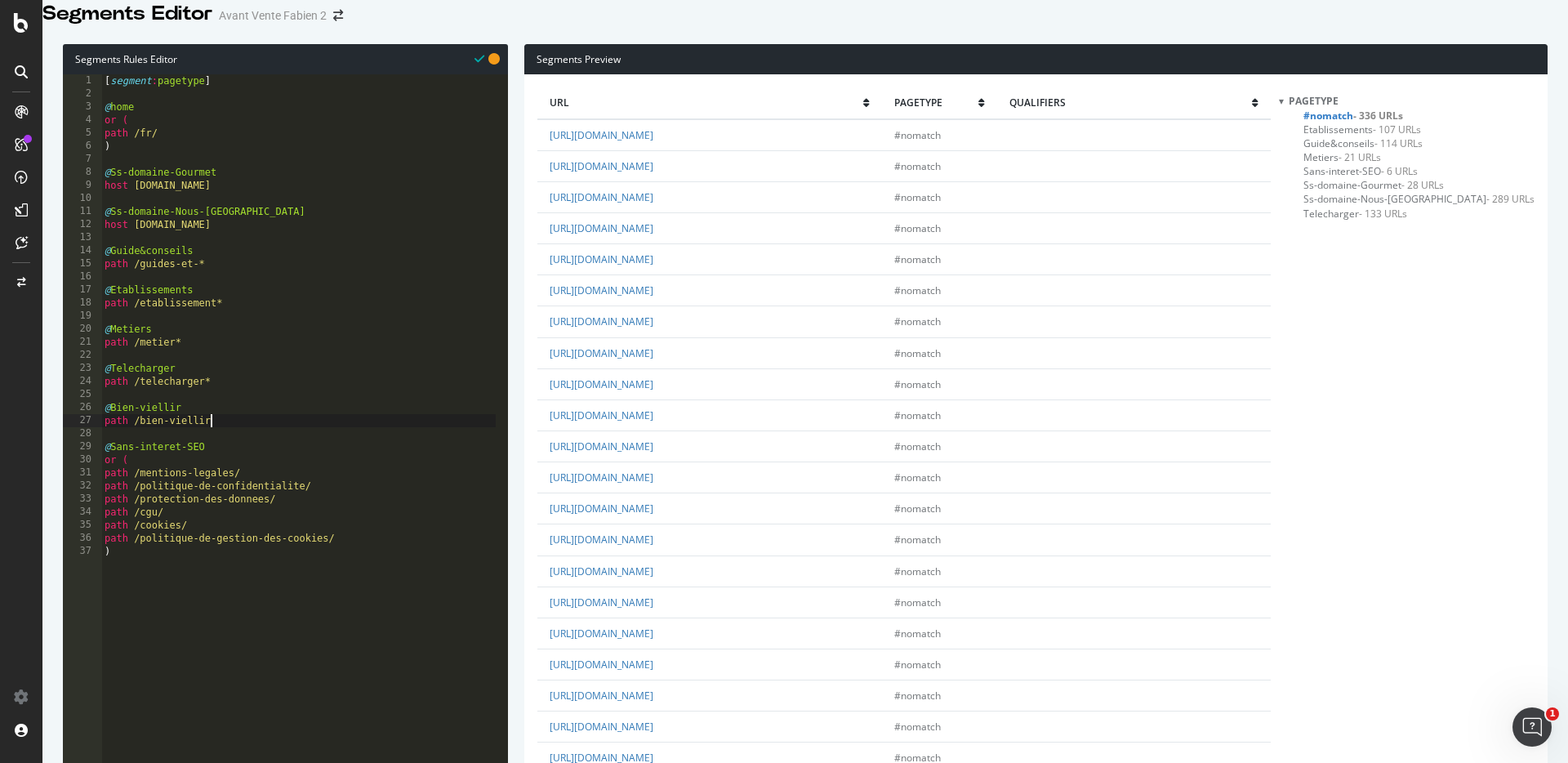
scroll to position [0, 9]
click at [160, 428] on div "[ segment : pagetype ] @ home or ( path /fr/ ) @ Ss-domaine-Gourmet host [DOMAI…" at bounding box center [298, 320] width 394 height 491
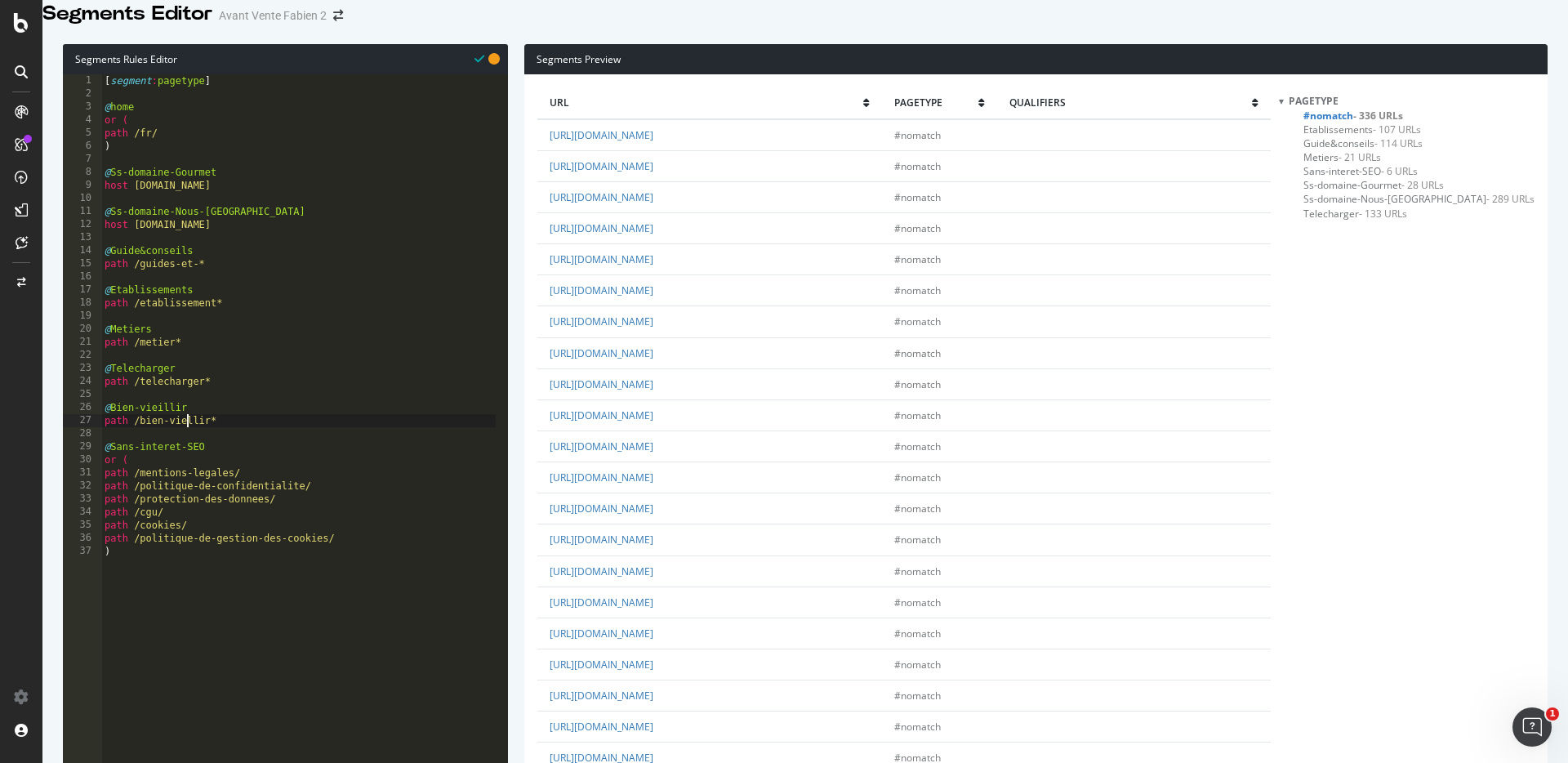
click at [189, 442] on div "[ segment : pagetype ] @ home or ( path /fr/ ) @ Ss-domaine-Gourmet host [DOMAI…" at bounding box center [298, 320] width 394 height 491
type textarea "path /bien-vieillir*"
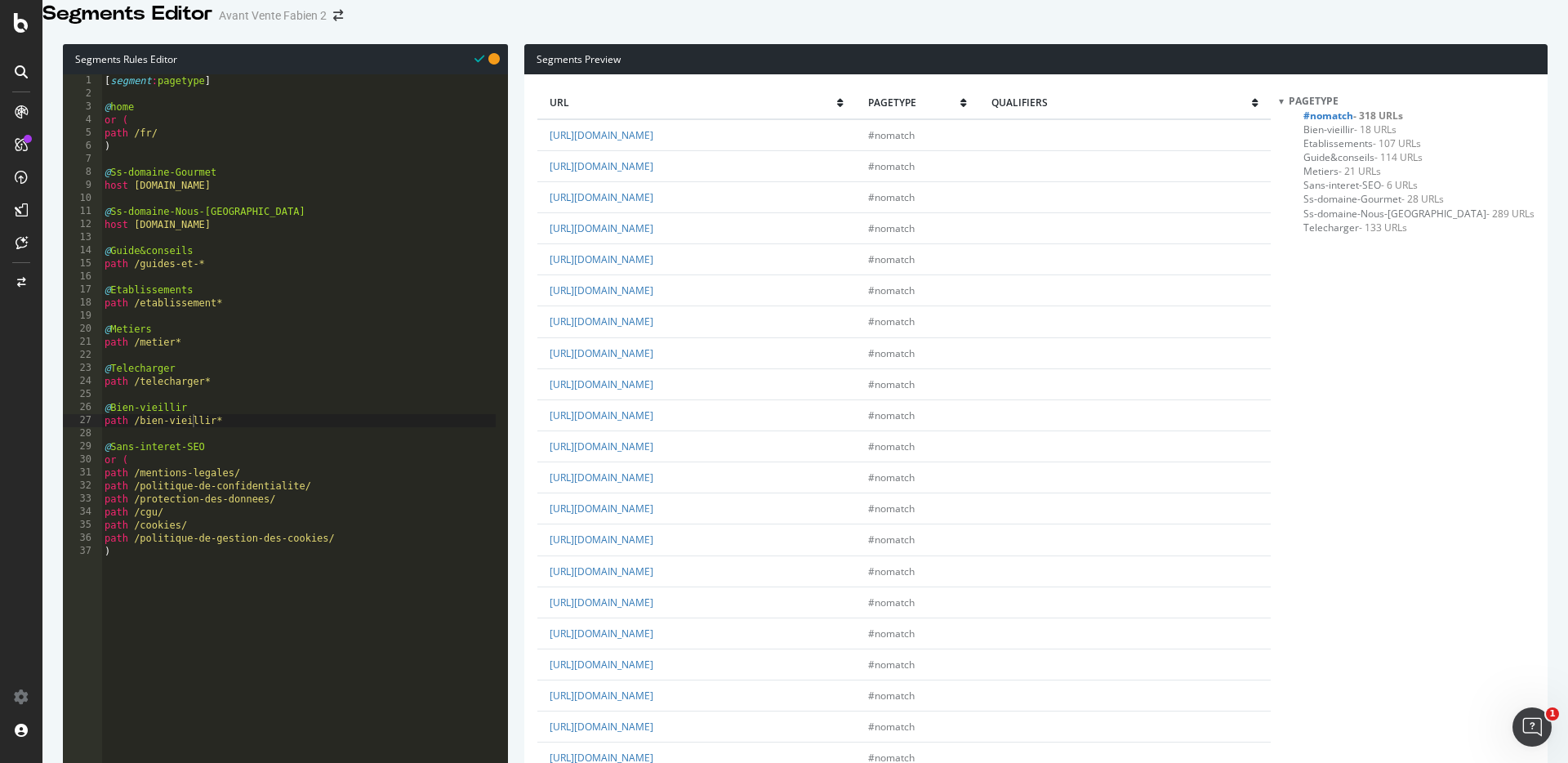
click at [239, 450] on div "[ segment : pagetype ] @ home or ( path /fr/ ) @ Ss-domaine-Gourmet host [DOMAI…" at bounding box center [298, 320] width 394 height 491
click at [239, 439] on div "[ segment : pagetype ] @ home or ( path /fr/ ) @ Ss-domaine-Gourmet host [DOMAI…" at bounding box center [298, 320] width 394 height 491
type textarea "@Nous-contacter"
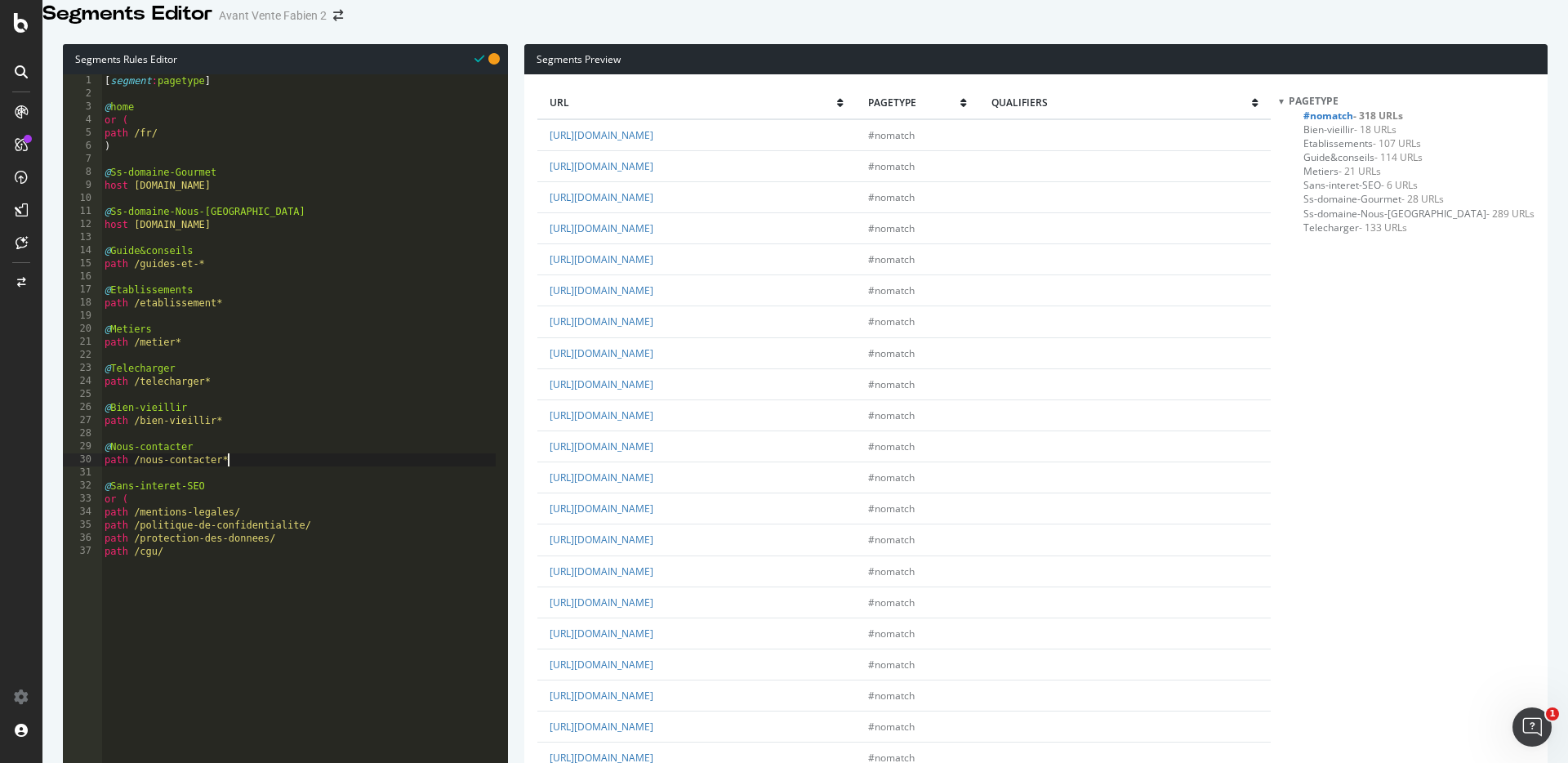
type textarea "path /nous-contacter*"
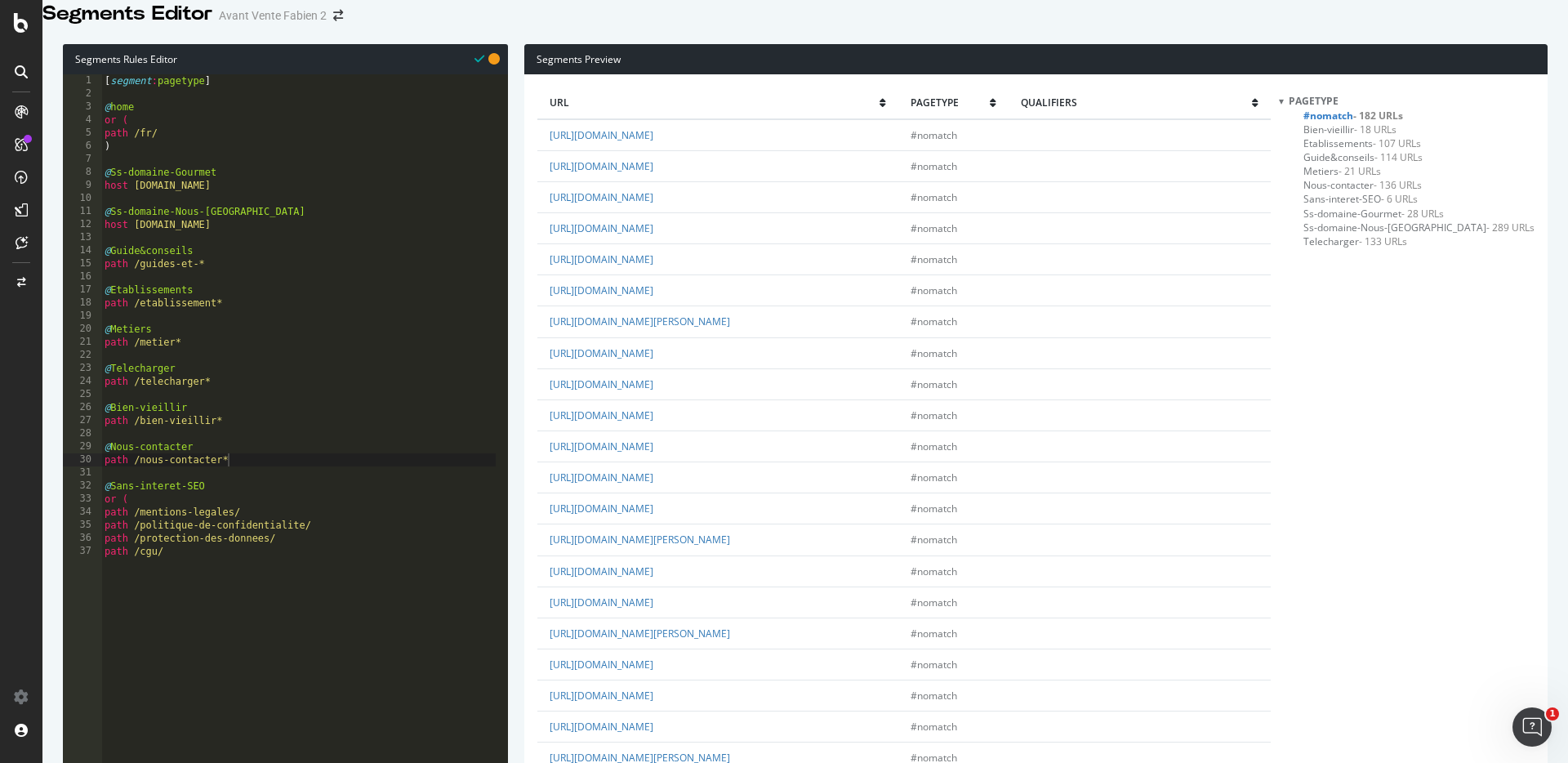
scroll to position [0, 0]
click at [247, 480] on div "[ segment : pagetype ] @ home or ( path /fr/ ) @ Ss-domaine-Gourmet host [DOMAI…" at bounding box center [298, 320] width 394 height 491
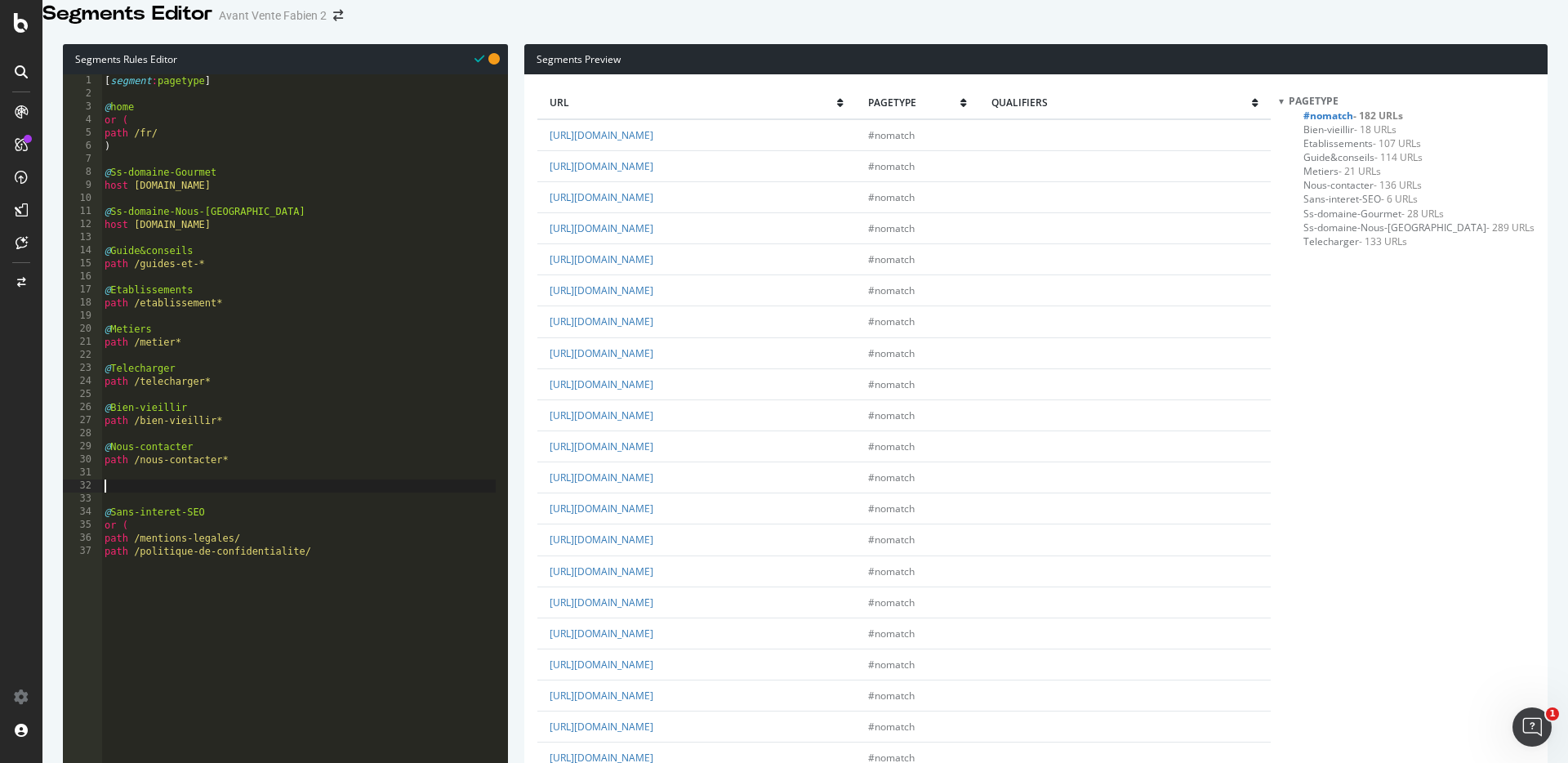
type textarea "&"
type textarea "@Trouver-hebergement"
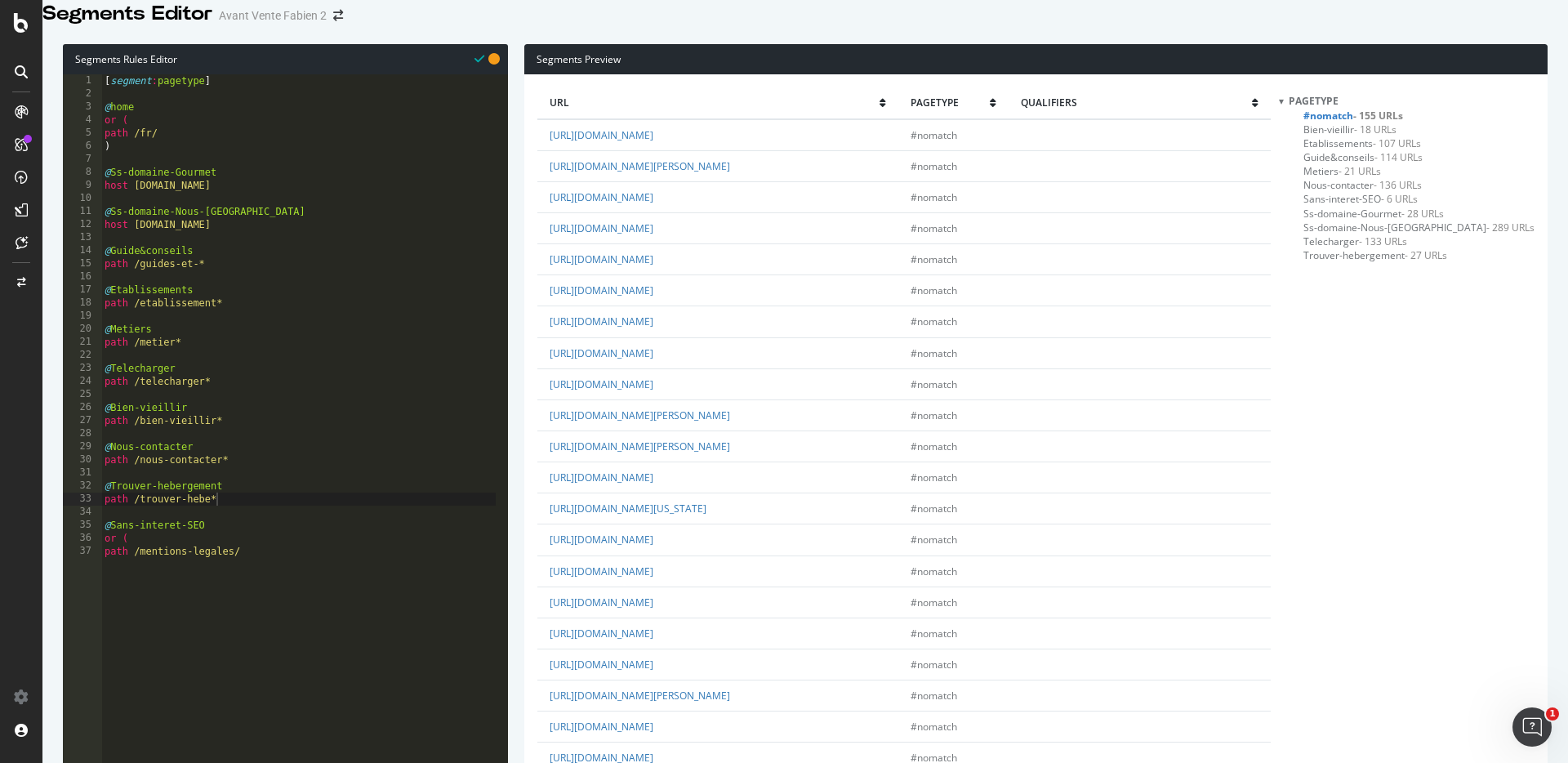
scroll to position [750, 0]
click at [234, 480] on div "[ segment : pagetype ] @ home or ( path /fr/ ) @ Ss-domaine-Gourmet host [DOMAI…" at bounding box center [298, 320] width 394 height 491
type textarea "path /nous-contacter*"
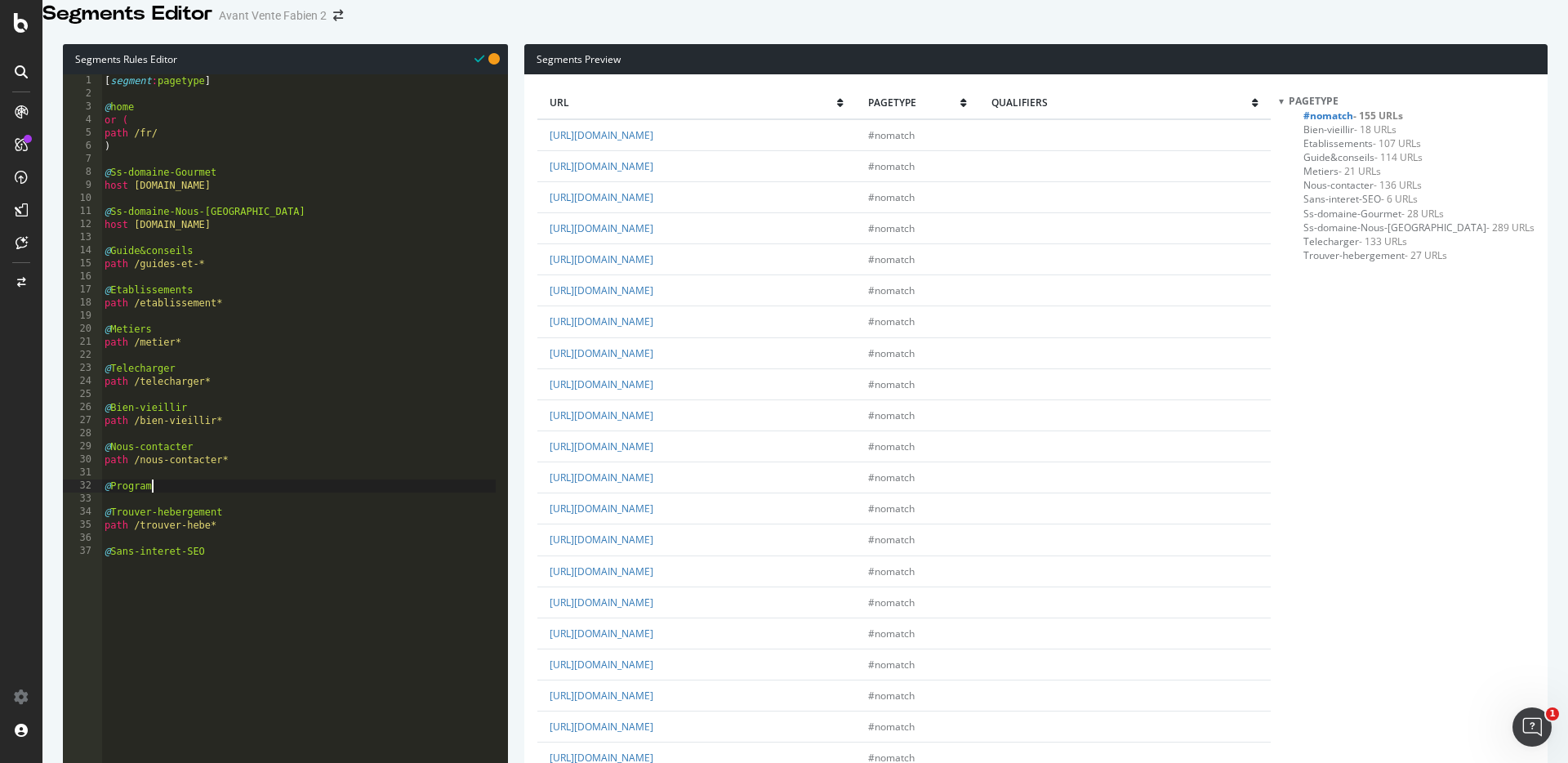
scroll to position [0, 4]
type textarea "@Programmer"
type textarea "path /programmer*"
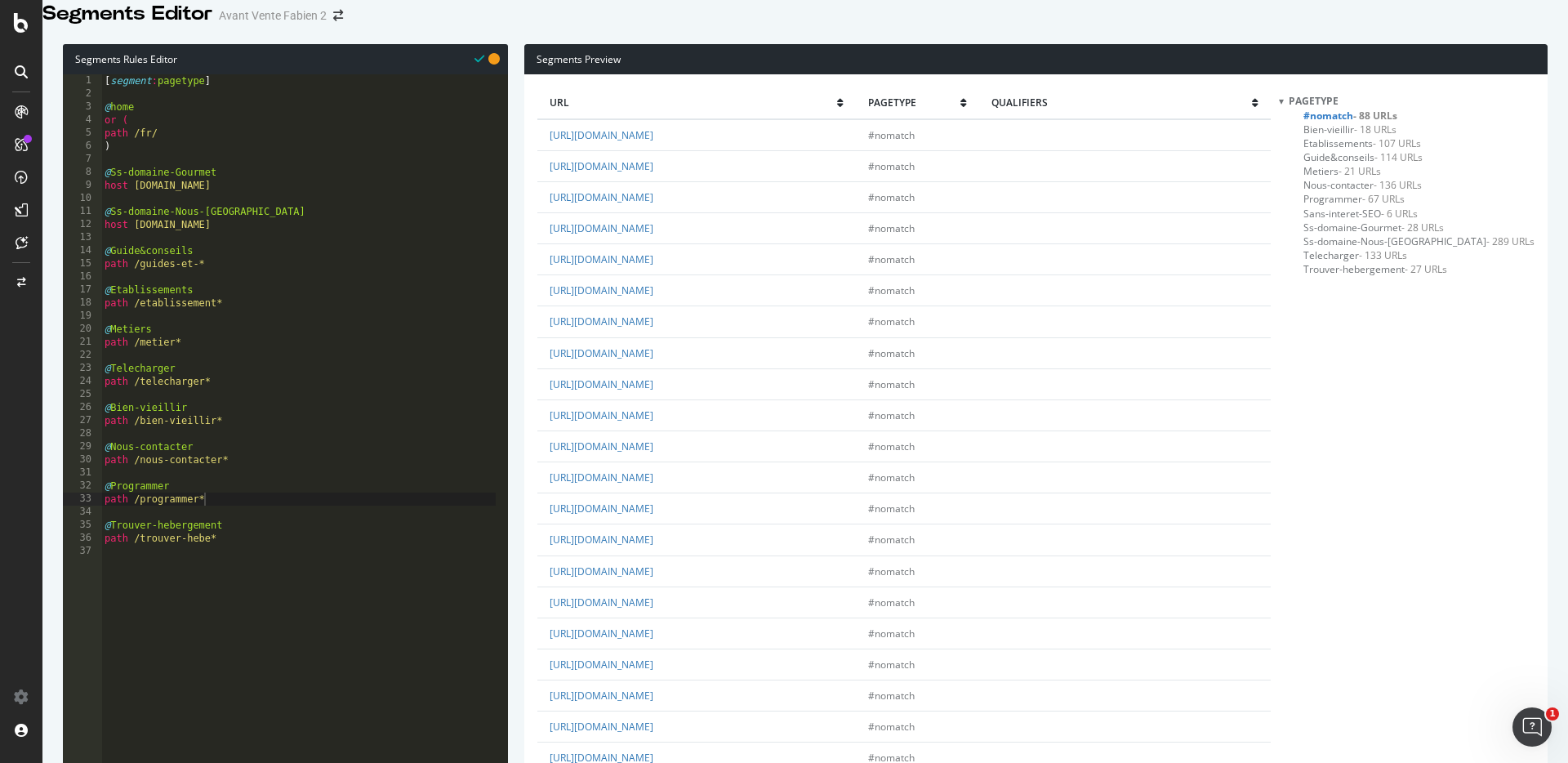
click at [653, 266] on link "[URL][DOMAIN_NAME]" at bounding box center [601, 259] width 104 height 14
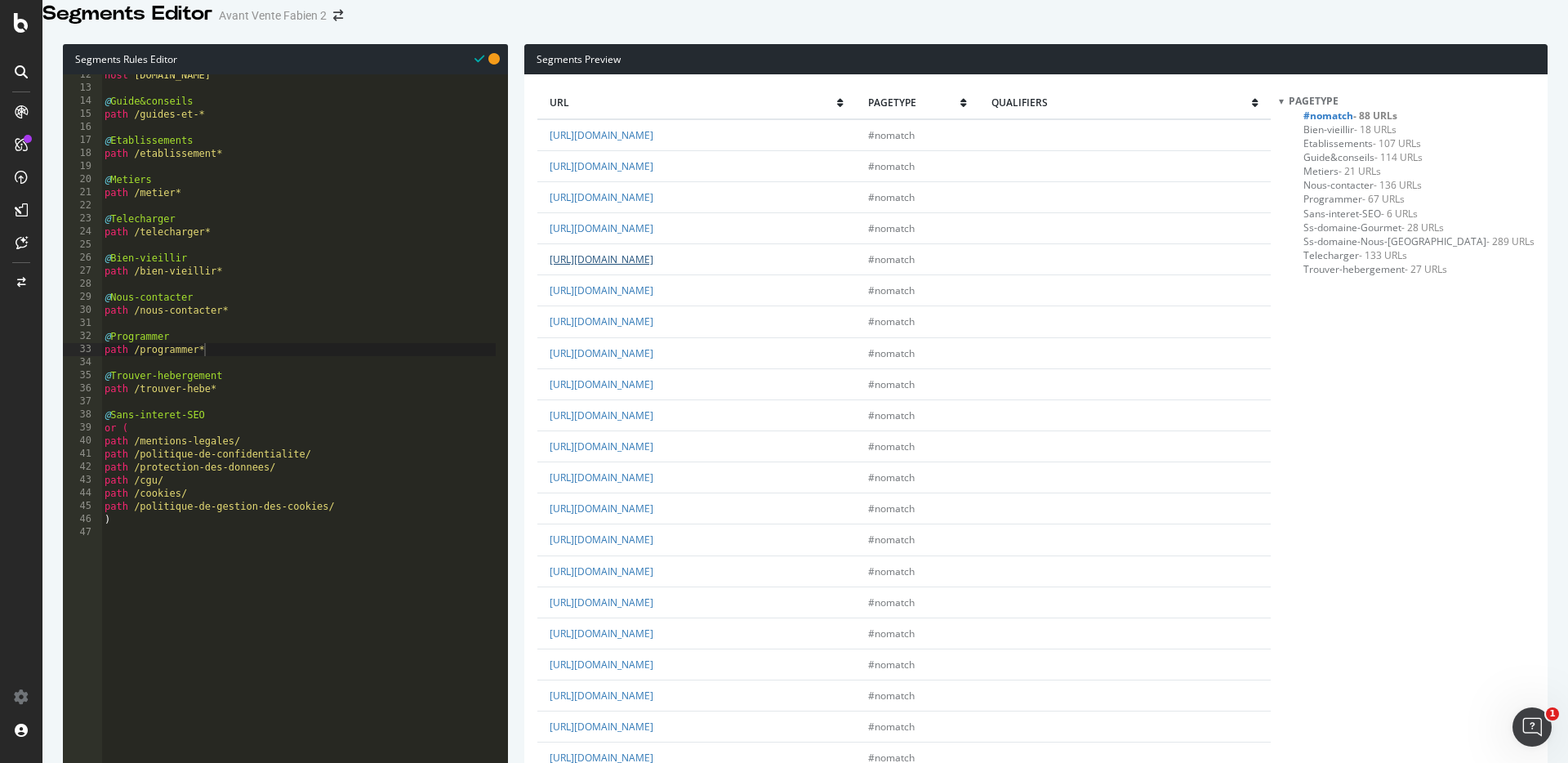
scroll to position [149, 0]
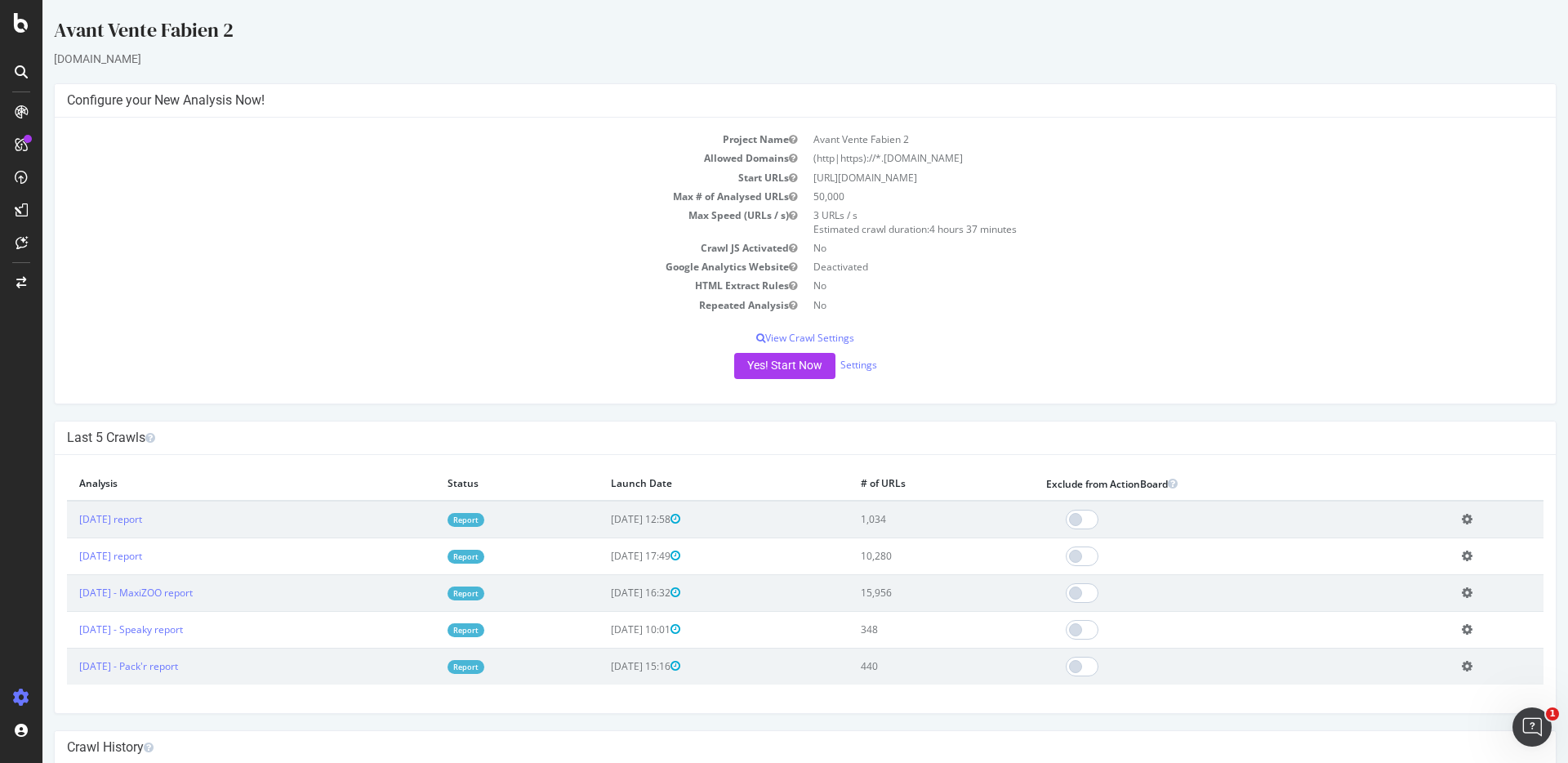
click at [1462, 515] on icon at bounding box center [1466, 519] width 11 height 12
click at [1394, 544] on link "Add name" at bounding box center [1407, 542] width 131 height 22
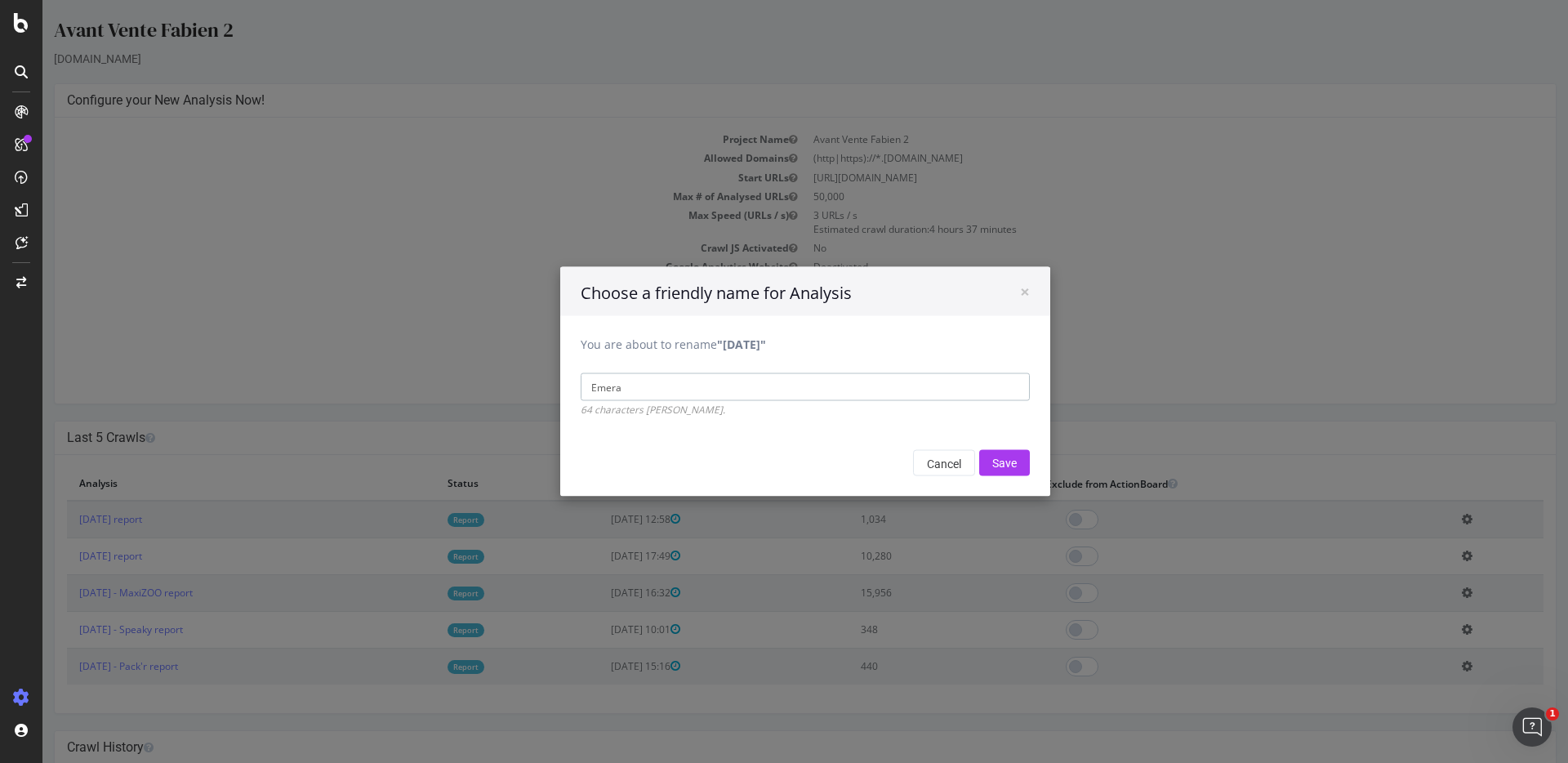
type input "Emera"
click at [979, 450] on input "Save" at bounding box center [1004, 462] width 51 height 26
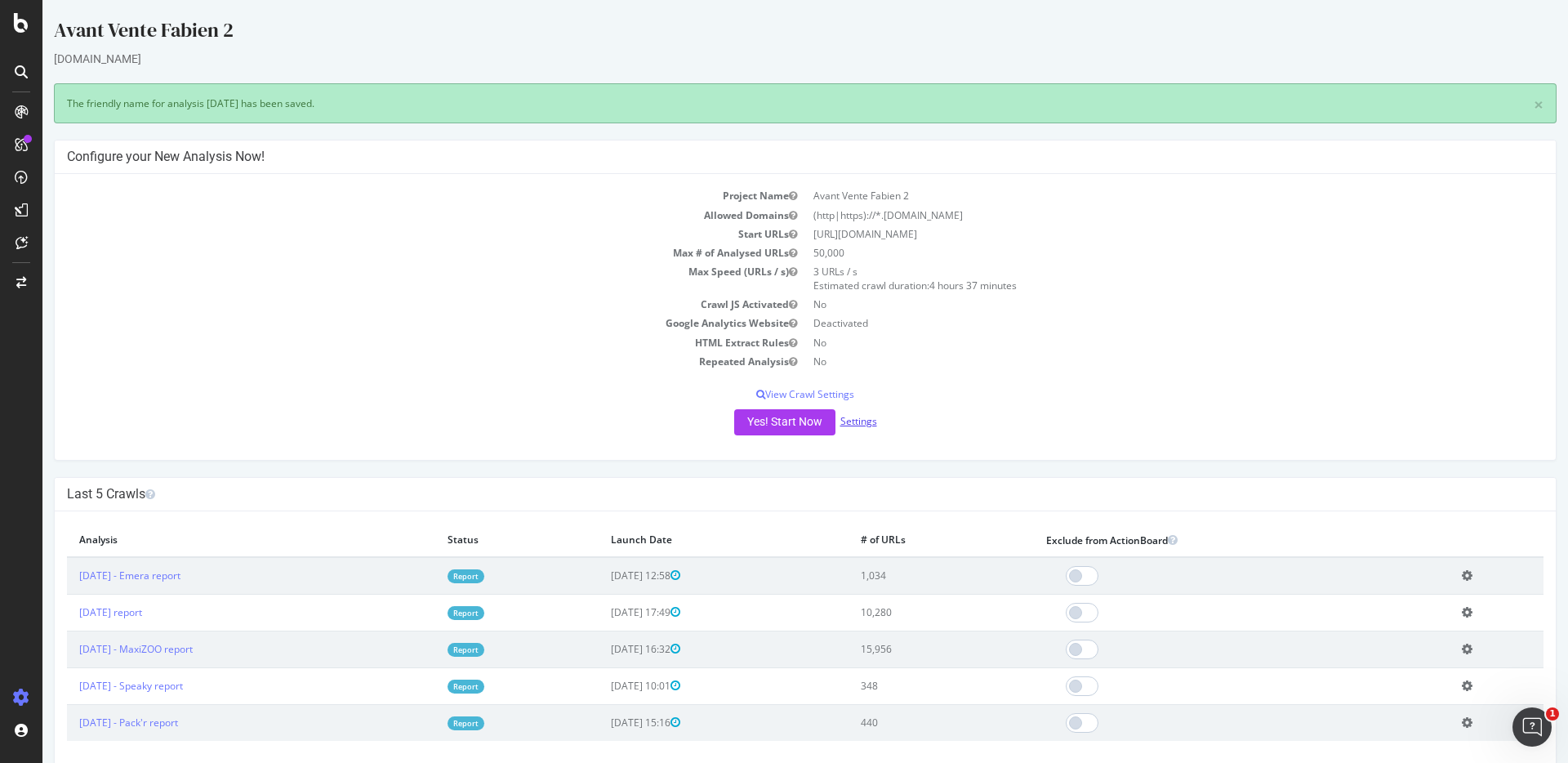
click at [858, 423] on link "Settings" at bounding box center [858, 420] width 36 height 14
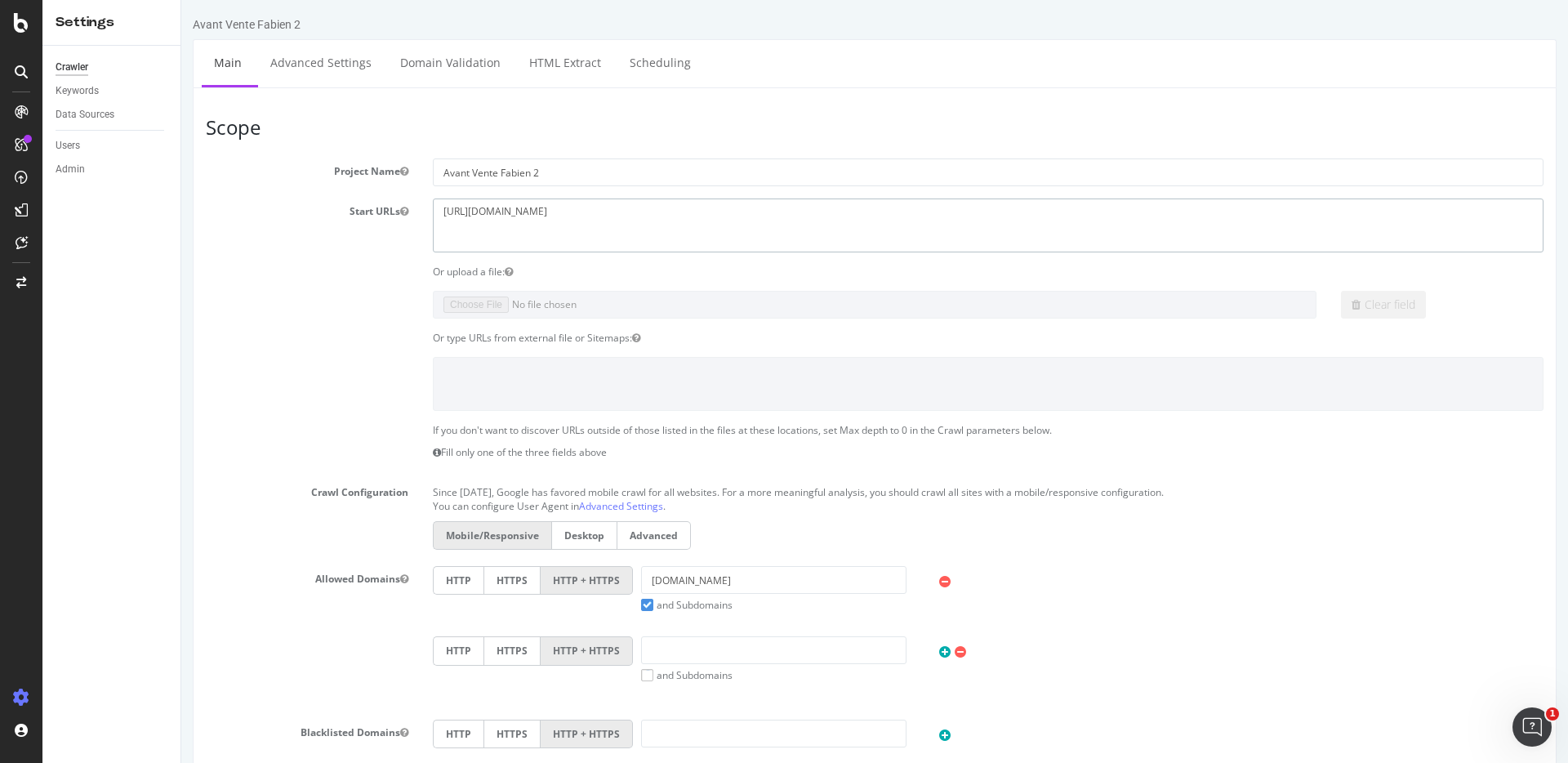
drag, startPoint x: 596, startPoint y: 225, endPoint x: 412, endPoint y: 205, distance: 185.1
click at [412, 205] on div "Start URLs https://www.emera.fr" at bounding box center [875, 225] width 1362 height 53
paste textarea "touchedeclavier.com/"
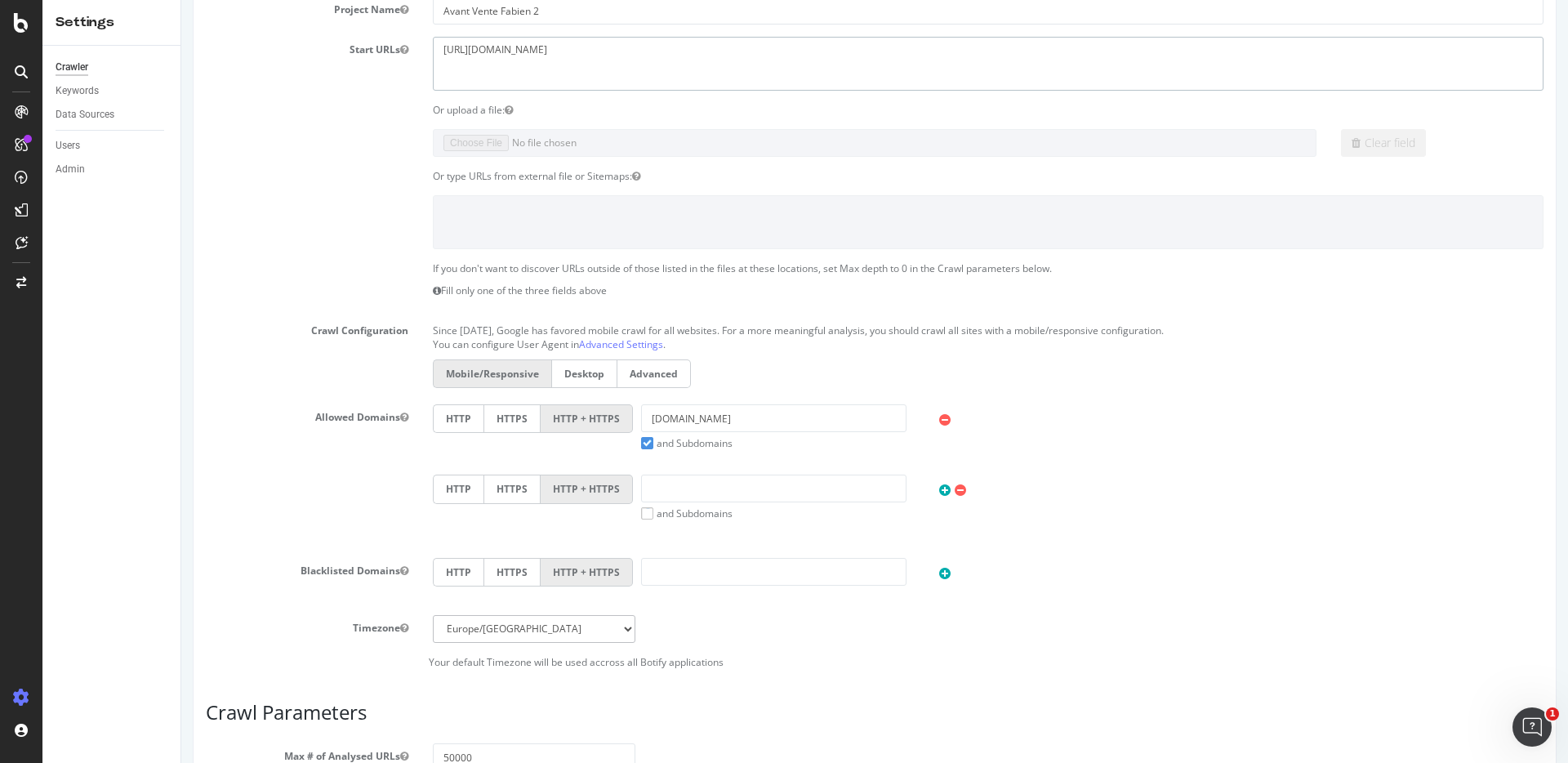
scroll to position [172, 0]
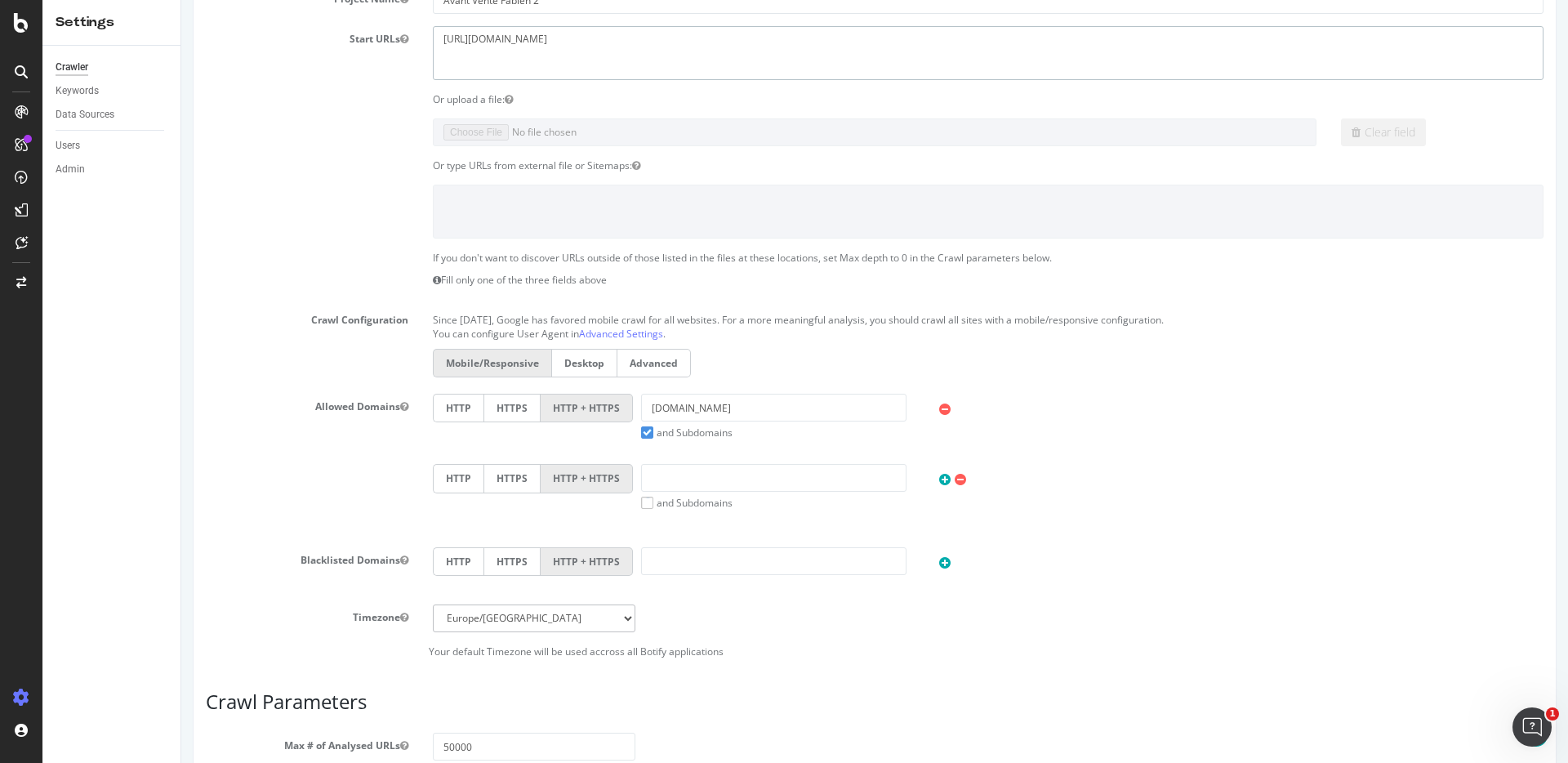
type textarea "https://www.touchedeclavier.com"
drag, startPoint x: 723, startPoint y: 413, endPoint x: 564, endPoint y: 413, distance: 159.0
click at [568, 413] on div "HTTP HTTPS HTTP + HTTPS emera.fr and Subdomains User Agent: Mobile Desktop This…" at bounding box center [988, 416] width 1127 height 46
paste input "https://www.touchedeclavier.com/"
drag, startPoint x: 707, startPoint y: 407, endPoint x: 494, endPoint y: 407, distance: 213.0
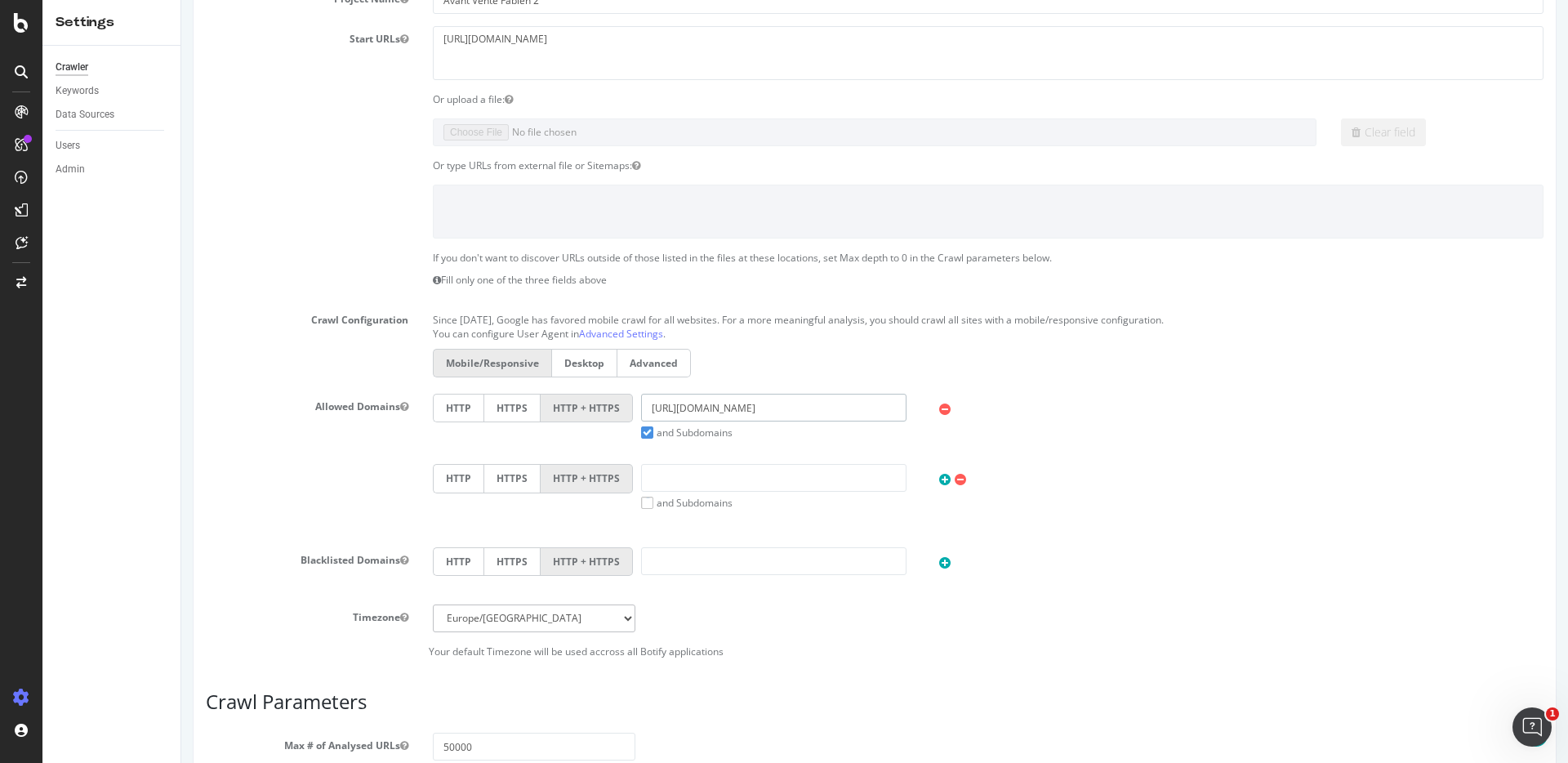
click at [494, 407] on div "HTTP HTTPS HTTP + HTTPS https://www.touchedeclavier.com and Subdomains User Age…" at bounding box center [988, 416] width 1127 height 46
type input "[DOMAIN_NAME]"
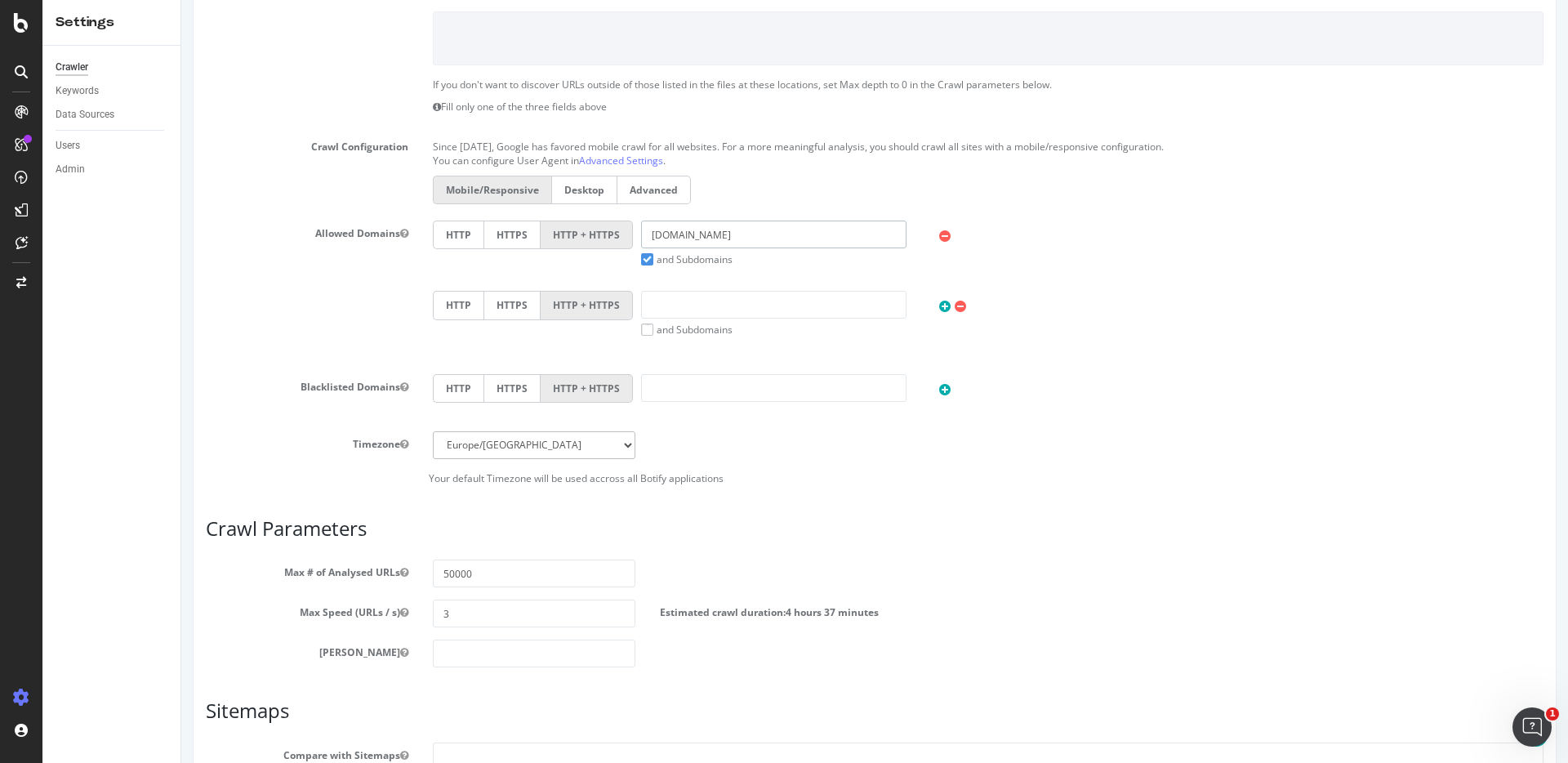
scroll to position [612, 0]
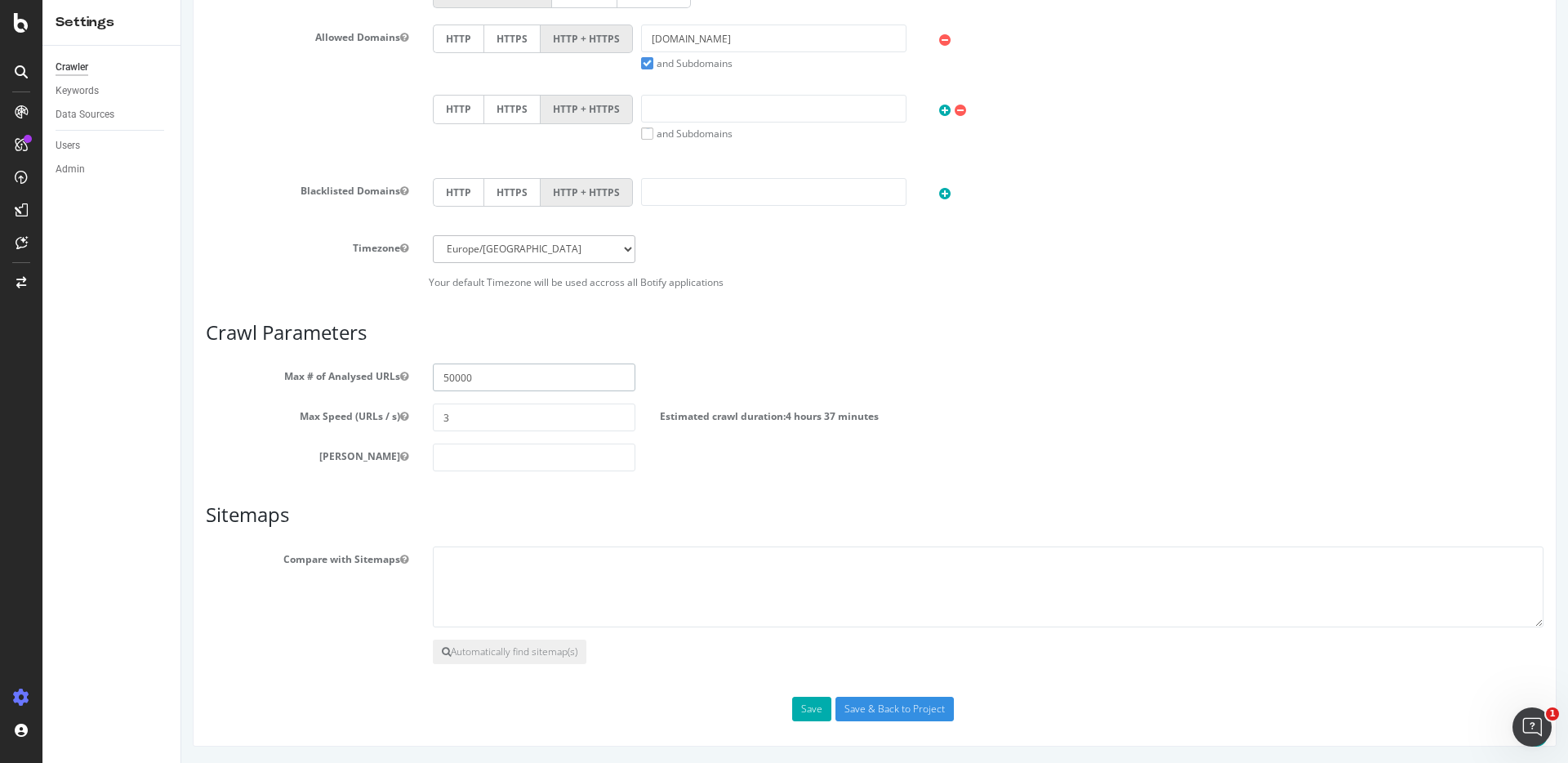
drag, startPoint x: 448, startPoint y: 380, endPoint x: 428, endPoint y: 380, distance: 20.0
click at [428, 380] on div "50000" at bounding box center [534, 376] width 227 height 28
type input "10000"
click at [886, 707] on input "Save & Back to Project" at bounding box center [895, 709] width 118 height 25
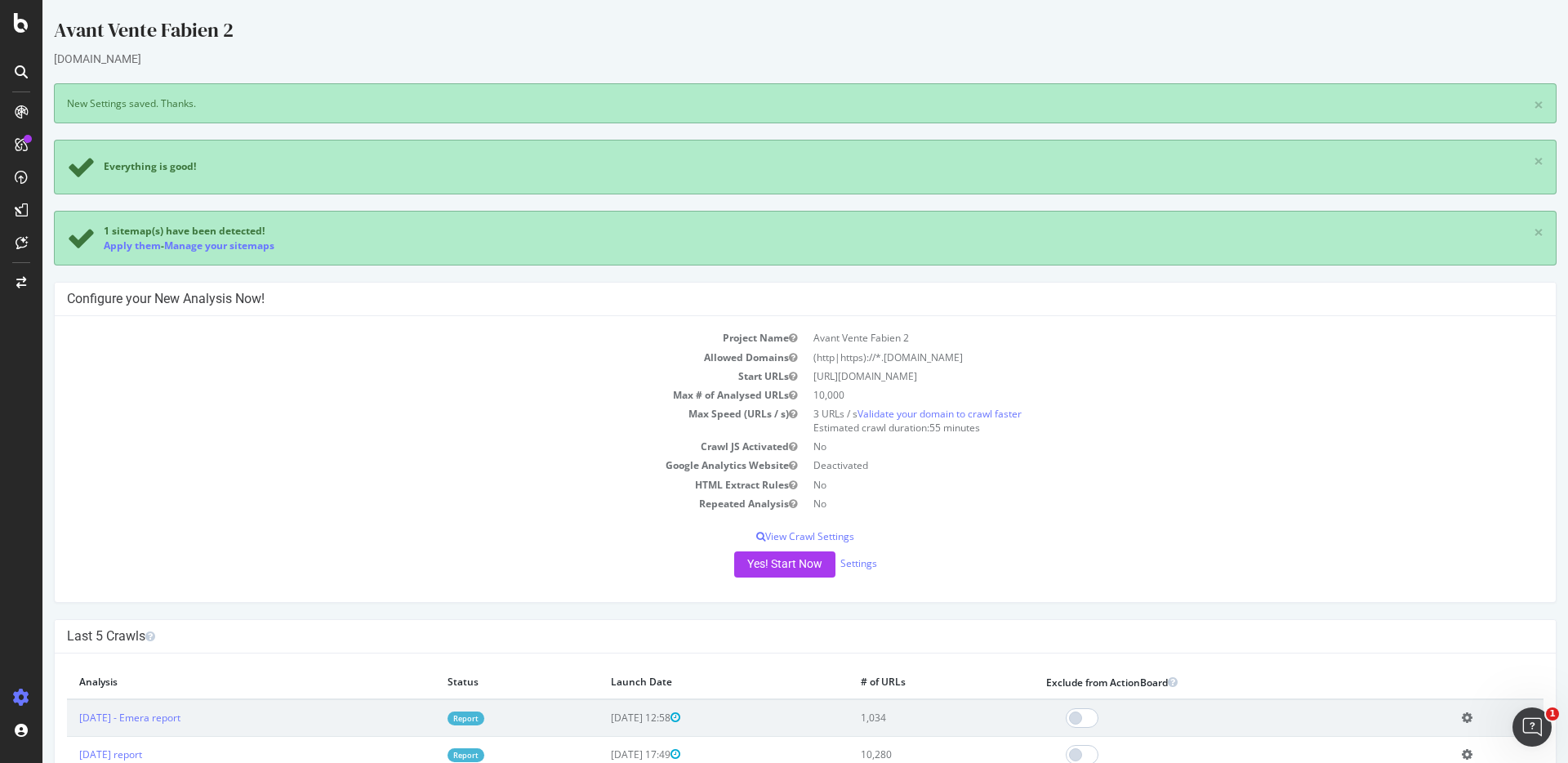
click at [790, 580] on div "Project Name Avant Vente Fabien 2 Allowed Domains (http|https)://*.touchedeclav…" at bounding box center [804, 458] width 1500 height 286
click at [790, 565] on button "Yes! Start Now" at bounding box center [785, 563] width 101 height 26
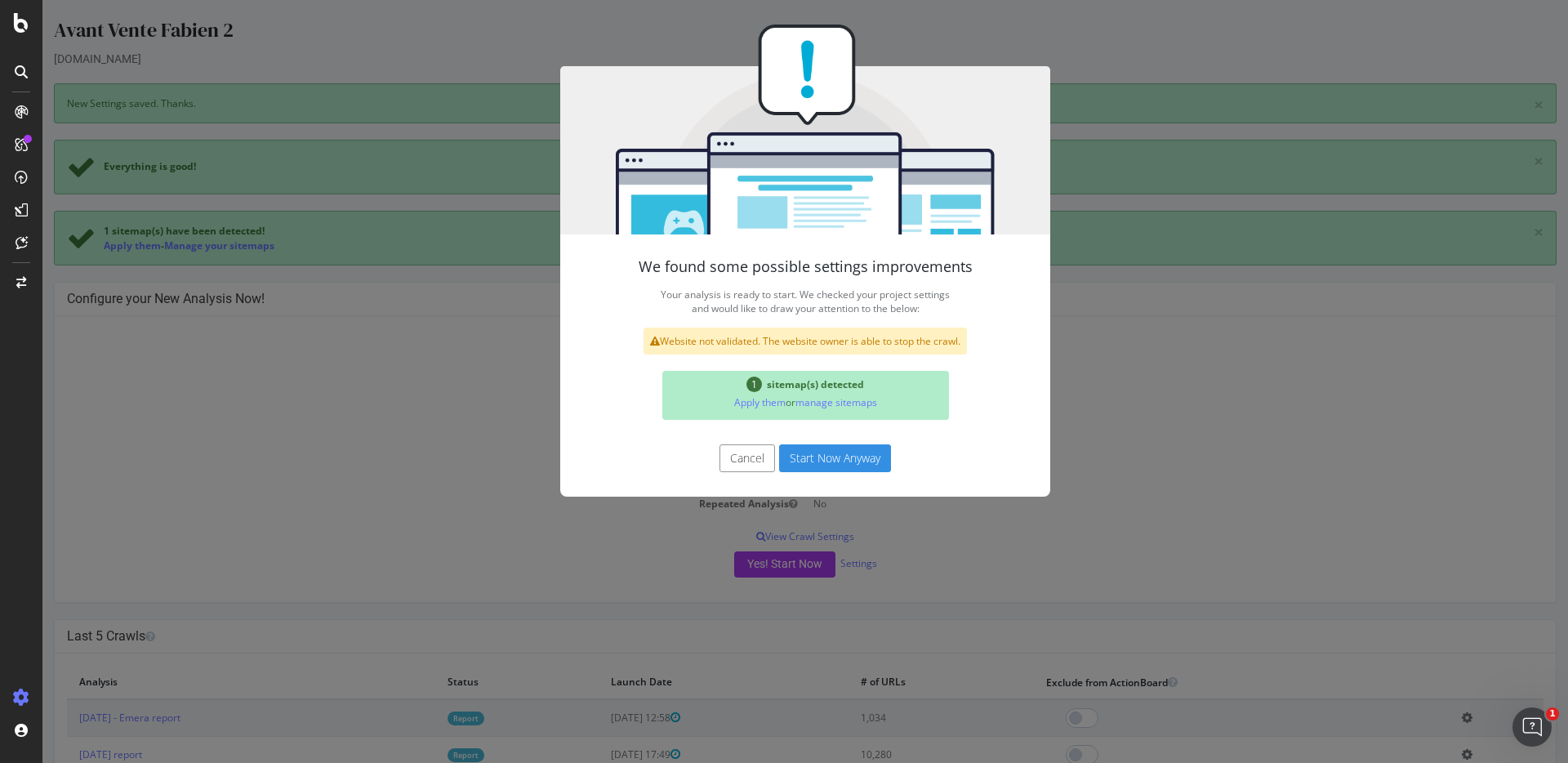
click at [850, 458] on button "Start Now Anyway" at bounding box center [835, 457] width 112 height 28
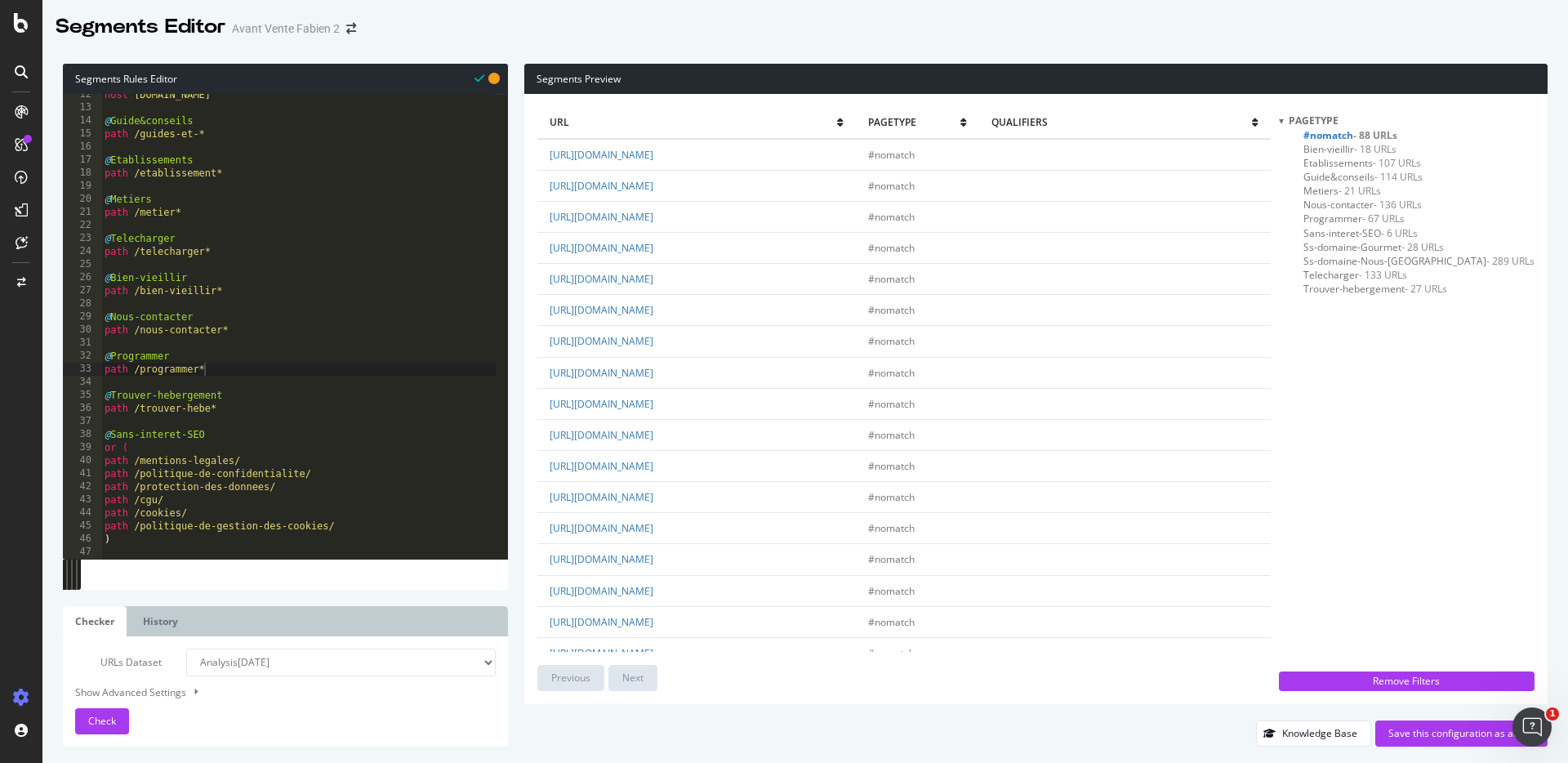
scroll to position [464, 0]
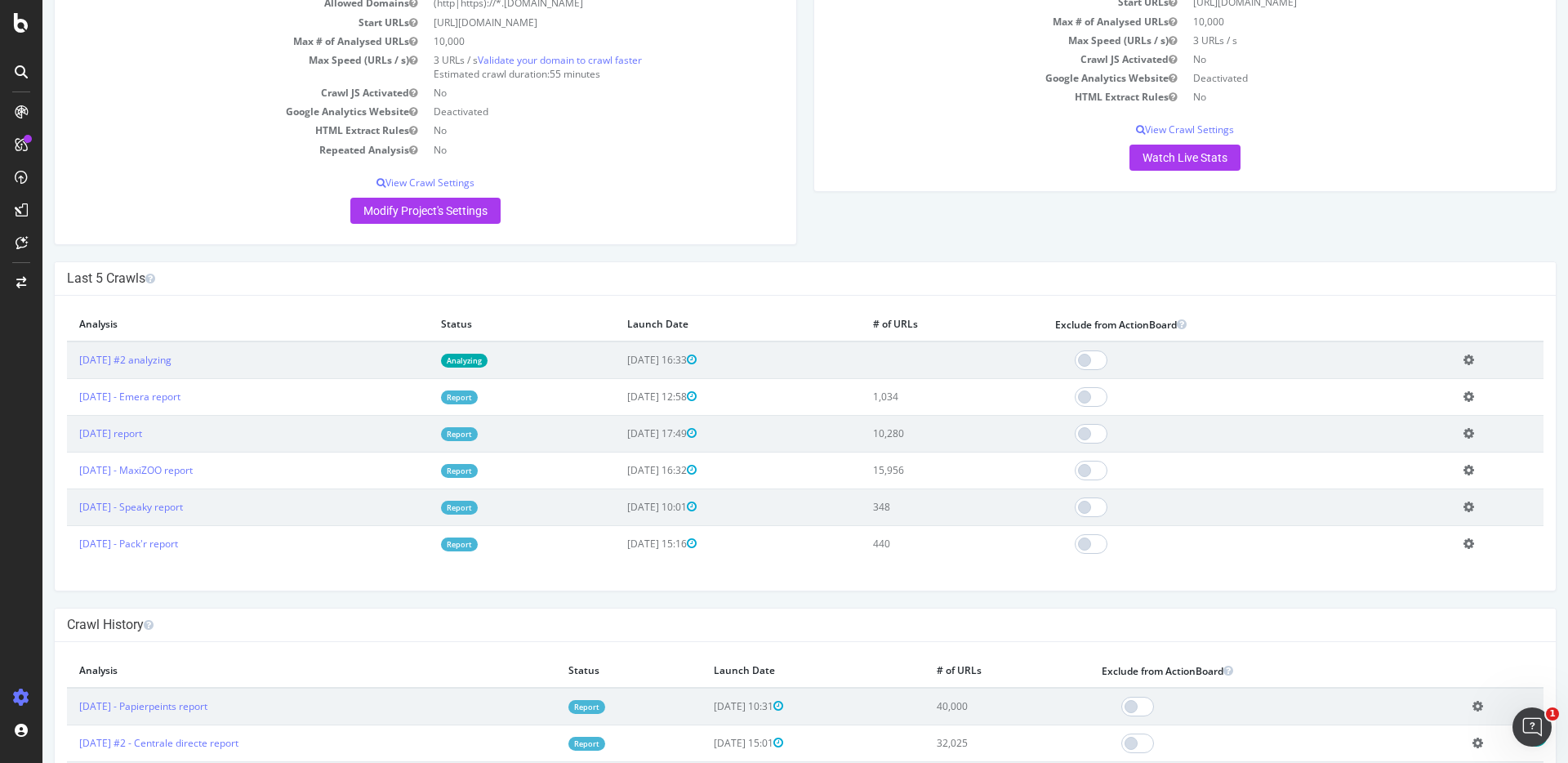
scroll to position [311, 0]
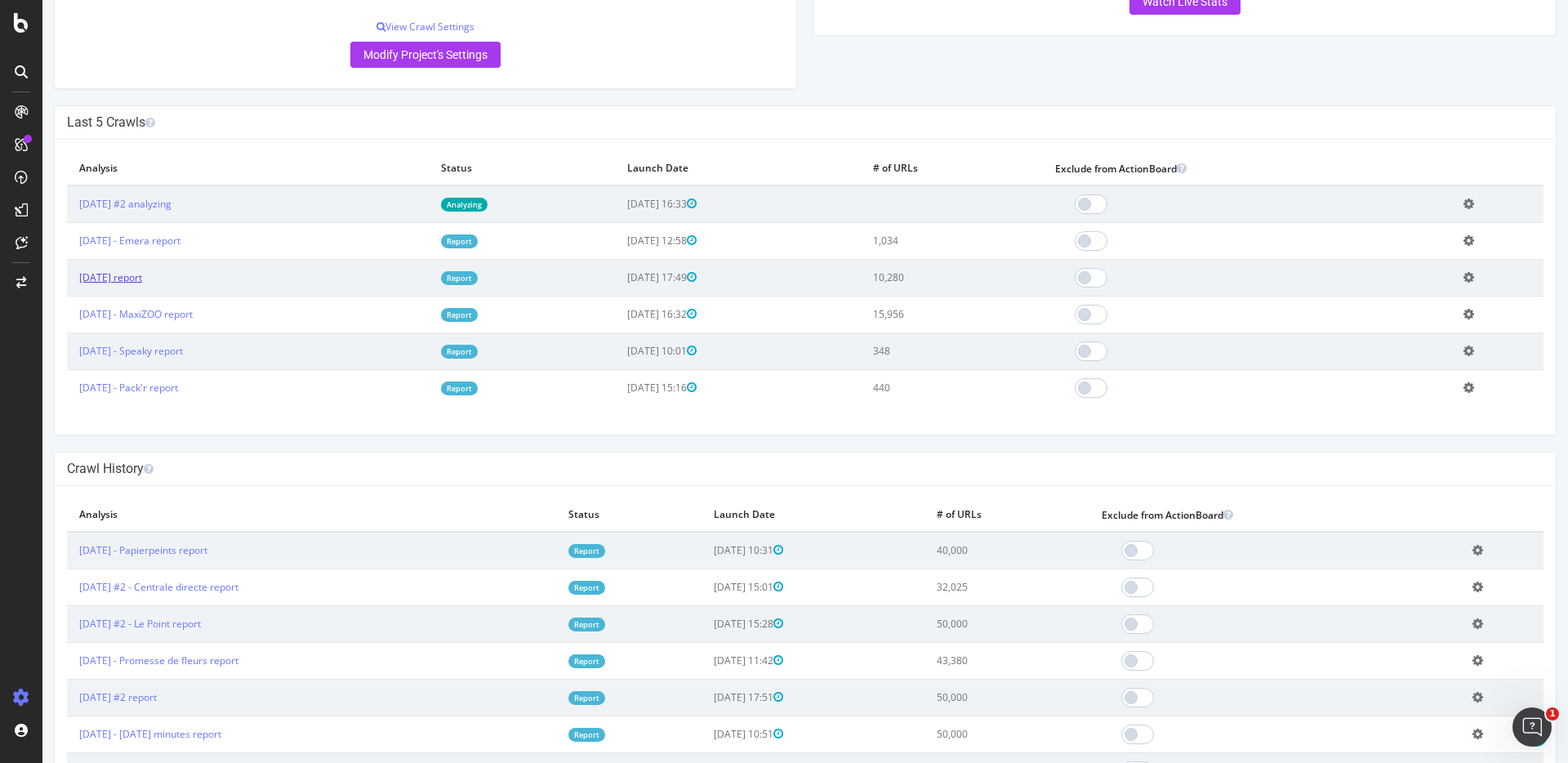
click at [142, 280] on link "[DATE] report" at bounding box center [111, 277] width 63 height 14
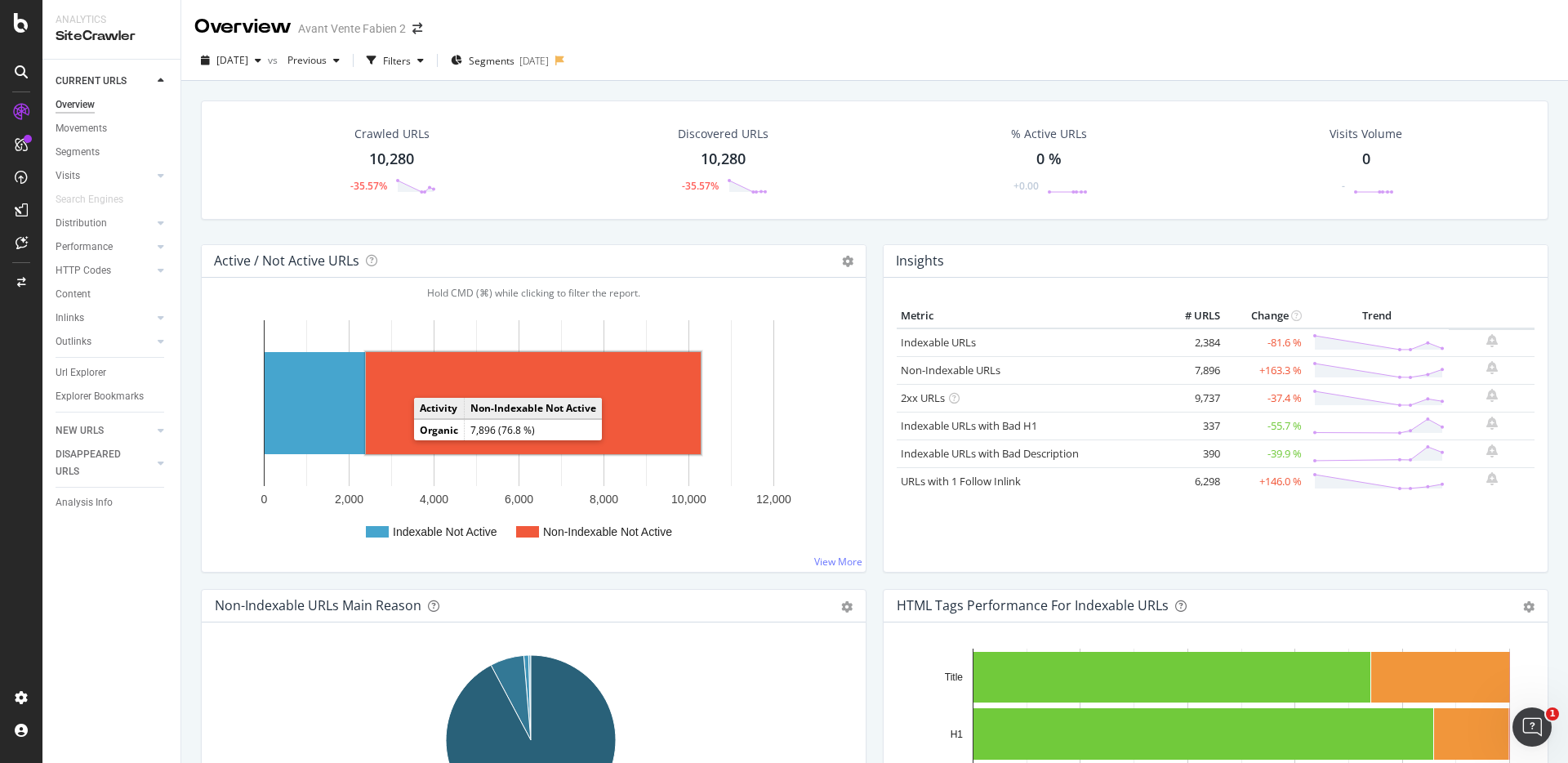
click at [411, 439] on rect "A chart." at bounding box center [533, 402] width 335 height 102
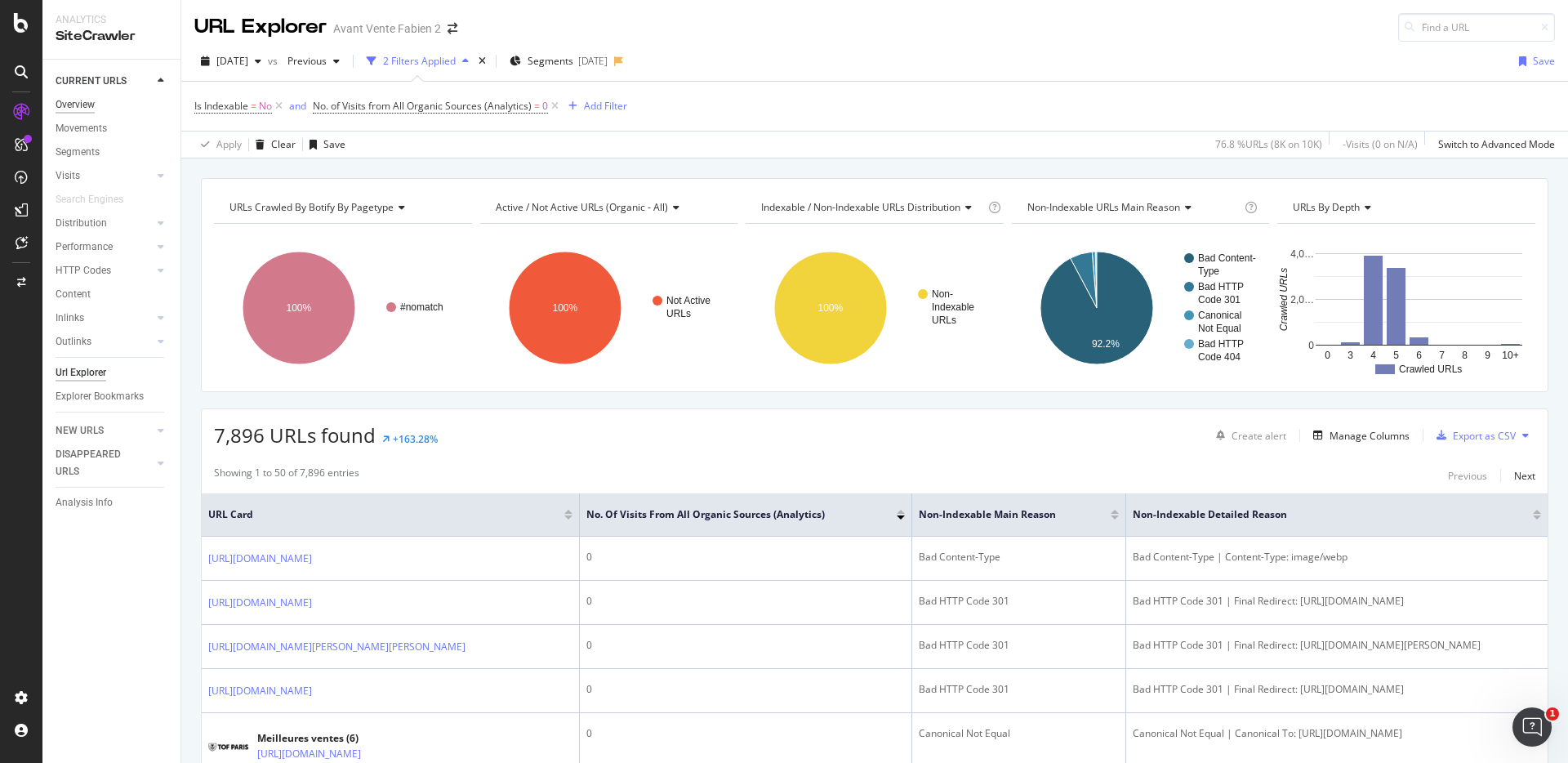
click at [81, 97] on div "Overview" at bounding box center [74, 105] width 39 height 17
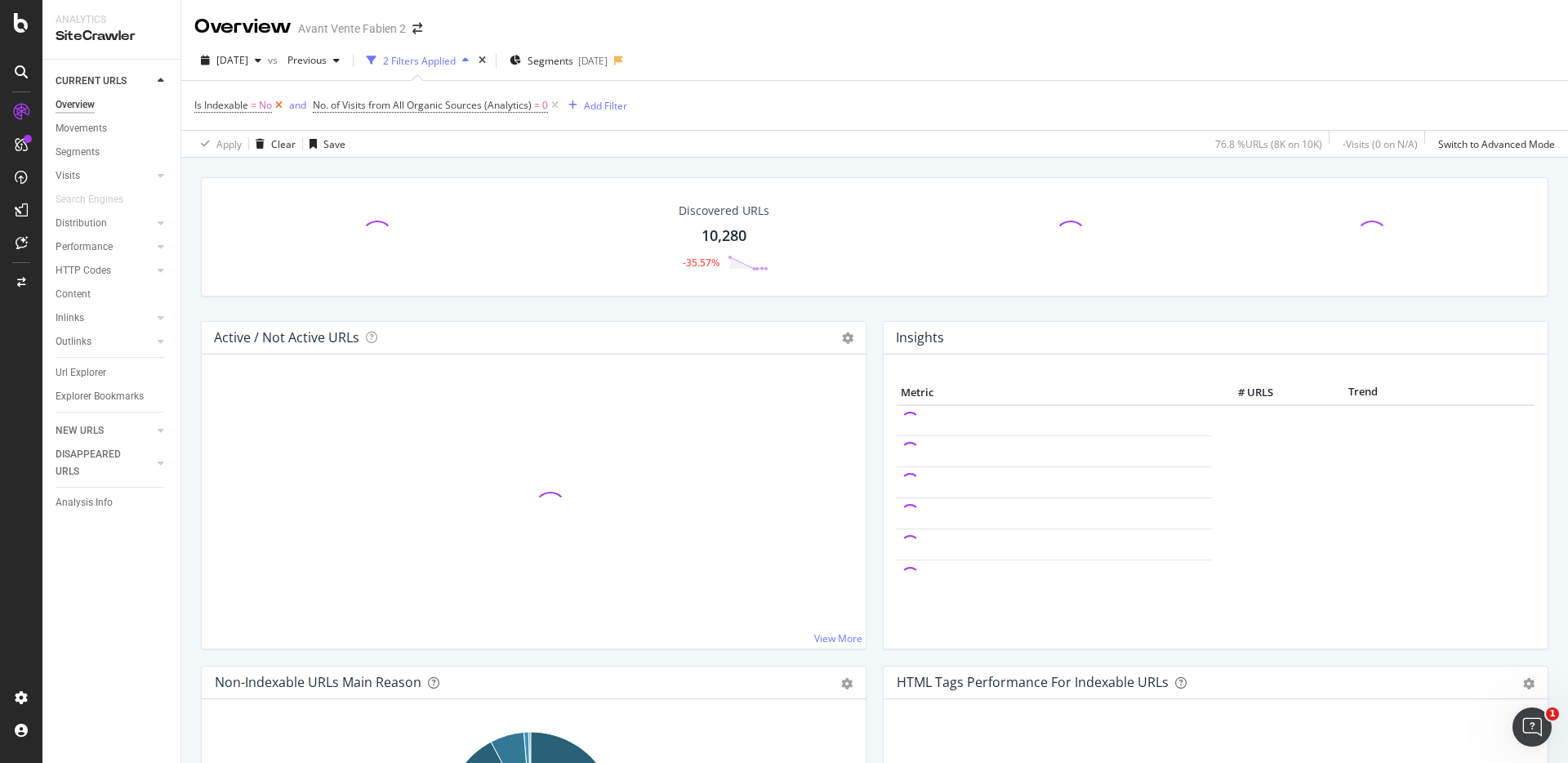
click at [282, 105] on icon at bounding box center [279, 105] width 14 height 16
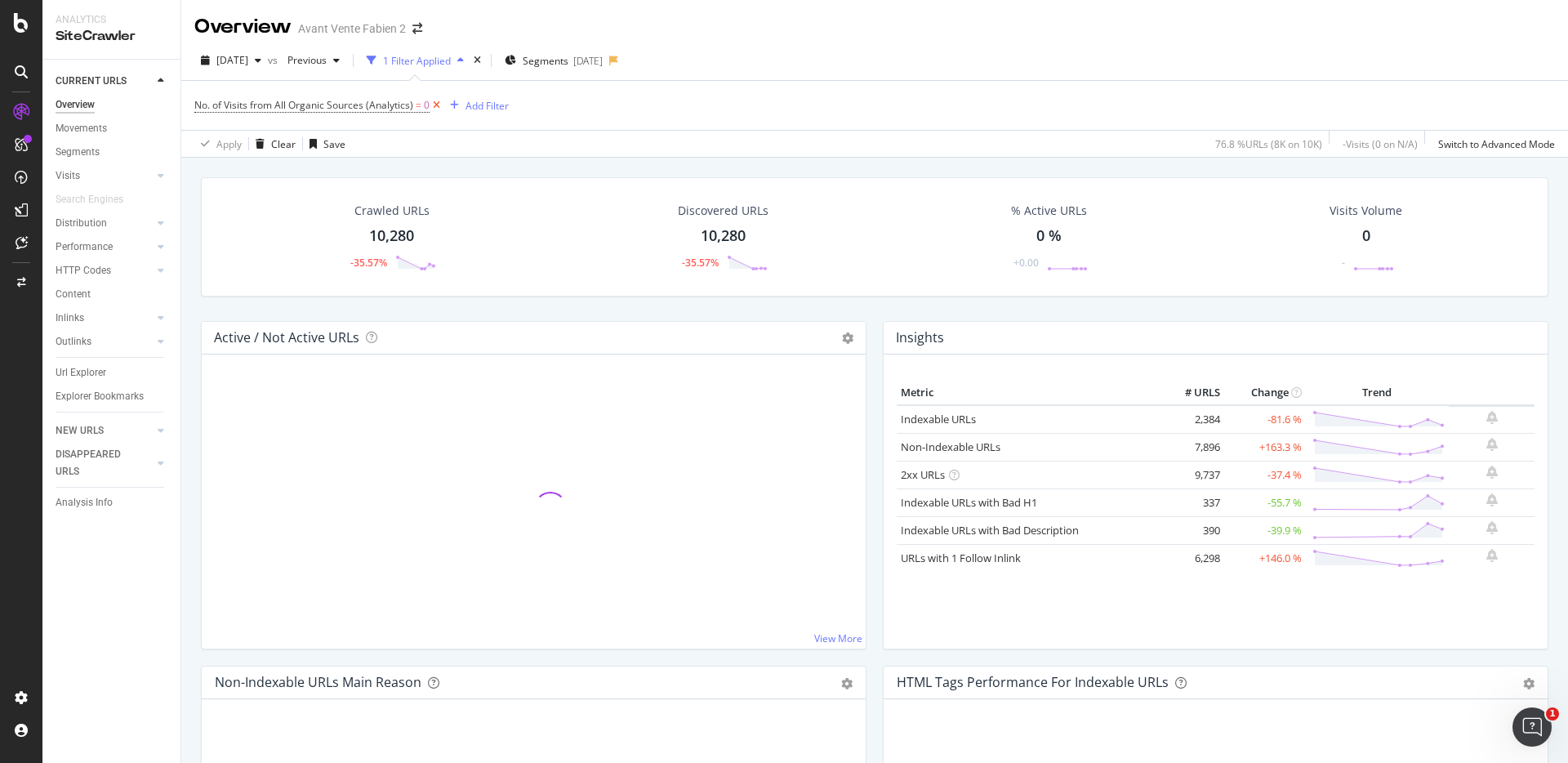
click at [434, 107] on icon at bounding box center [436, 105] width 14 height 16
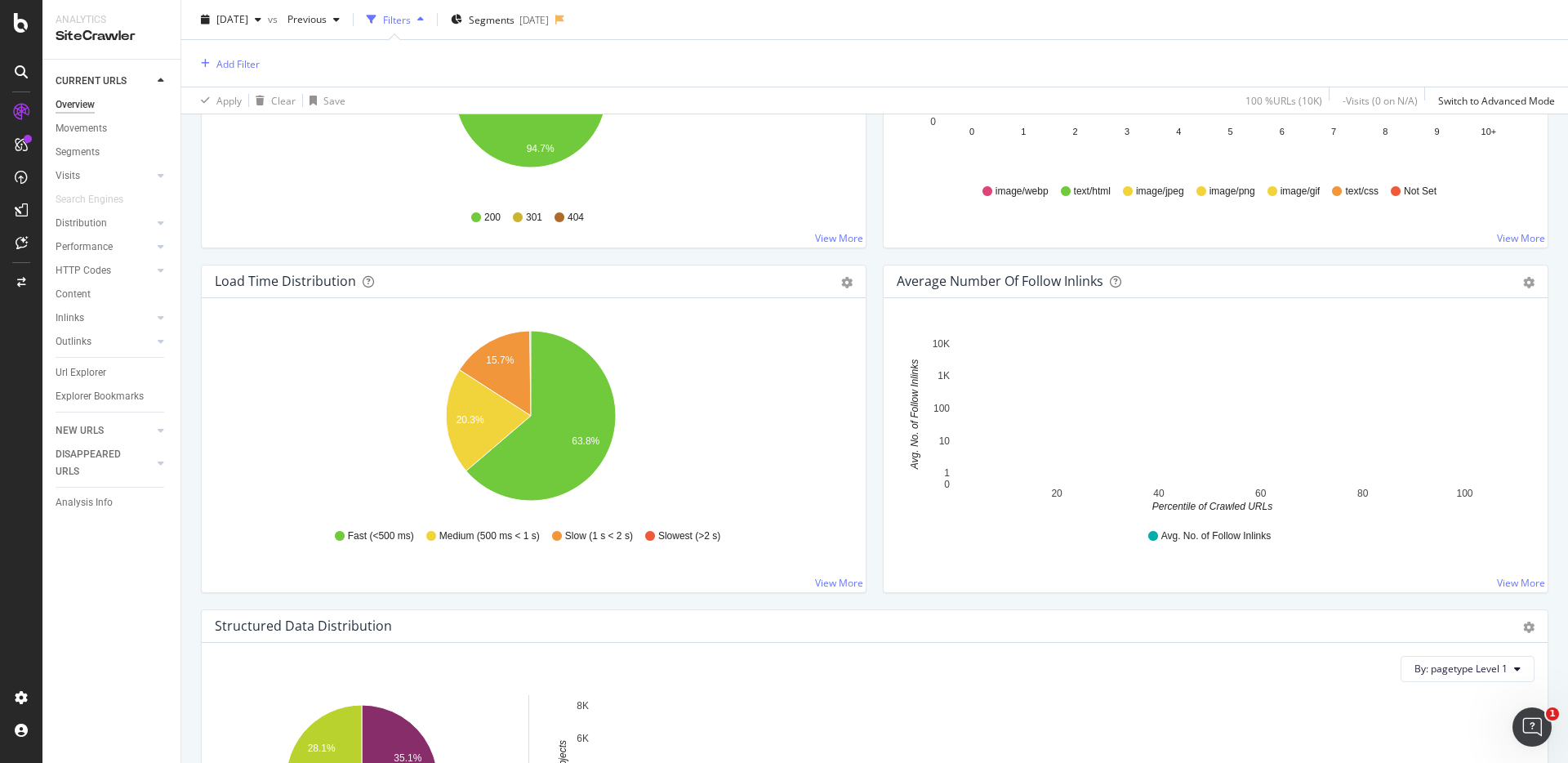
scroll to position [1101, 0]
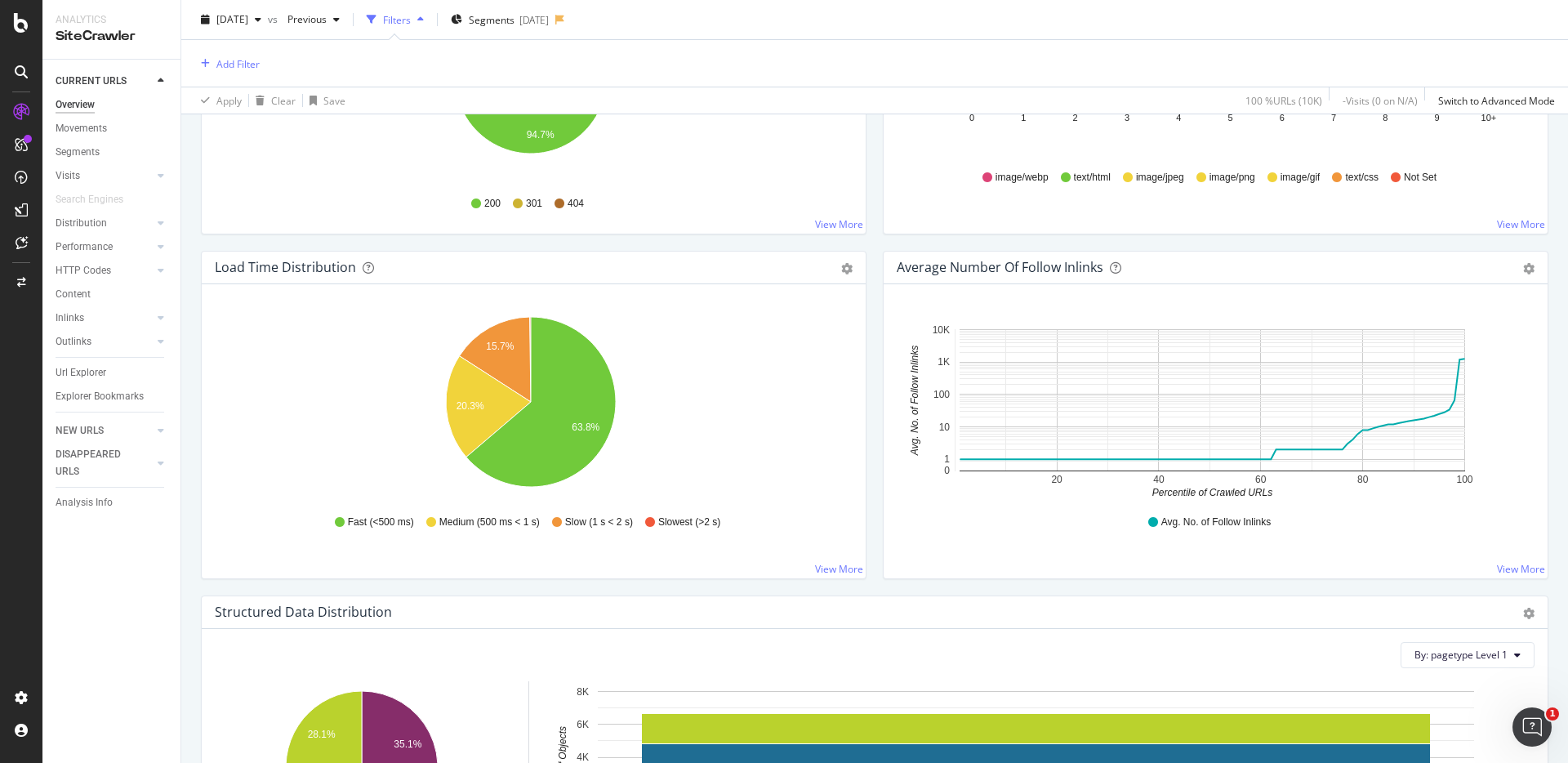
drag, startPoint x: 73, startPoint y: 220, endPoint x: 385, endPoint y: 241, distance: 312.7
click at [73, 220] on div "Distribution" at bounding box center [81, 223] width 52 height 17
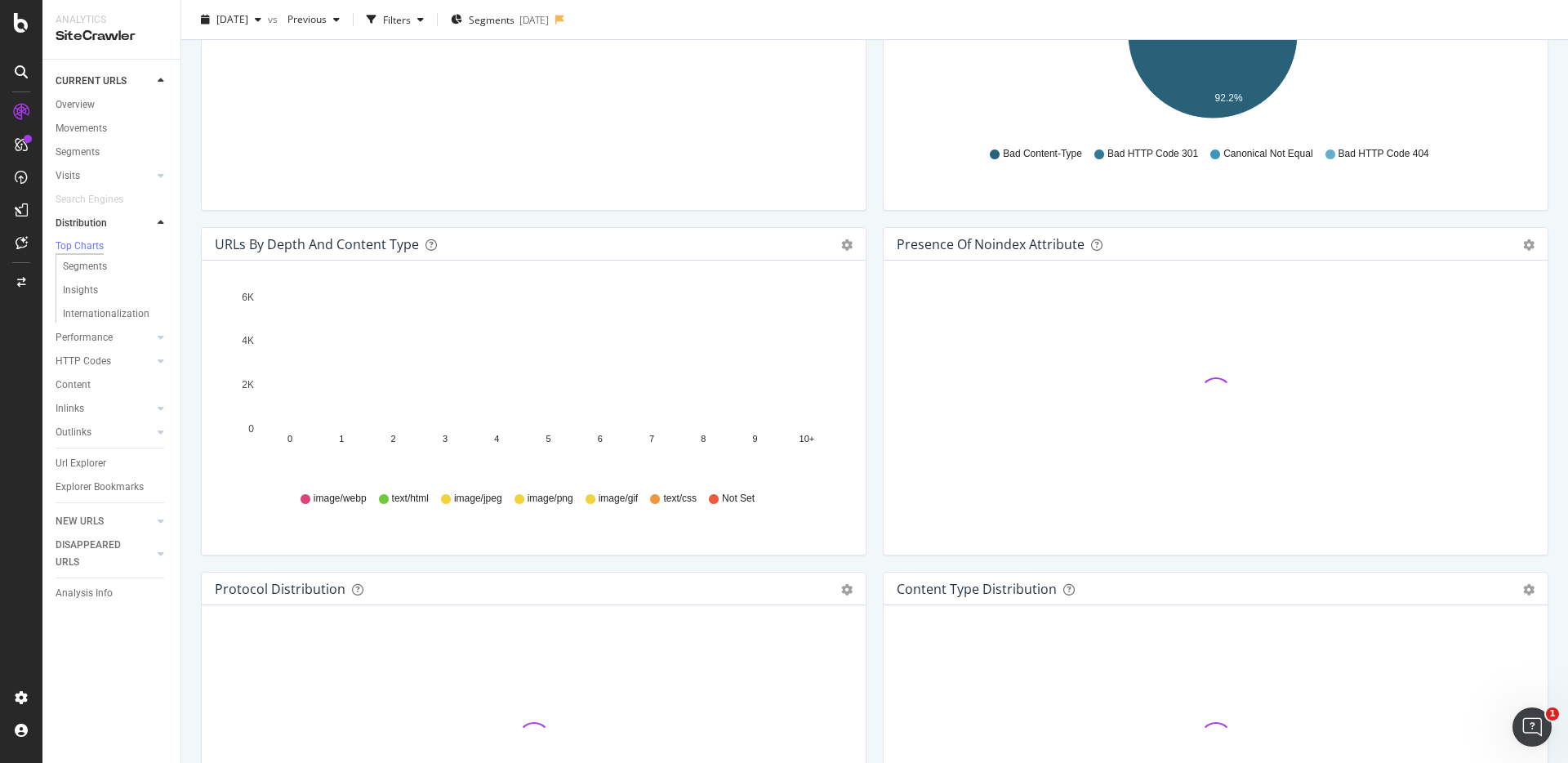
scroll to position [2272, 0]
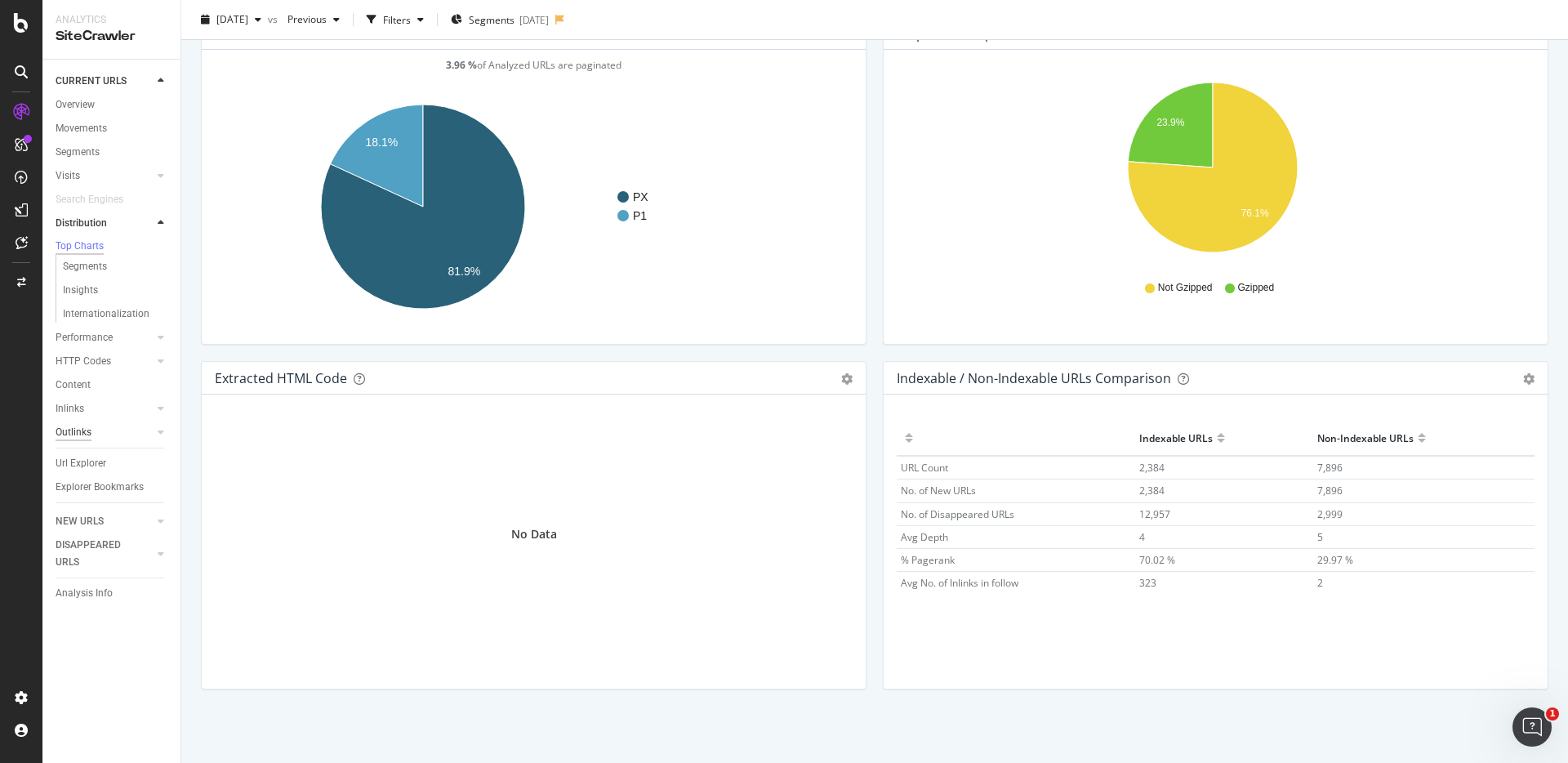
click at [67, 435] on div "Outlinks" at bounding box center [74, 433] width 36 height 17
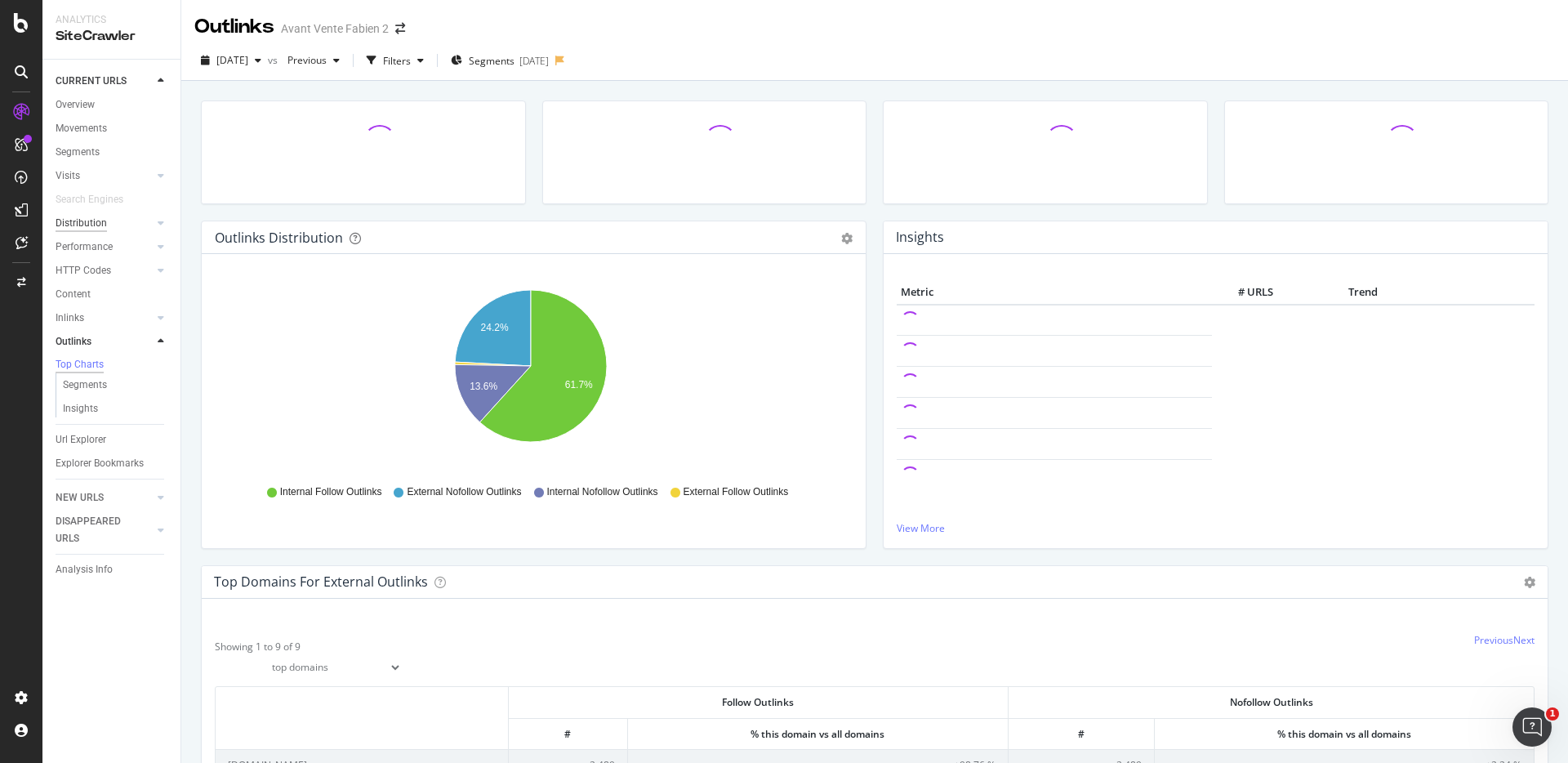
click at [101, 220] on div "Distribution" at bounding box center [81, 223] width 52 height 17
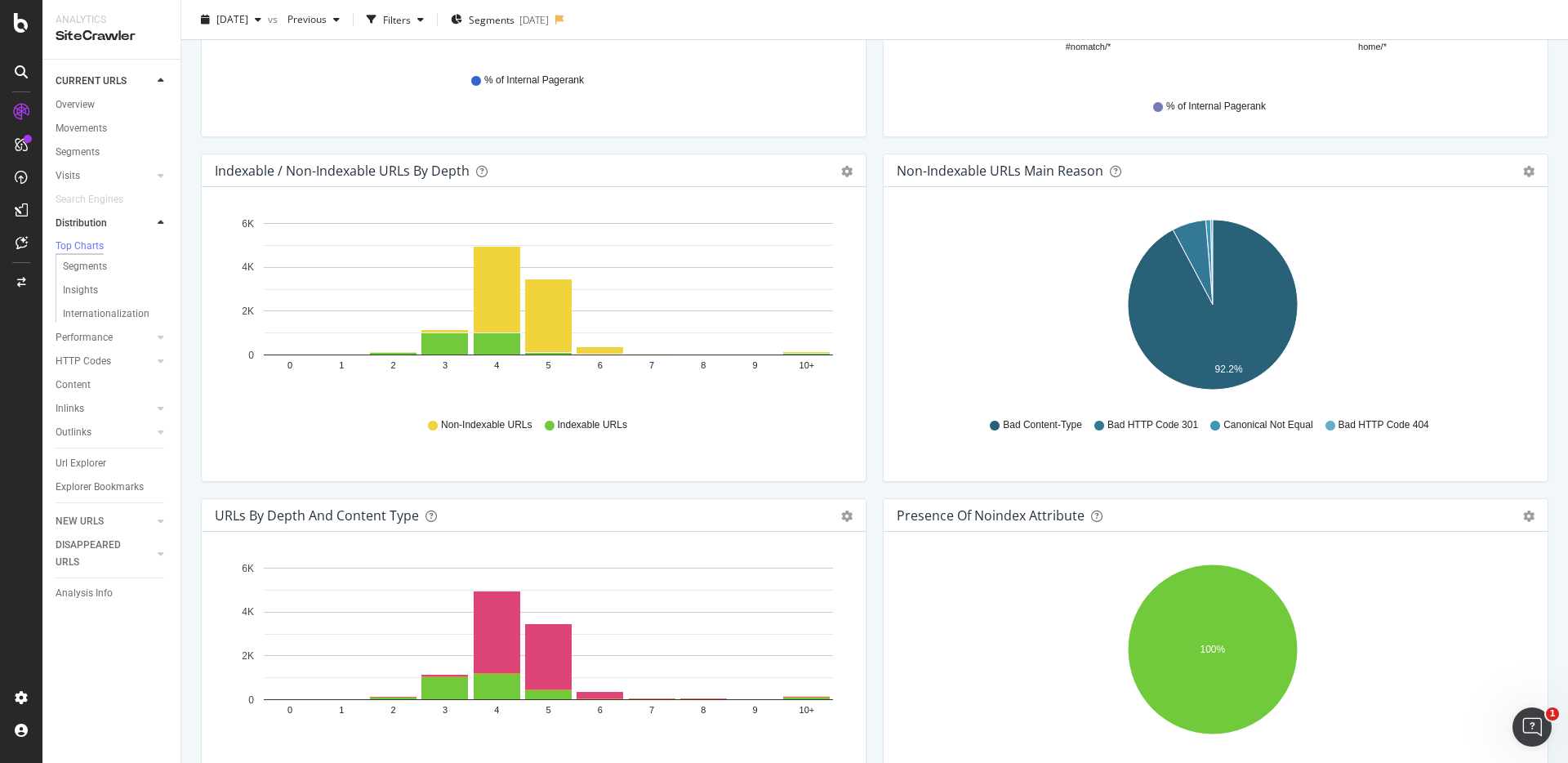
scroll to position [1218, 0]
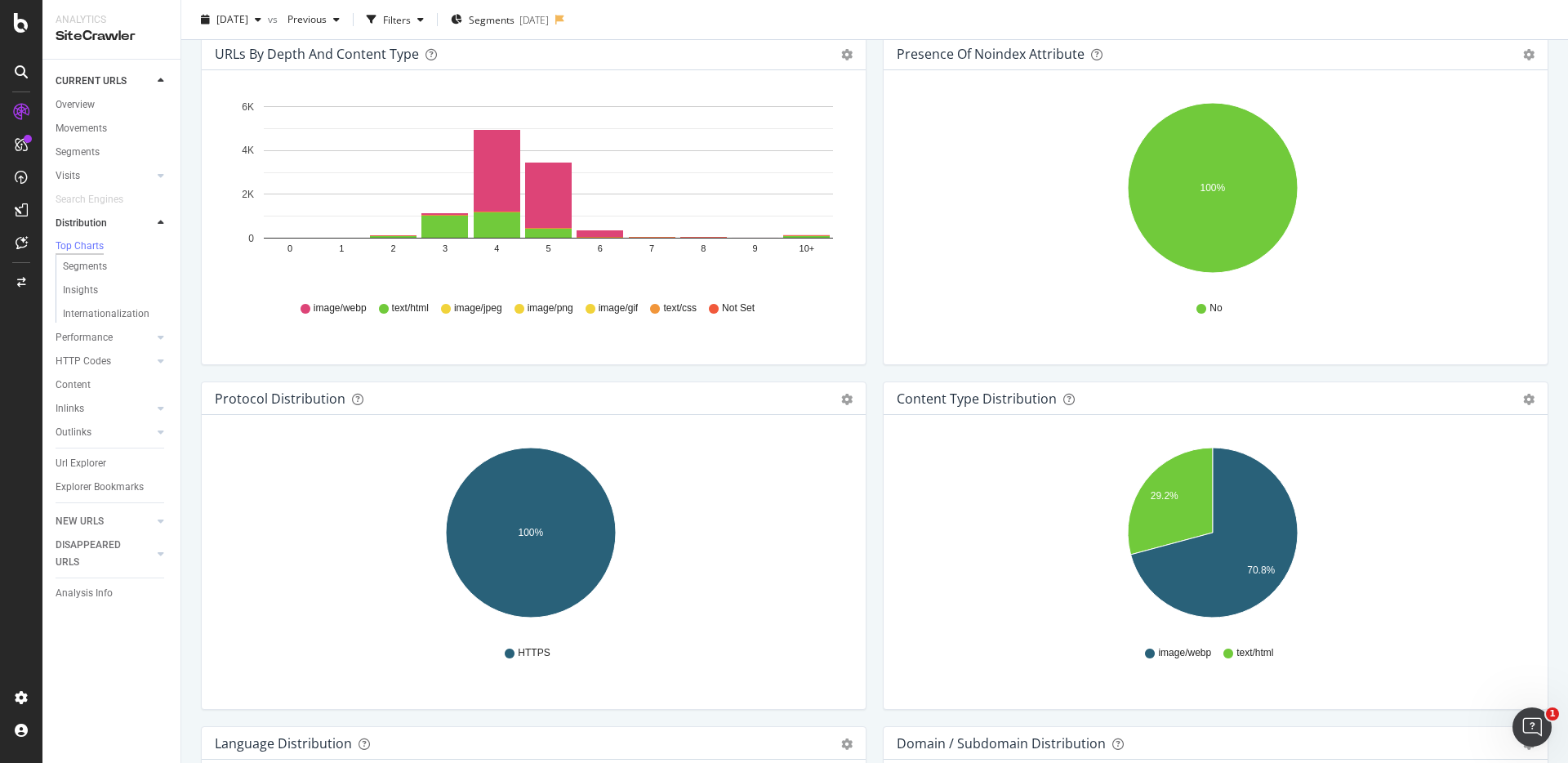
click at [866, 53] on div "URLs by Depth and Content Type Bar (by Value) Bar (by Percentage) Table Export …" at bounding box center [534, 208] width 682 height 345
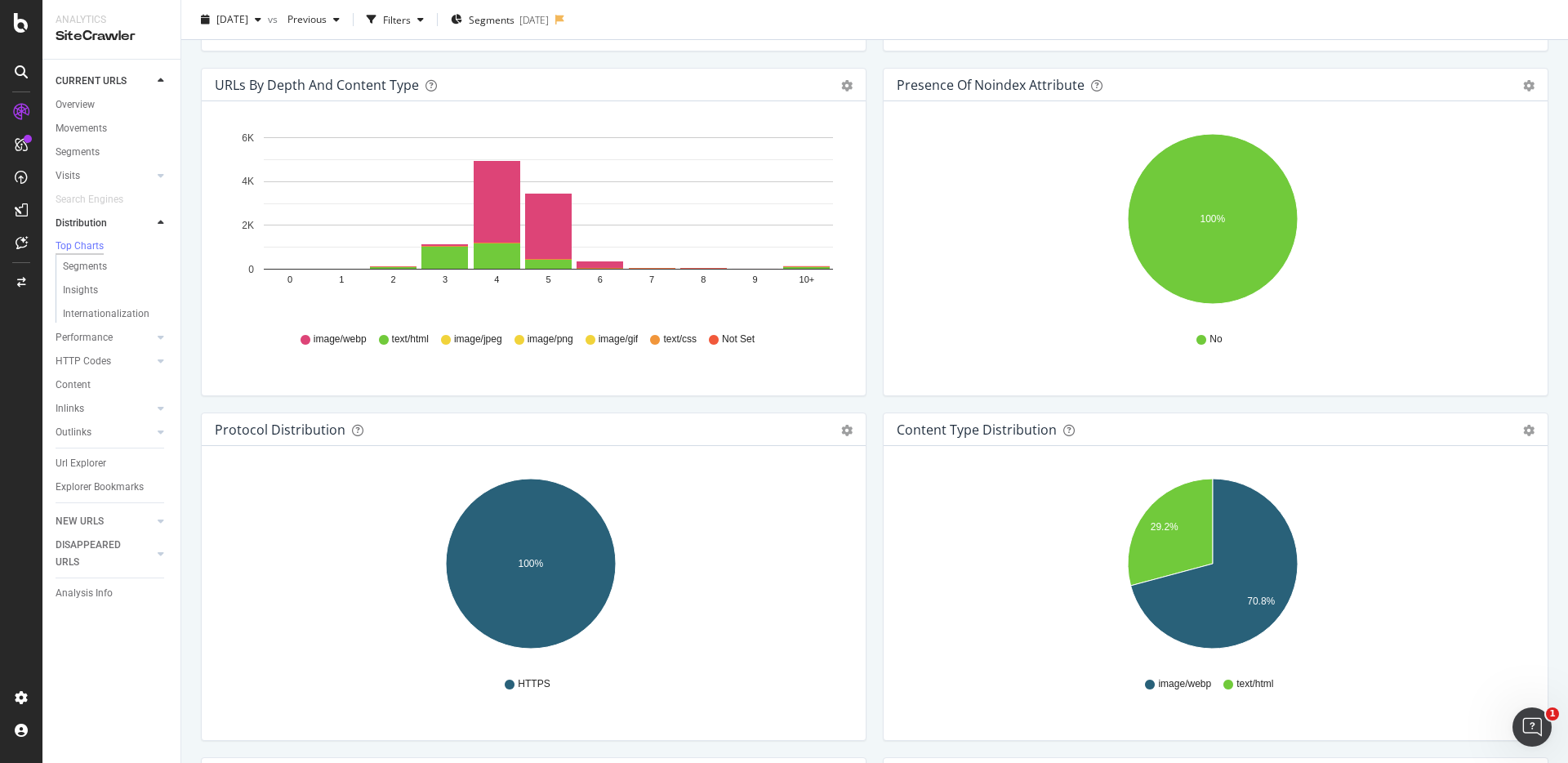
click at [865, 395] on div "URLs by Depth and Content Type Bar (by Value) Bar (by Percentage) Table Export …" at bounding box center [534, 240] width 682 height 345
click at [865, 398] on div "URLs by Depth and Content Type Bar (by Value) Bar (by Percentage) Table Export …" at bounding box center [534, 240] width 682 height 345
click at [865, 397] on div "URLs by Depth and Content Type Bar (by Value) Bar (by Percentage) Table Export …" at bounding box center [534, 240] width 682 height 345
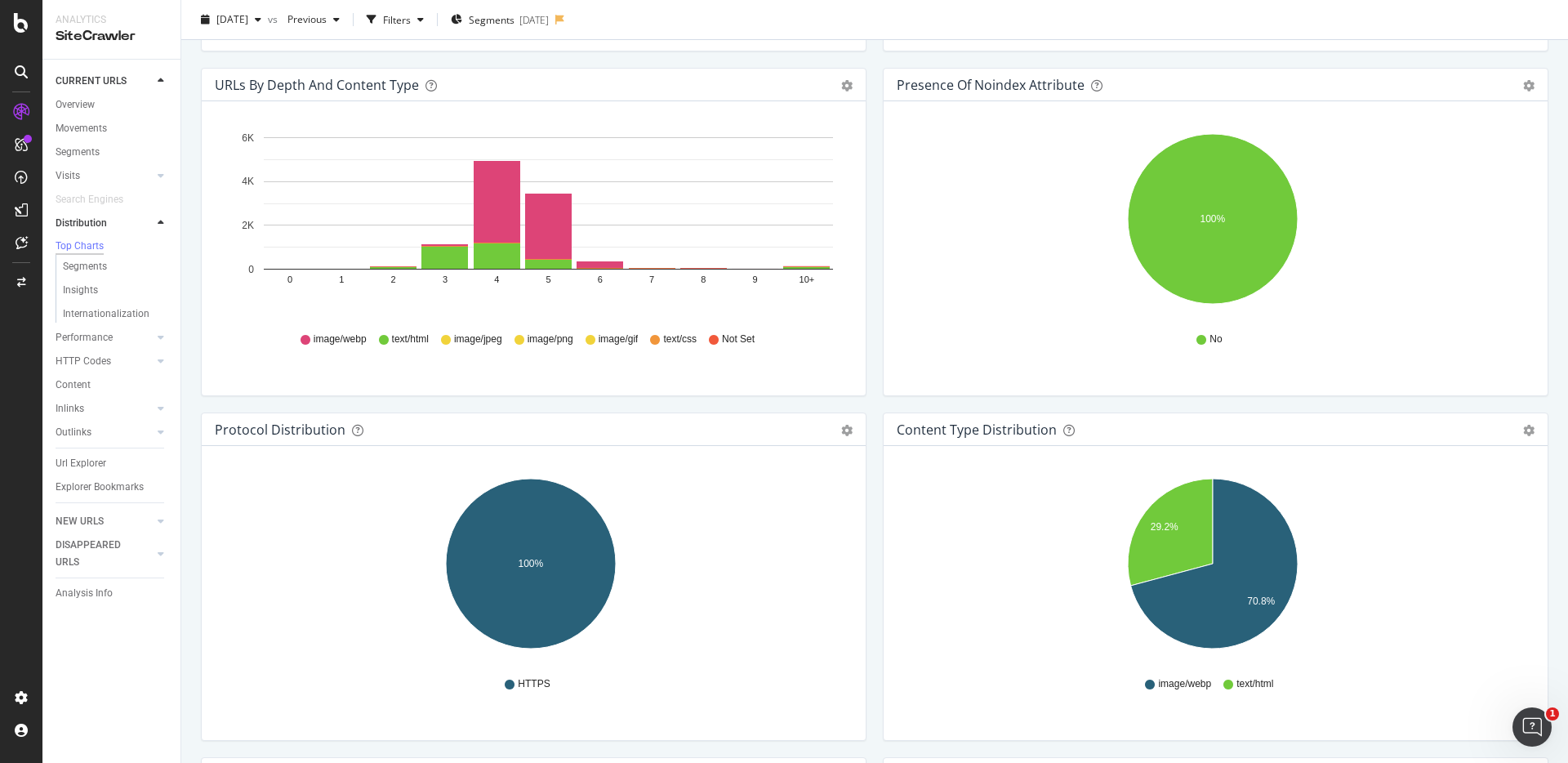
scroll to position [0, 0]
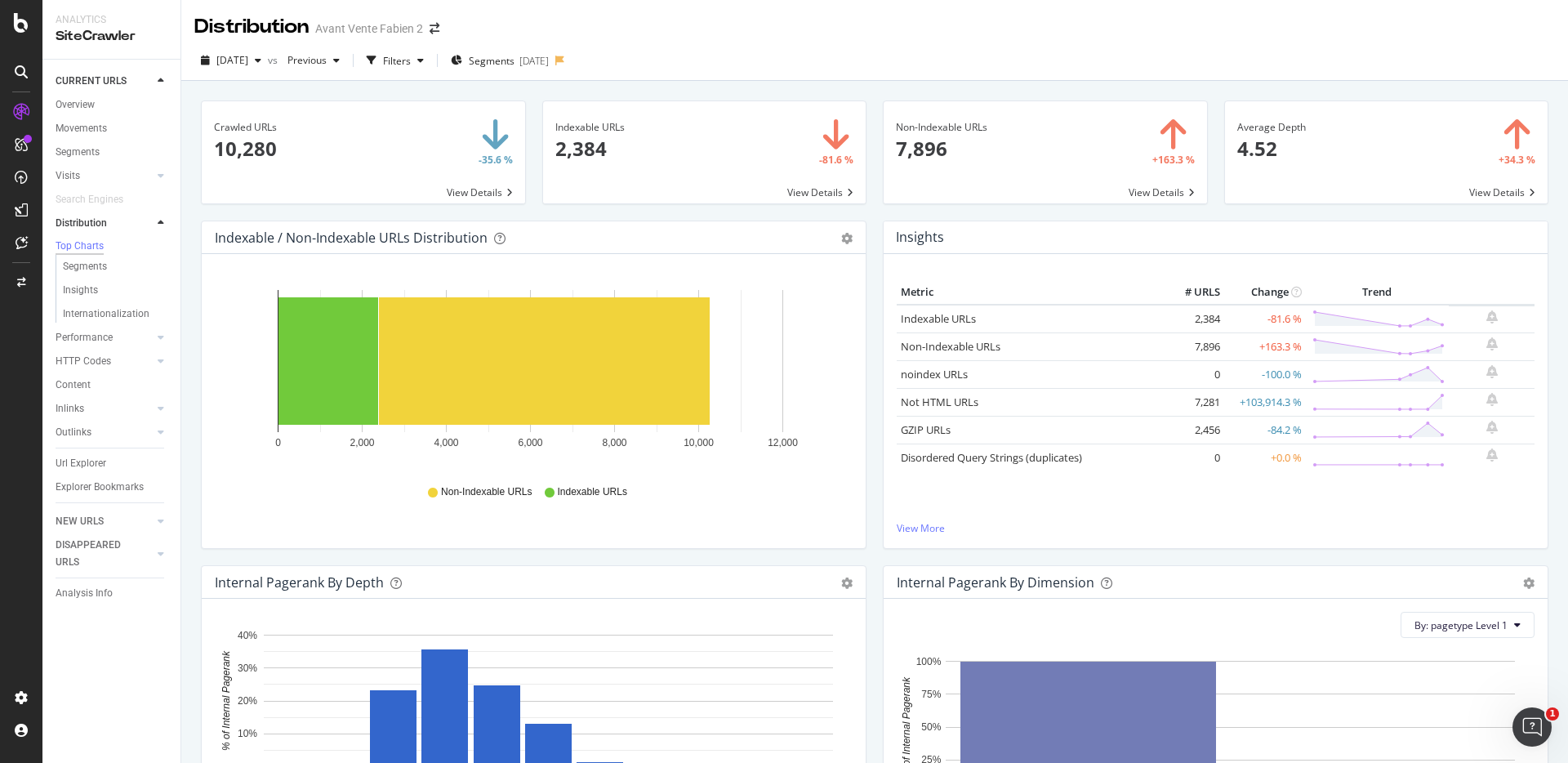
click at [87, 114] on div "Overview" at bounding box center [117, 106] width 125 height 20
click at [85, 108] on div "Overview" at bounding box center [74, 105] width 39 height 17
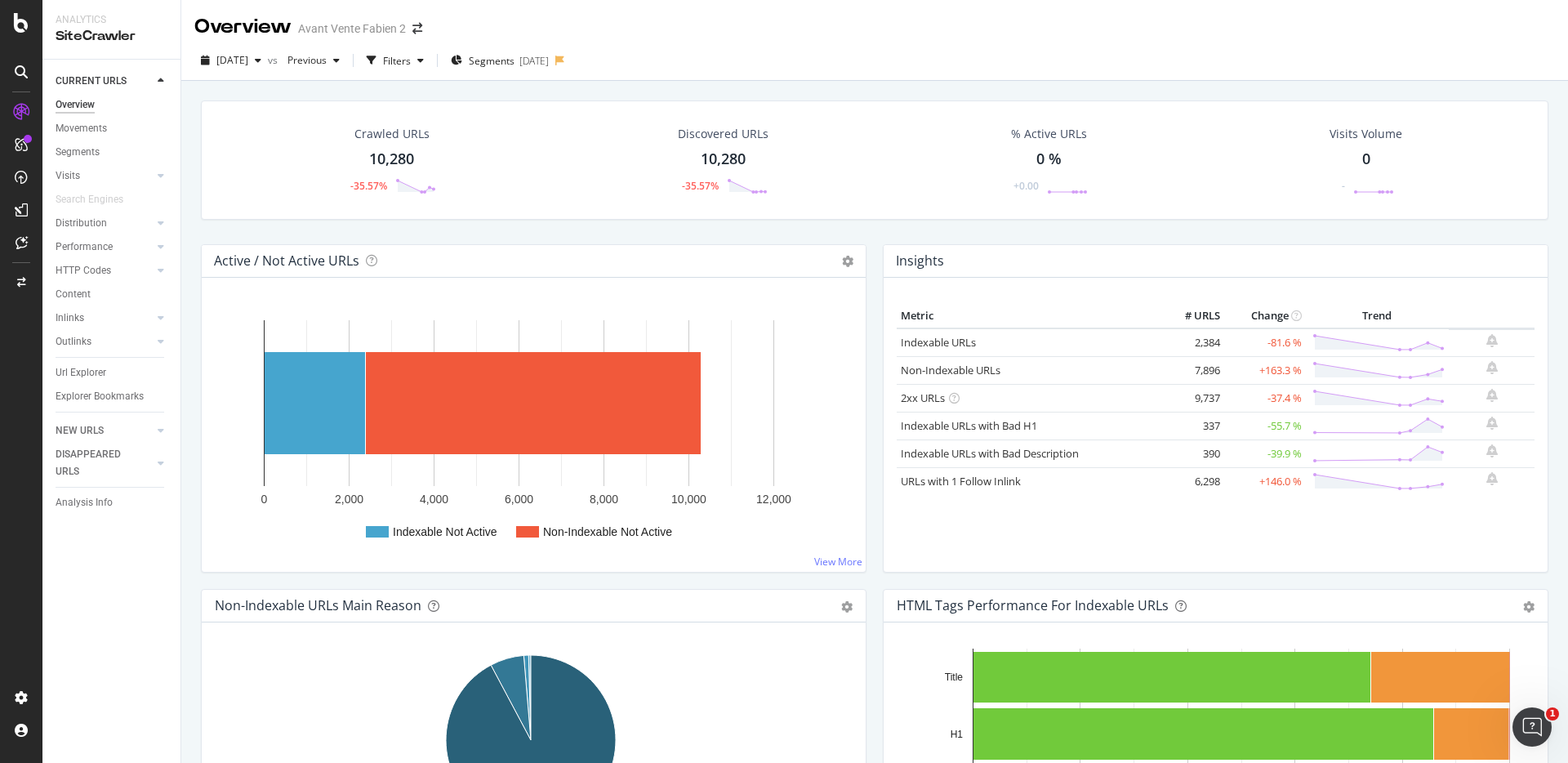
click at [875, 250] on div "Insights Metric # URLS Change Trend Indexable URLs 2,384 -81.6 % Non-Indexable …" at bounding box center [1216, 416] width 682 height 345
click at [62, 686] on div "Segment Editor" at bounding box center [128, 690] width 155 height 13
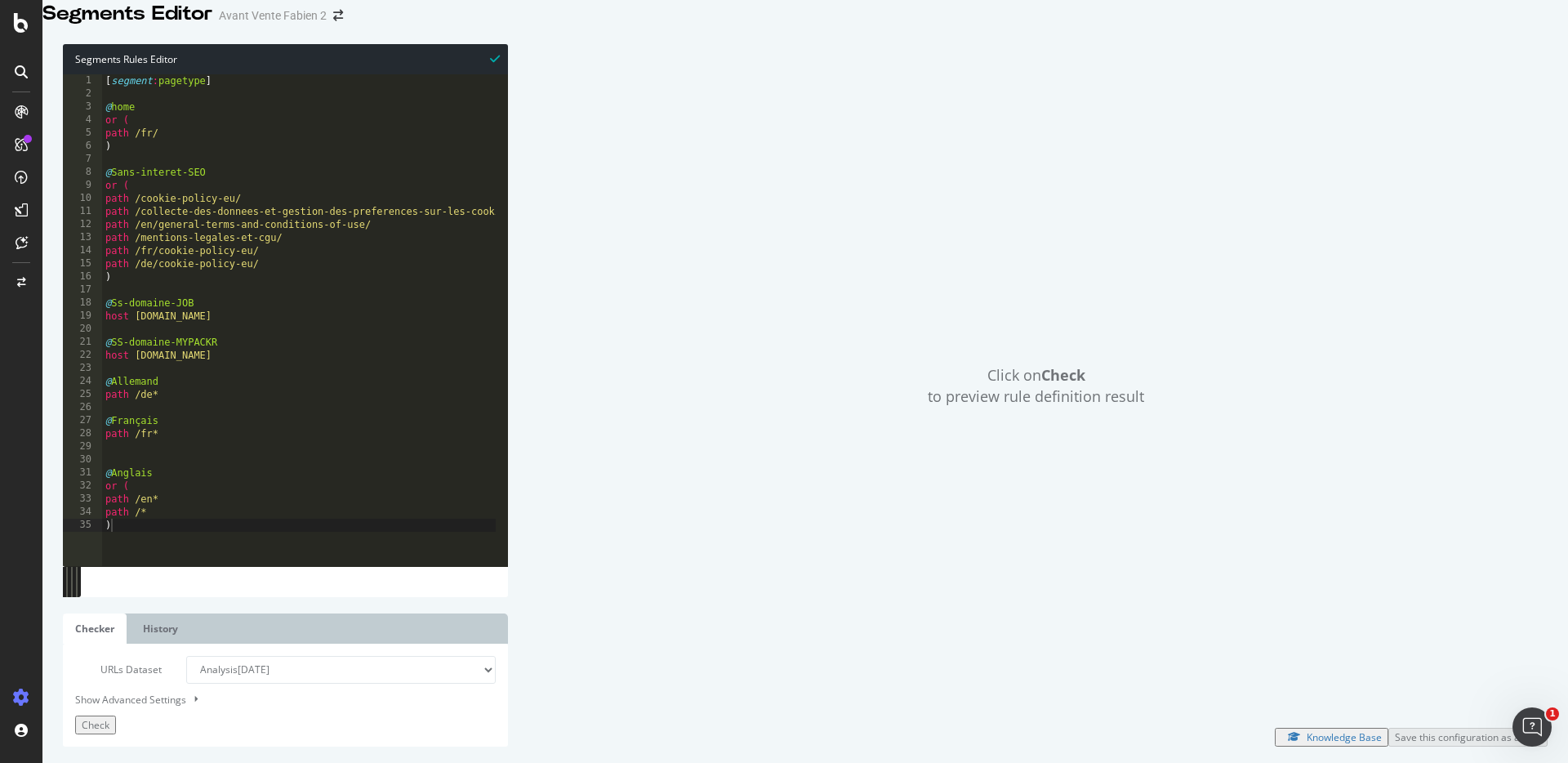
scroll to position [5, 0]
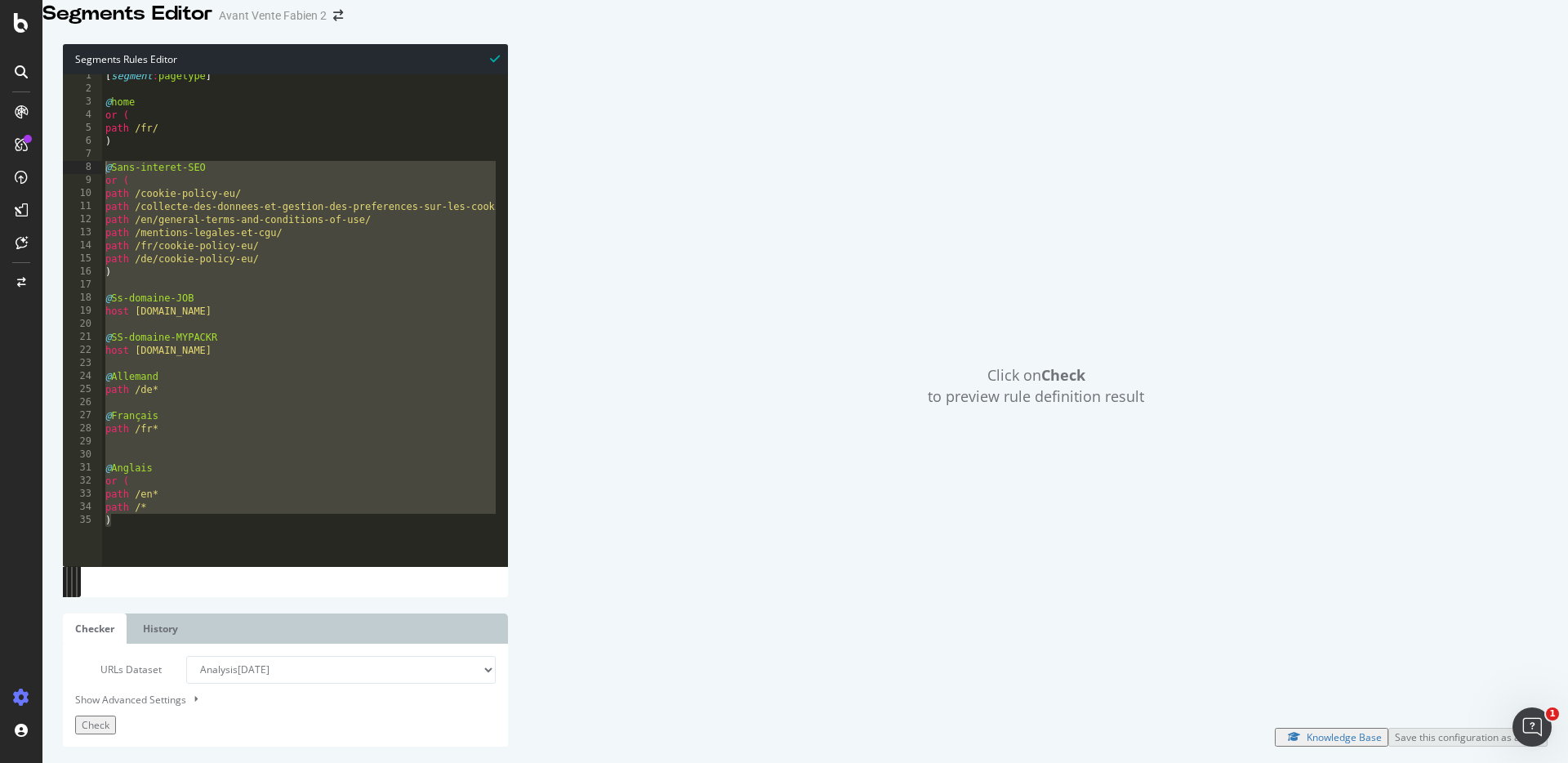
drag, startPoint x: 178, startPoint y: 543, endPoint x: 51, endPoint y: 181, distance: 383.6
click at [51, 181] on div "Segments Rules Editor 1 2 3 4 5 6 7 8 9 10 11 12 13 14 15 16 17 18 19 20 21 22 …" at bounding box center [804, 394] width 1525 height 734
click at [210, 473] on div "[ segment : pagetype ] @ home or ( path /fr/ ) @ Sans-interet-SEO or ( path /co…" at bounding box center [311, 308] width 418 height 478
drag, startPoint x: 170, startPoint y: 538, endPoint x: 70, endPoint y: 199, distance: 353.4
click at [70, 199] on div "1 2 3 4 5 6 7 8 9 10 11 12 13 14 15 16 17 18 19 20 21 22 23 24 25 26 27 28 29 3…" at bounding box center [286, 320] width 445 height 492
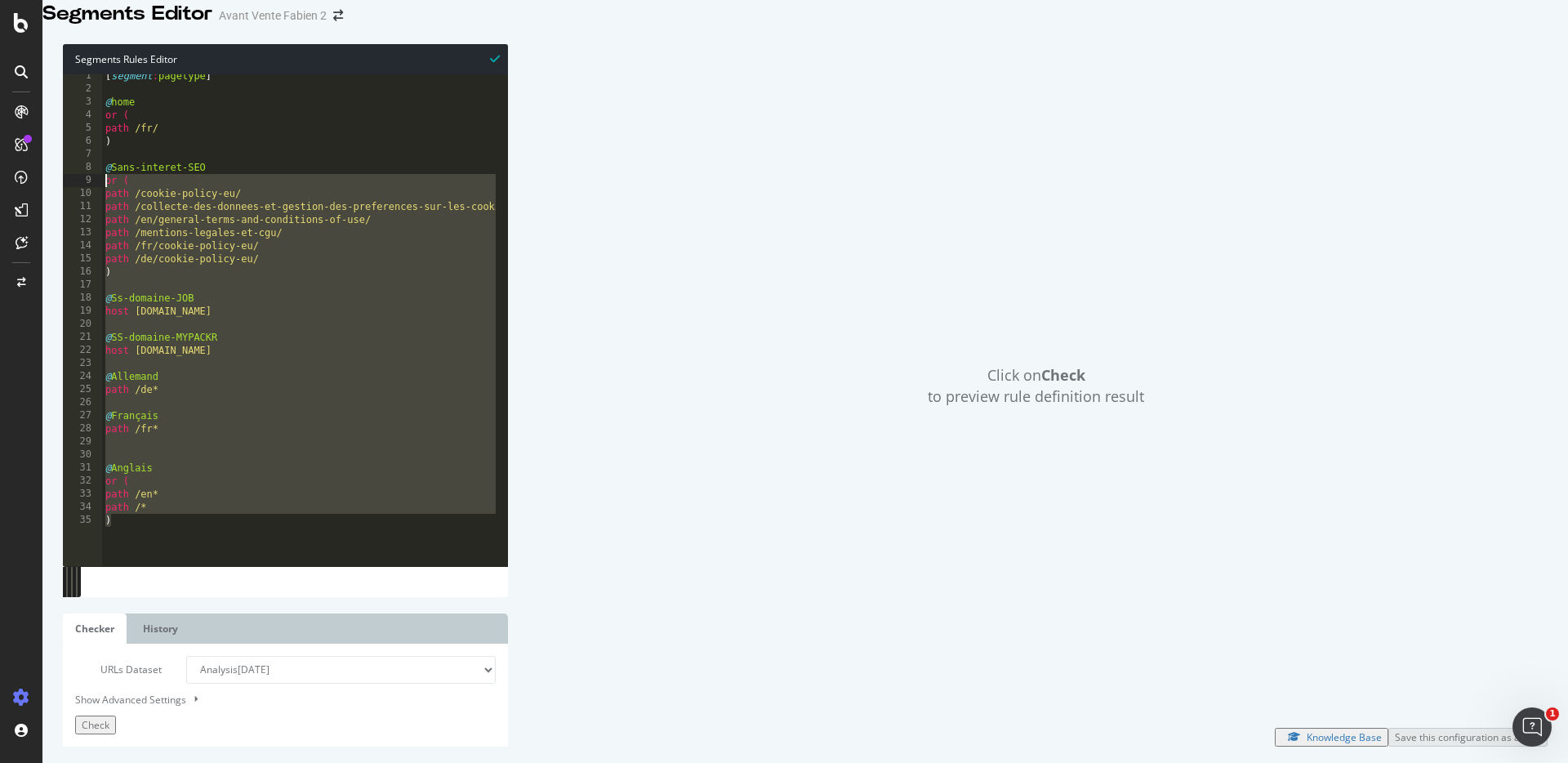
type textarea "or ( path /cookie-policy-eu/"
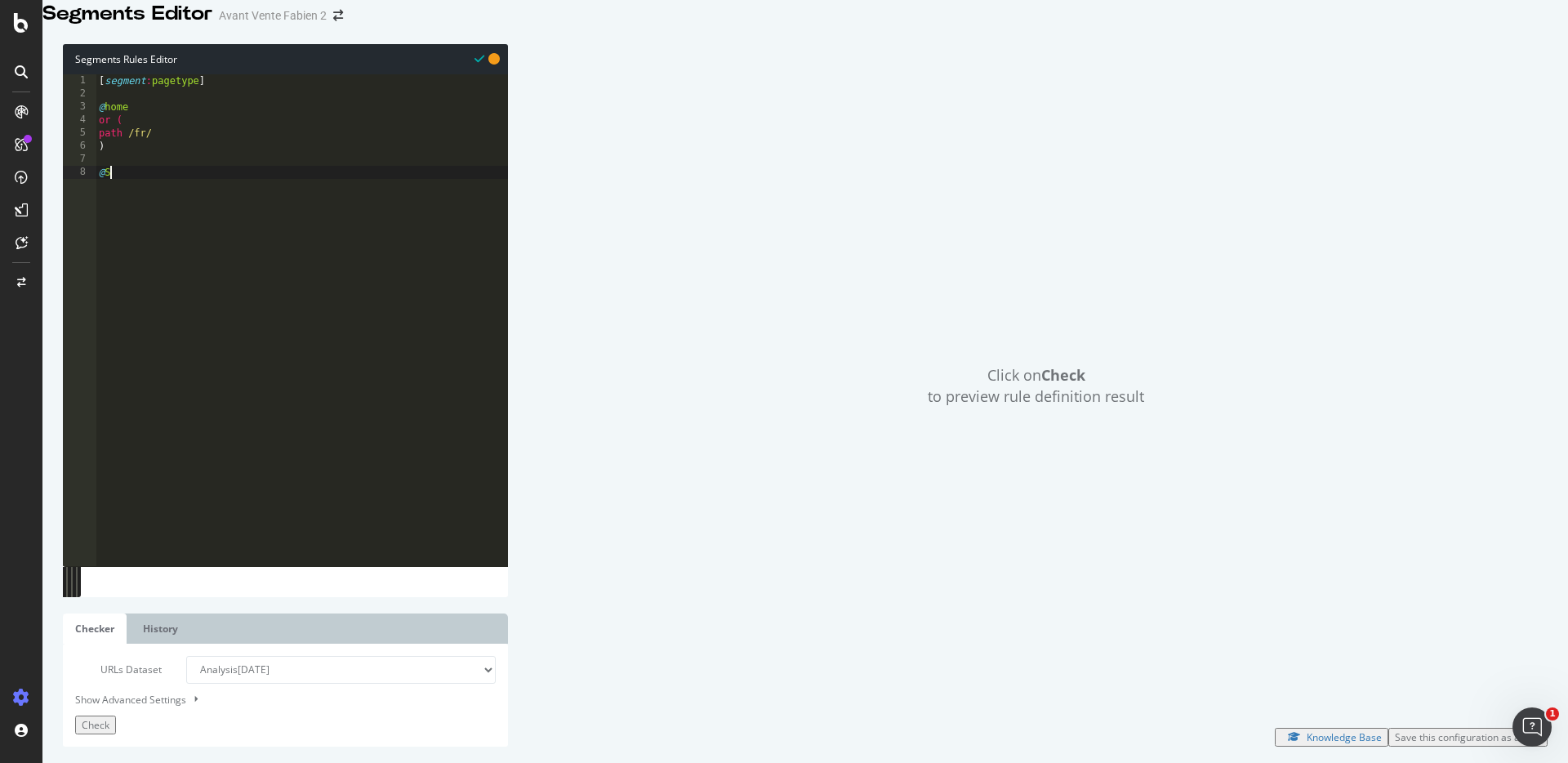
type textarea "@"
